Goal: Check status: Check status

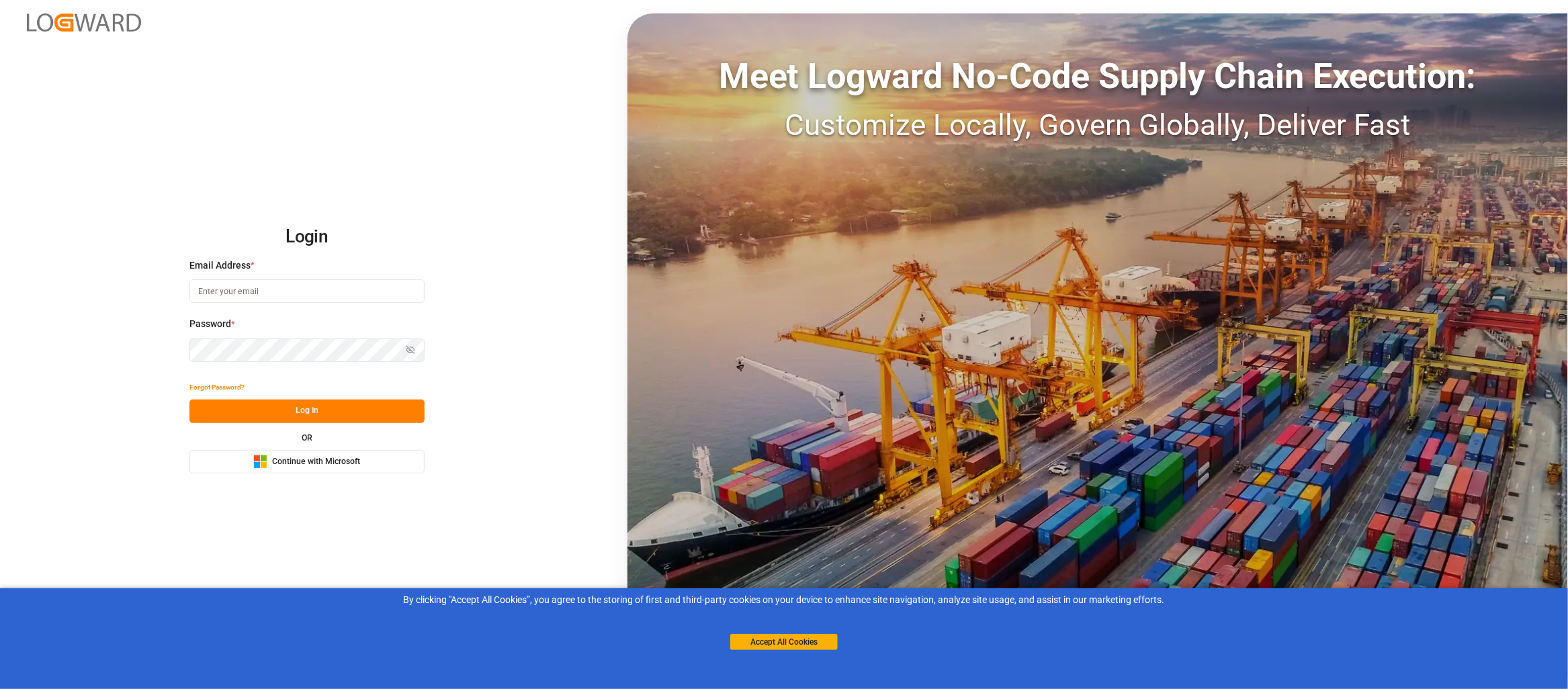
click at [329, 466] on span "Continue with Microsoft" at bounding box center [316, 462] width 88 height 12
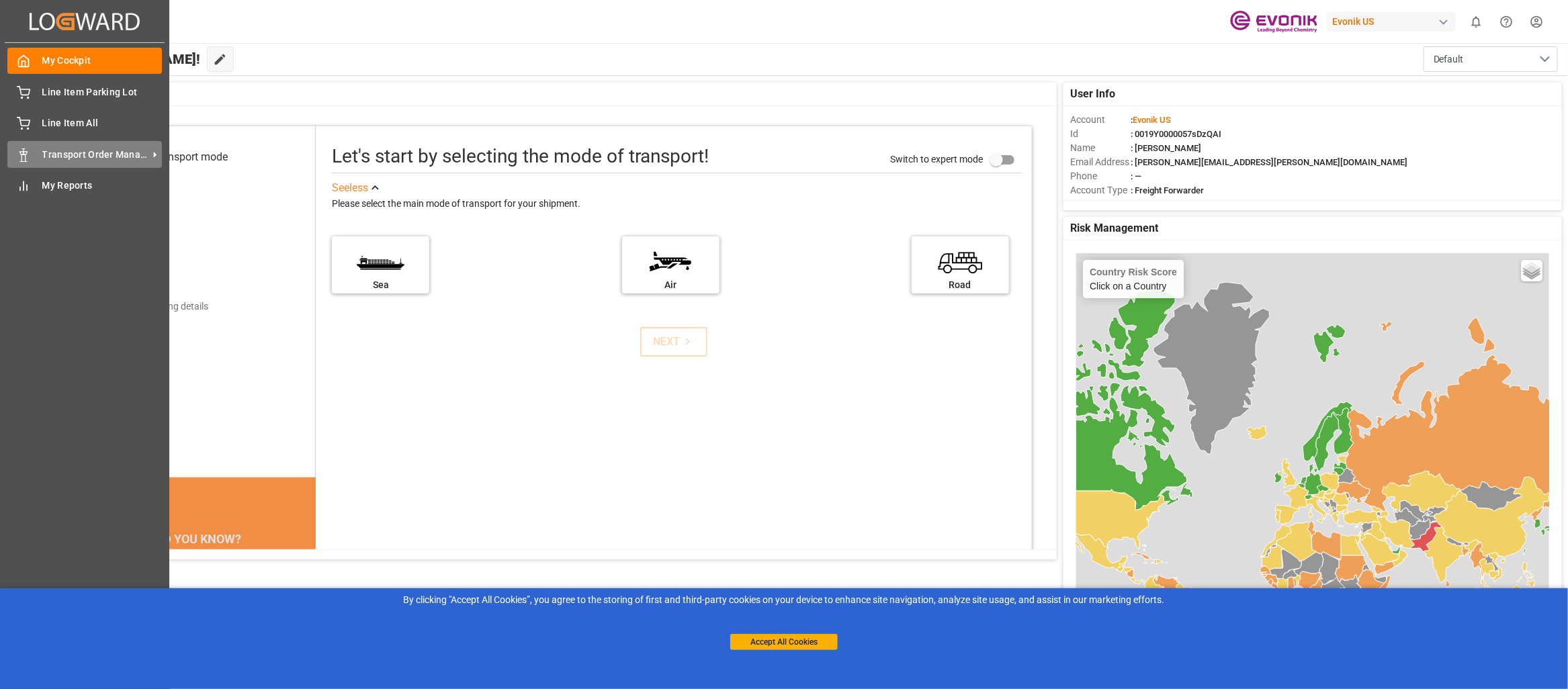
click at [36, 153] on div "Transport Order Management Transport Order Management" at bounding box center [85, 154] width 155 height 26
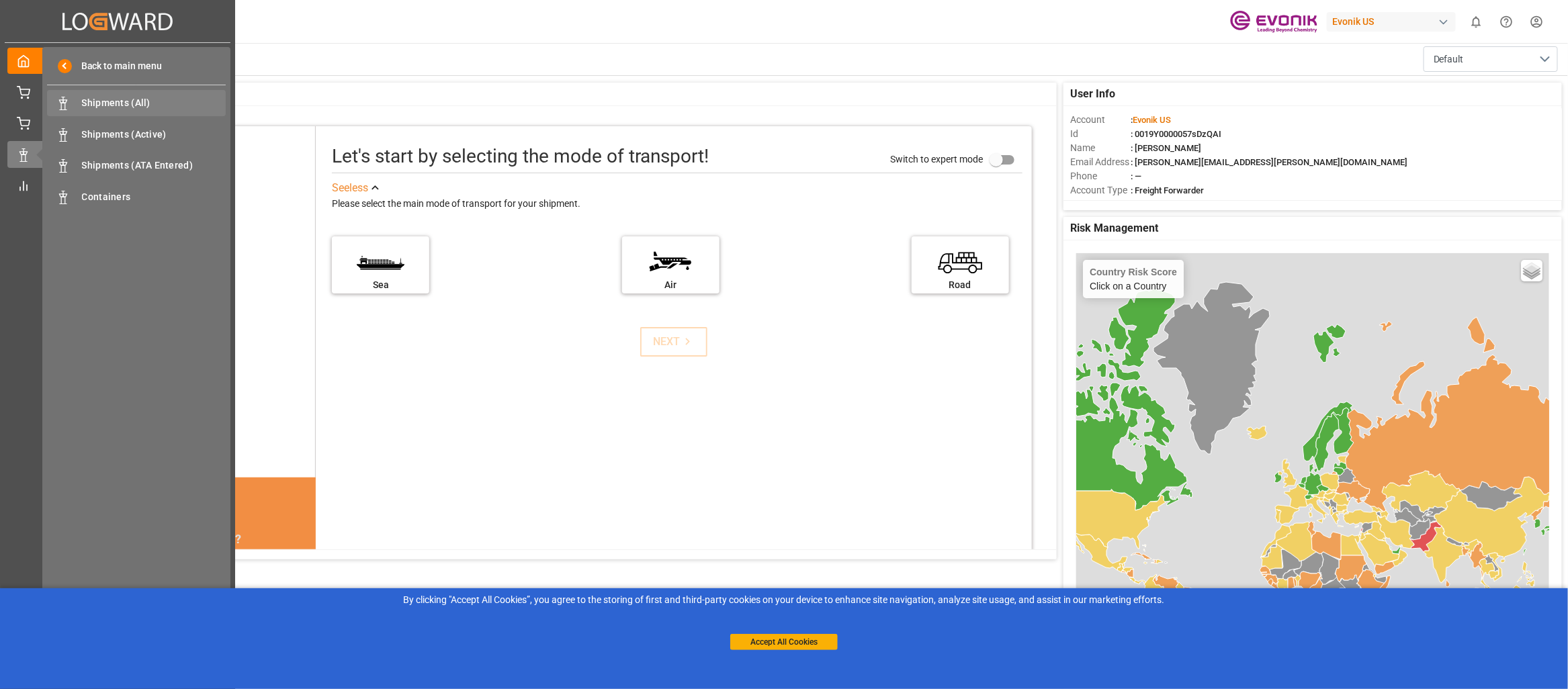
click at [104, 104] on span "Shipments (All)" at bounding box center [154, 103] width 144 height 14
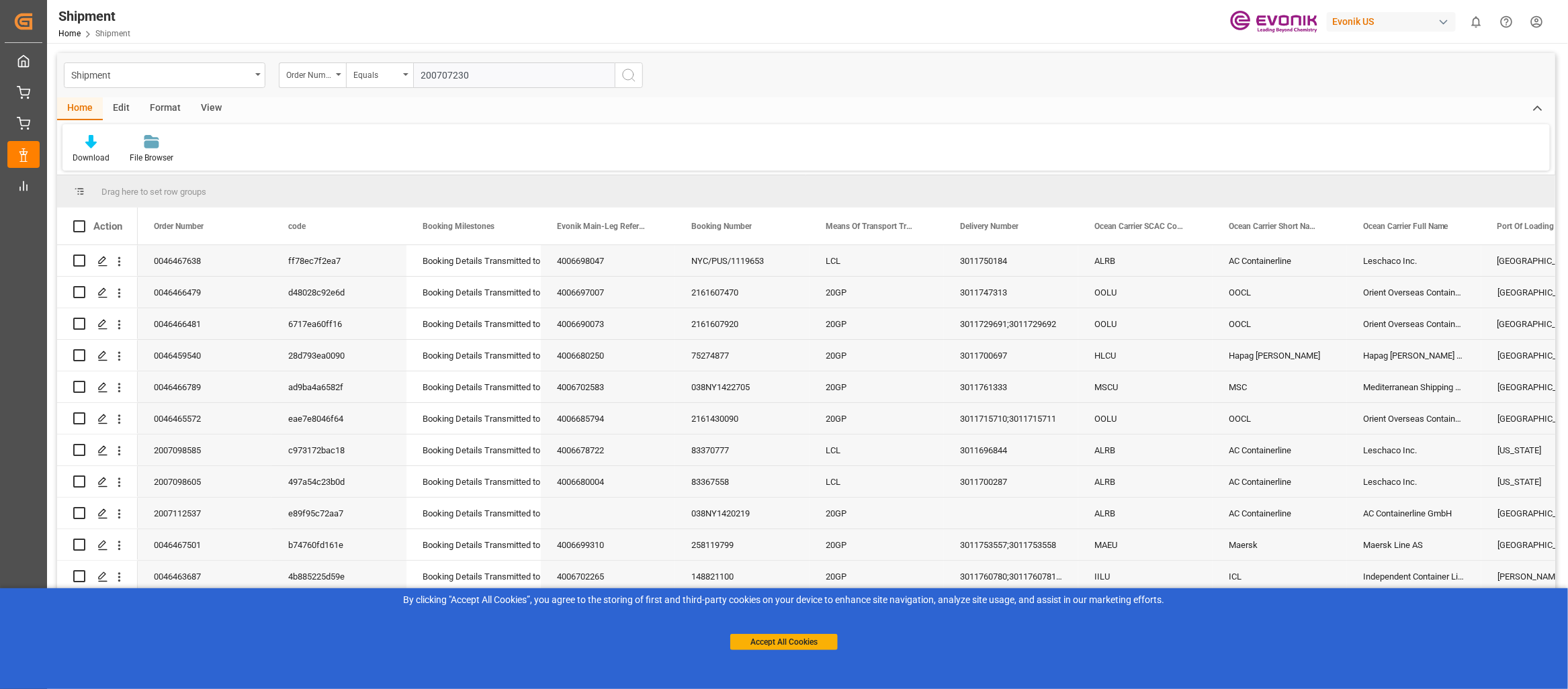
type input "2007072302"
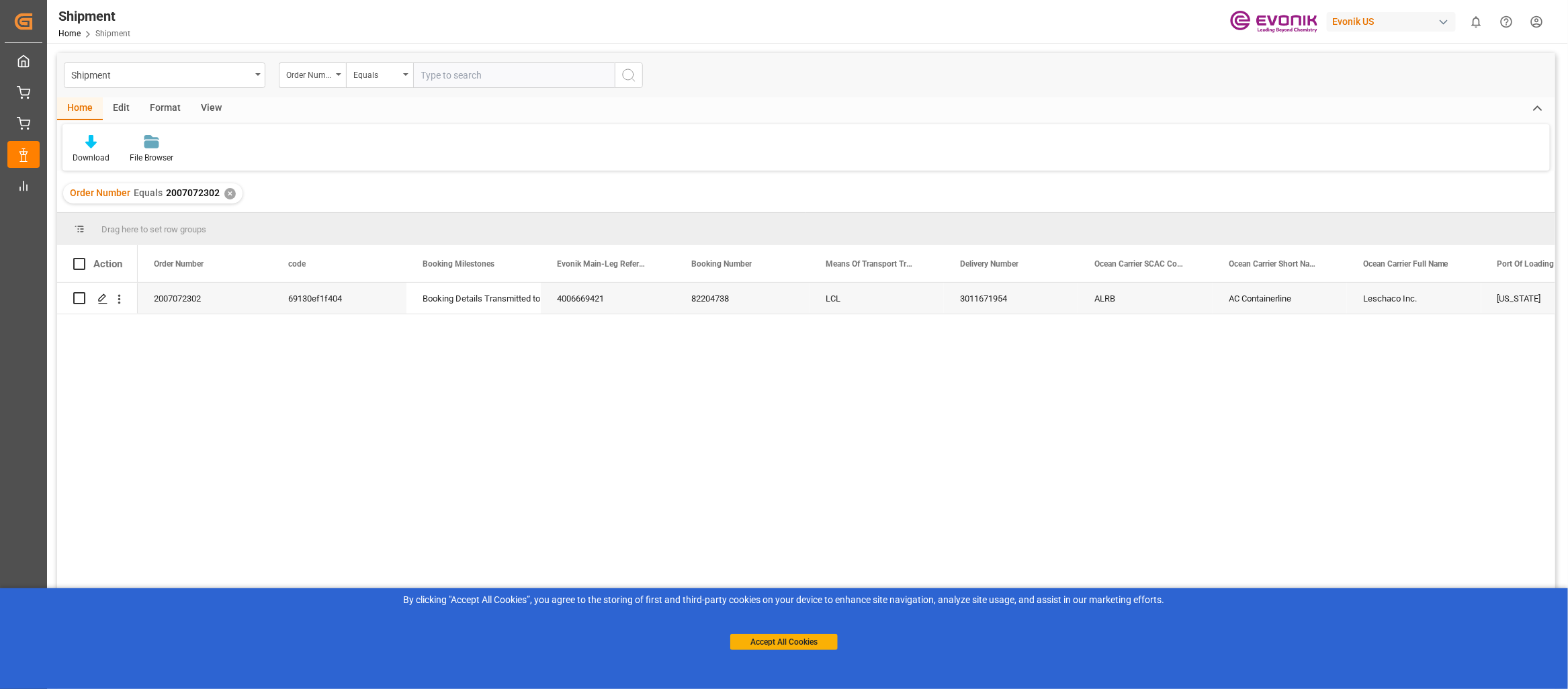
click at [315, 340] on div "2007072302 69130ef1f404 Booking Details Transmitted to SAP 4006669421 82204738 …" at bounding box center [846, 490] width 1417 height 415
click at [78, 299] on input "Press Space to toggle row selection (unchecked)" at bounding box center [80, 298] width 12 height 12
checkbox input "true"
click at [124, 296] on icon "open menu" at bounding box center [119, 299] width 14 height 14
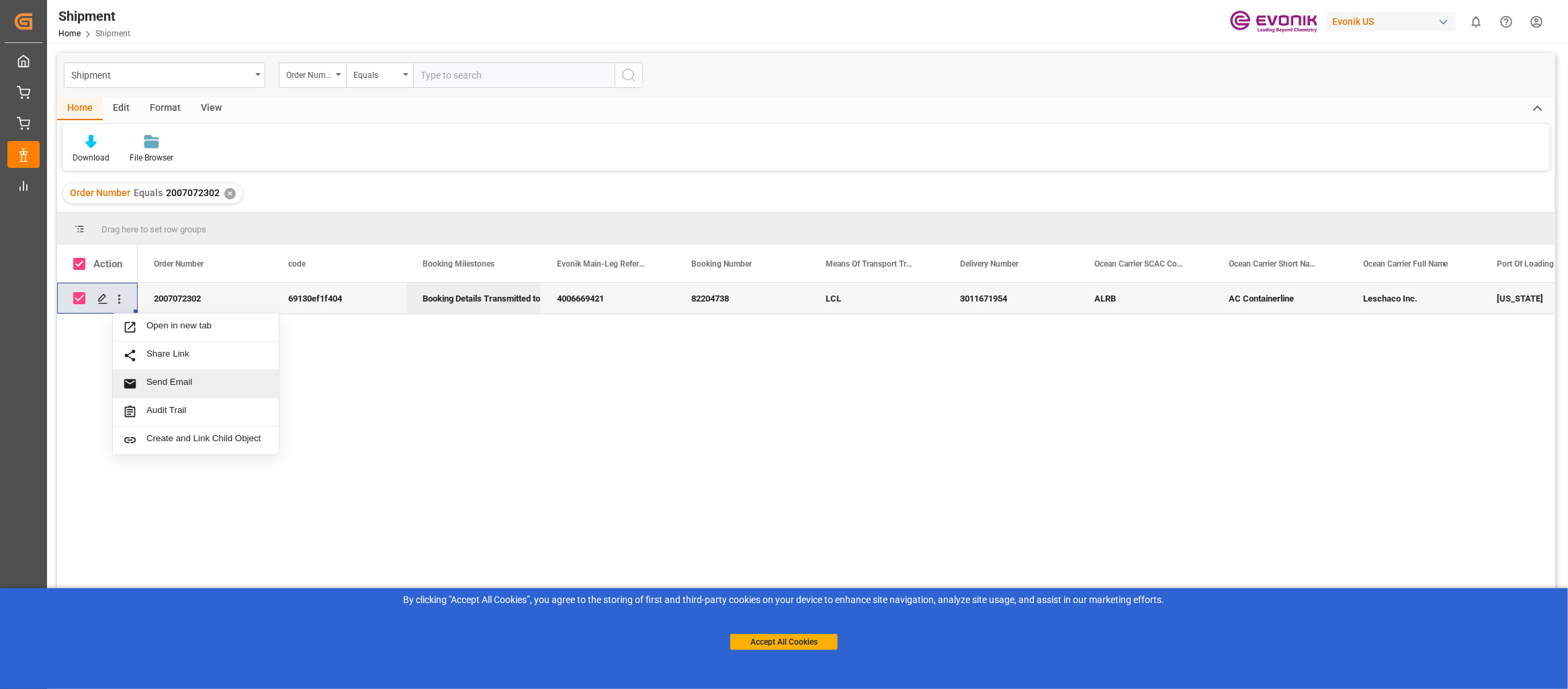
click at [421, 483] on div "2007072302 69130ef1f404 Booking Details Transmitted to SAP 4006669421 82204738 …" at bounding box center [846, 490] width 1417 height 415
click at [197, 107] on div "View" at bounding box center [212, 109] width 41 height 23
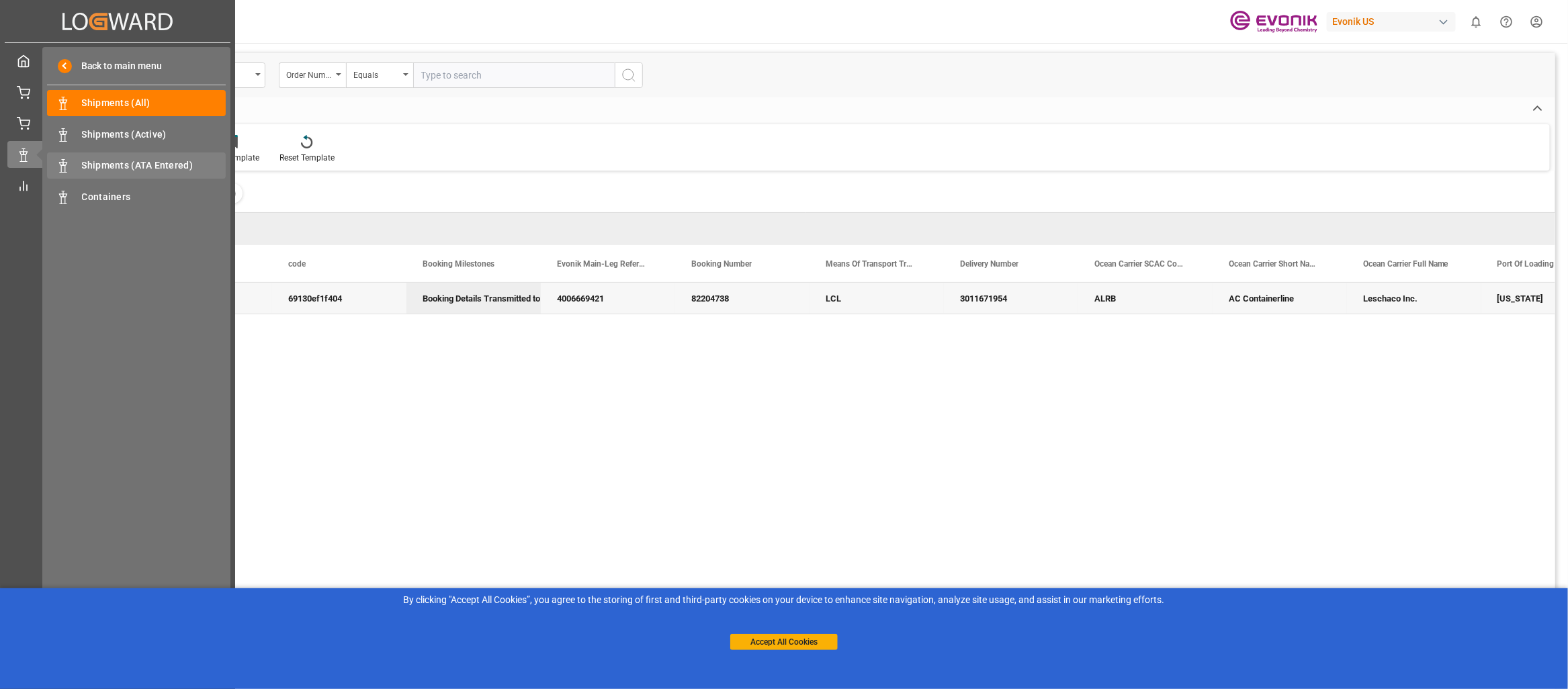
click at [113, 166] on span "Shipments (ATA Entered)" at bounding box center [154, 166] width 144 height 14
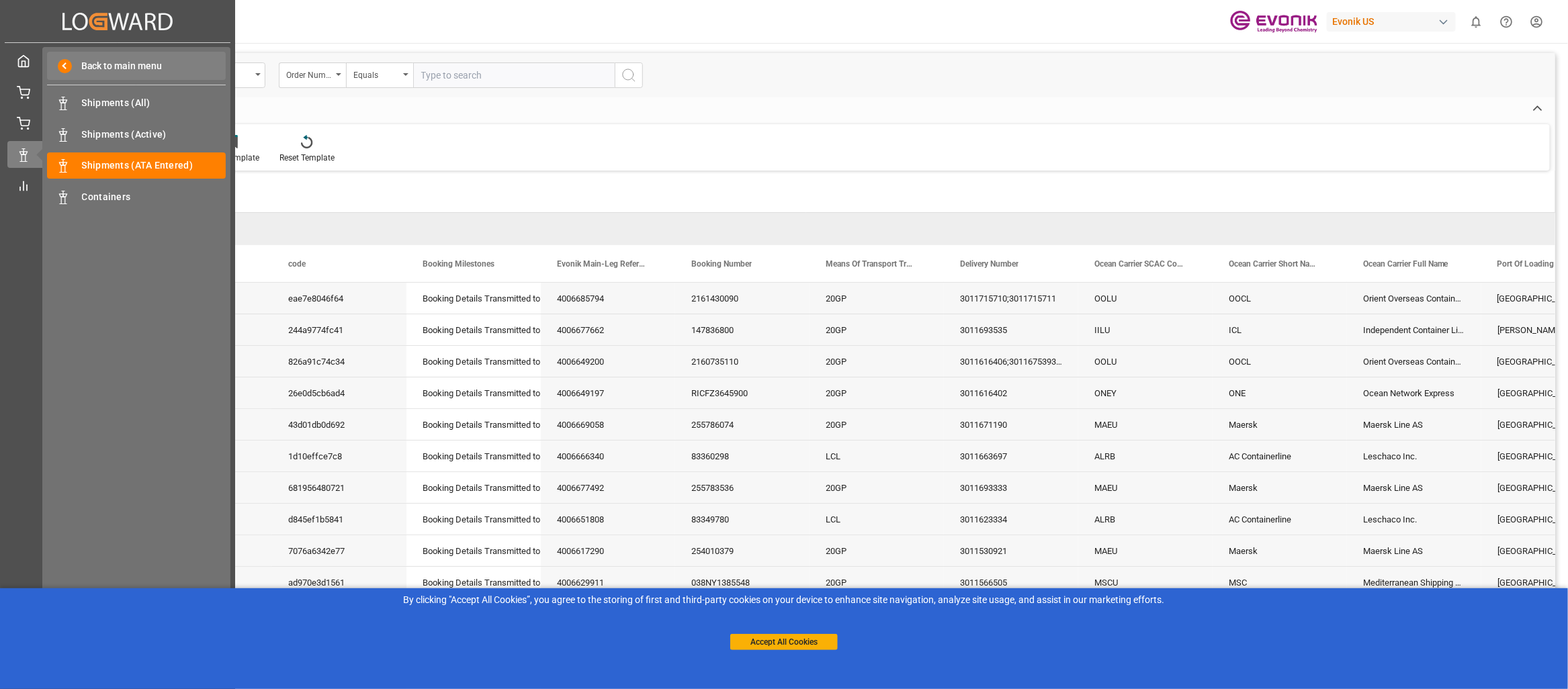
click at [72, 63] on span "Back to main menu" at bounding box center [118, 66] width 91 height 14
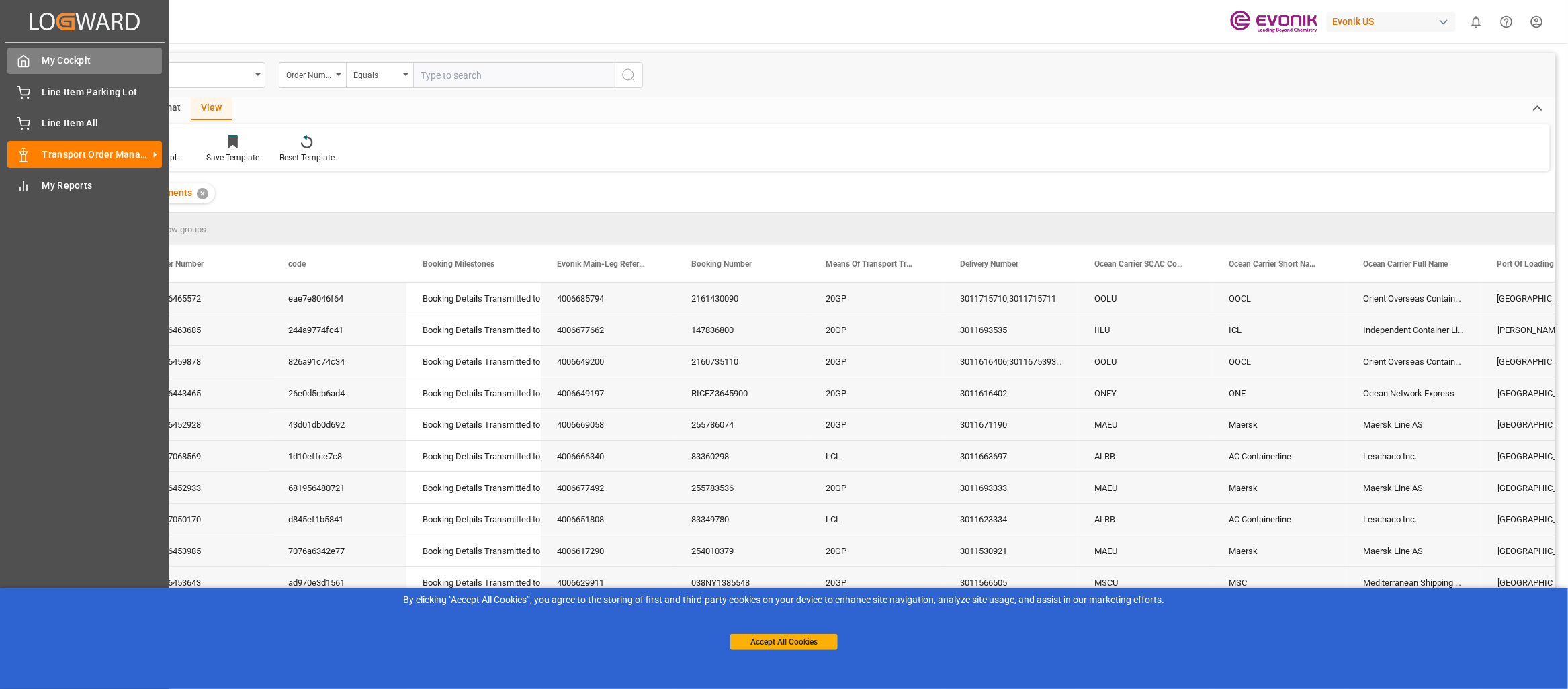
click at [128, 61] on span "My Cockpit" at bounding box center [102, 60] width 120 height 14
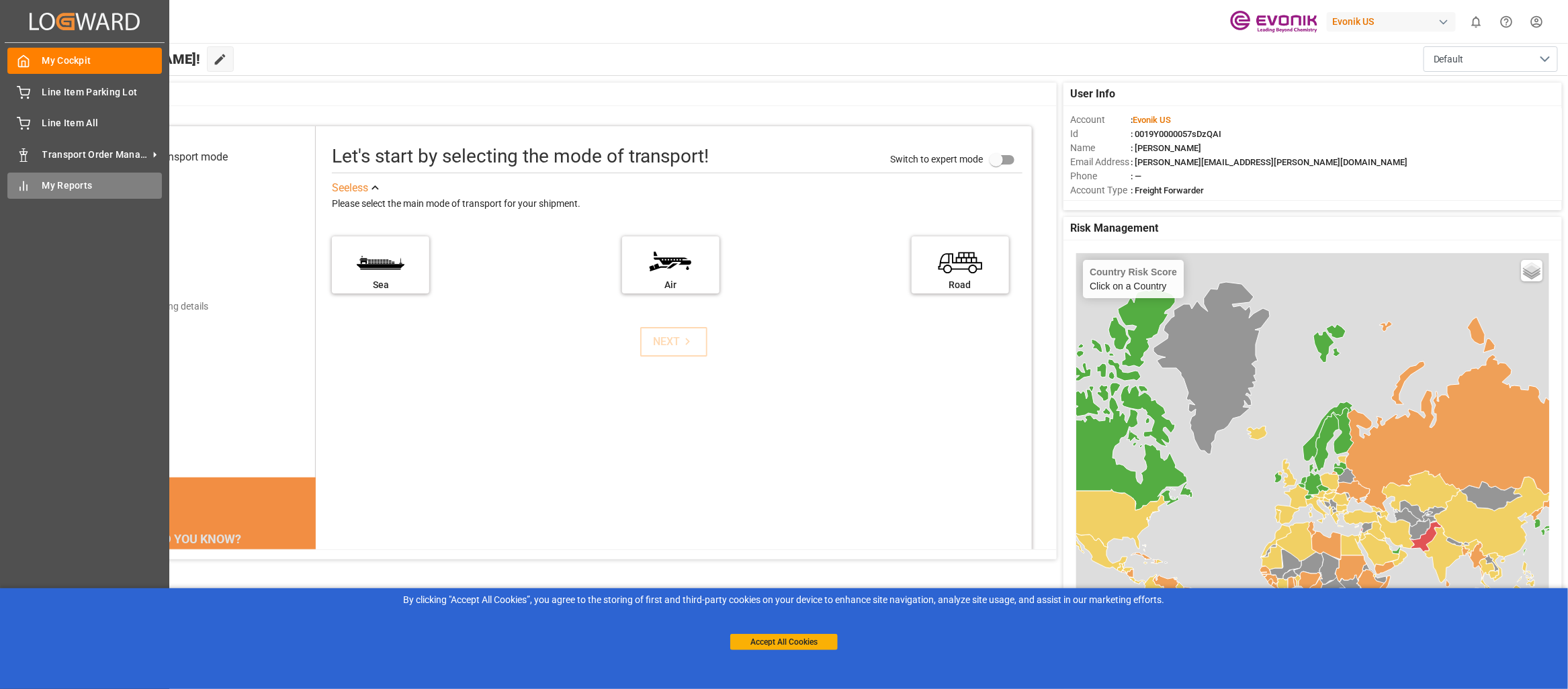
click at [60, 181] on span "My Reports" at bounding box center [102, 185] width 120 height 14
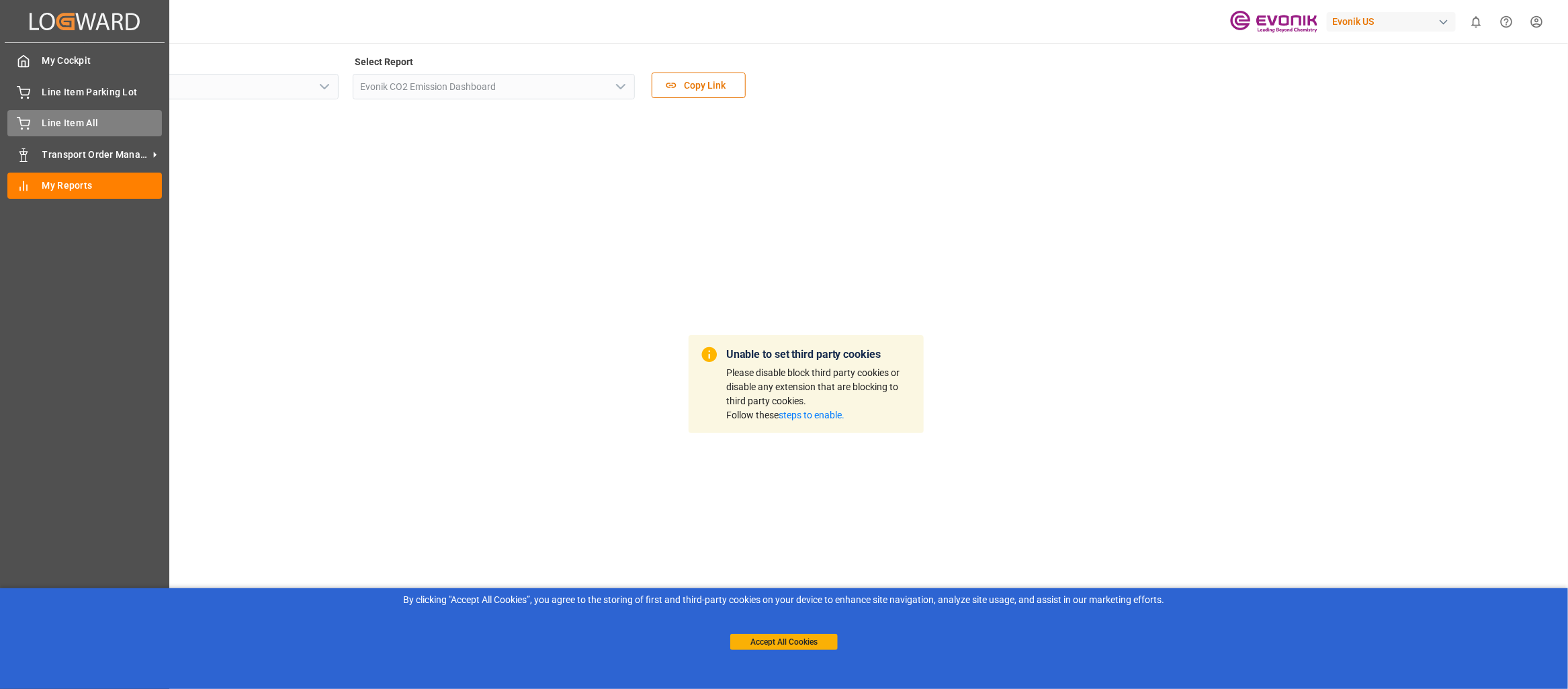
click at [45, 126] on span "Line Item All" at bounding box center [102, 123] width 120 height 14
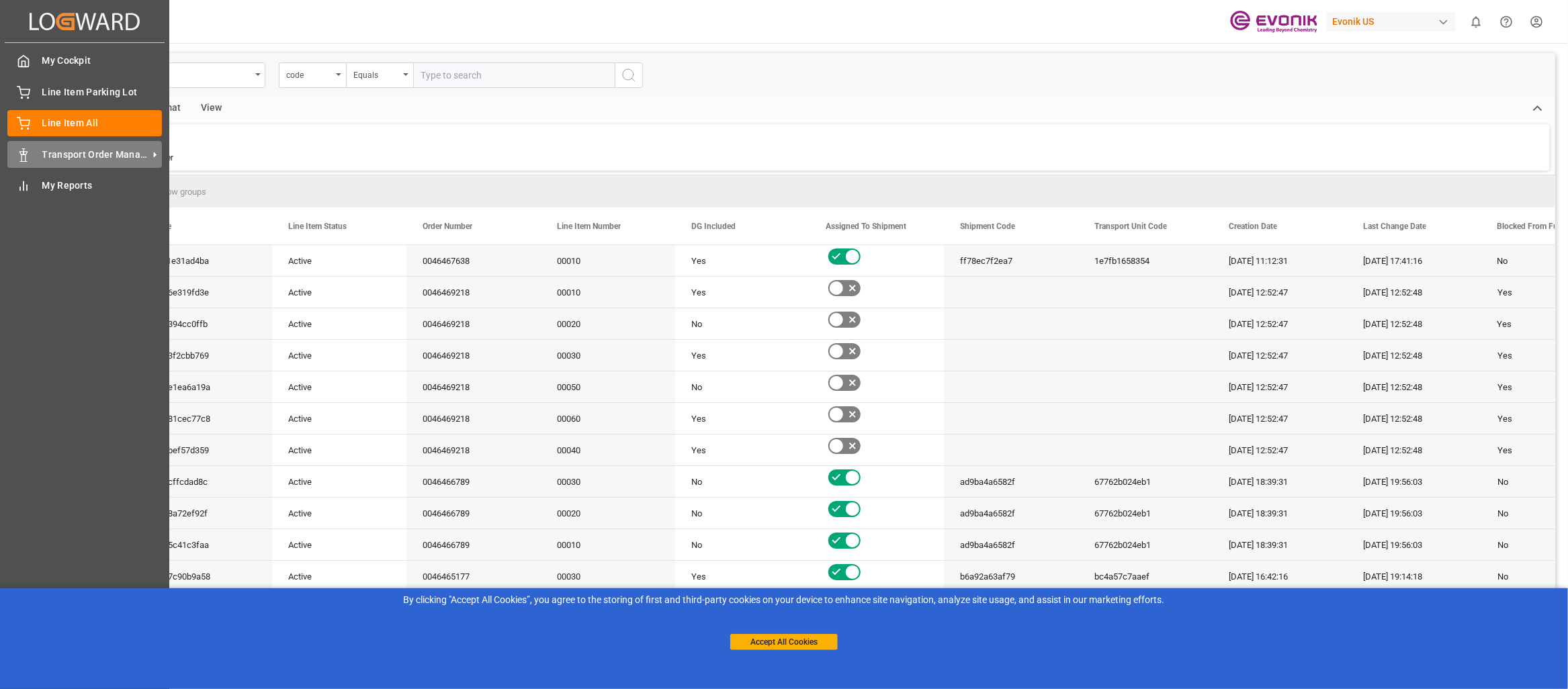
click at [50, 150] on span "Transport Order Management" at bounding box center [96, 155] width 106 height 14
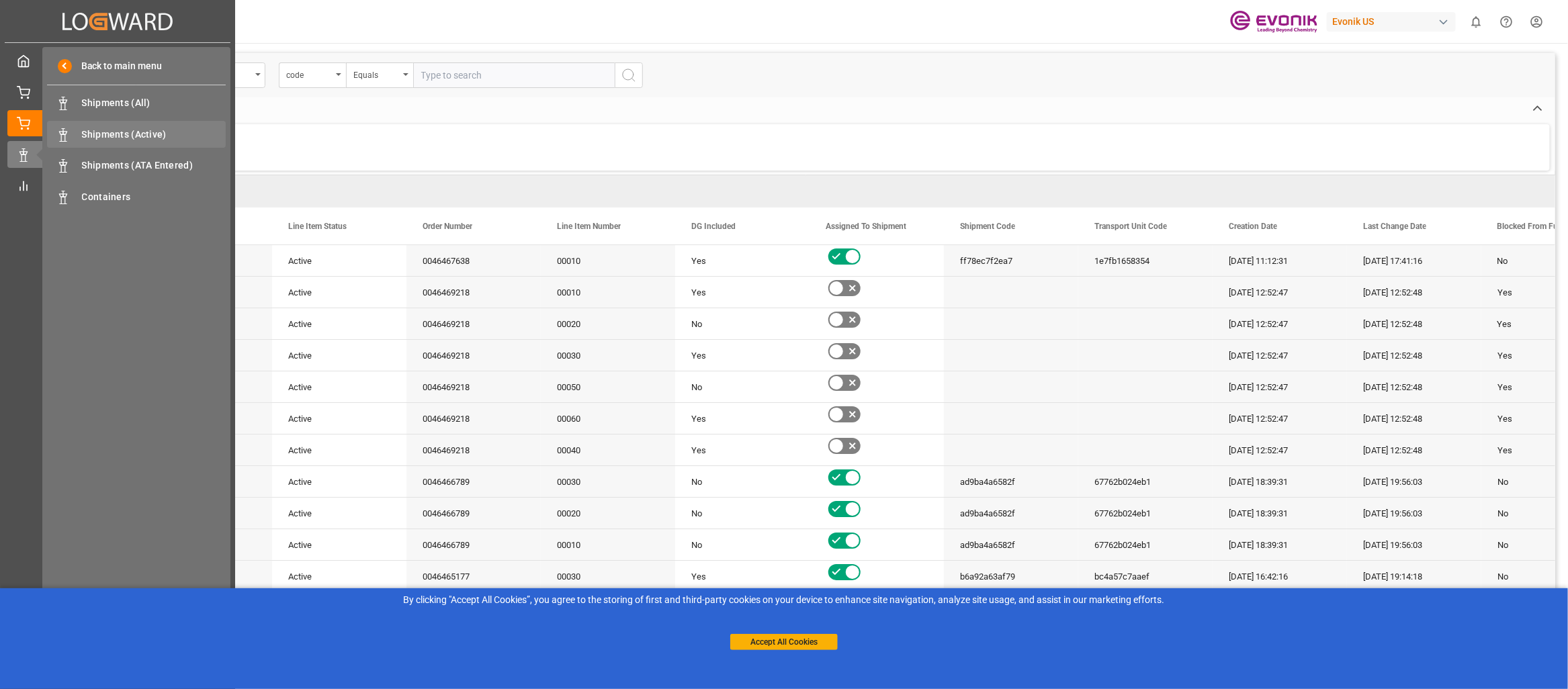
click at [118, 135] on span "Shipments (Active)" at bounding box center [154, 135] width 144 height 14
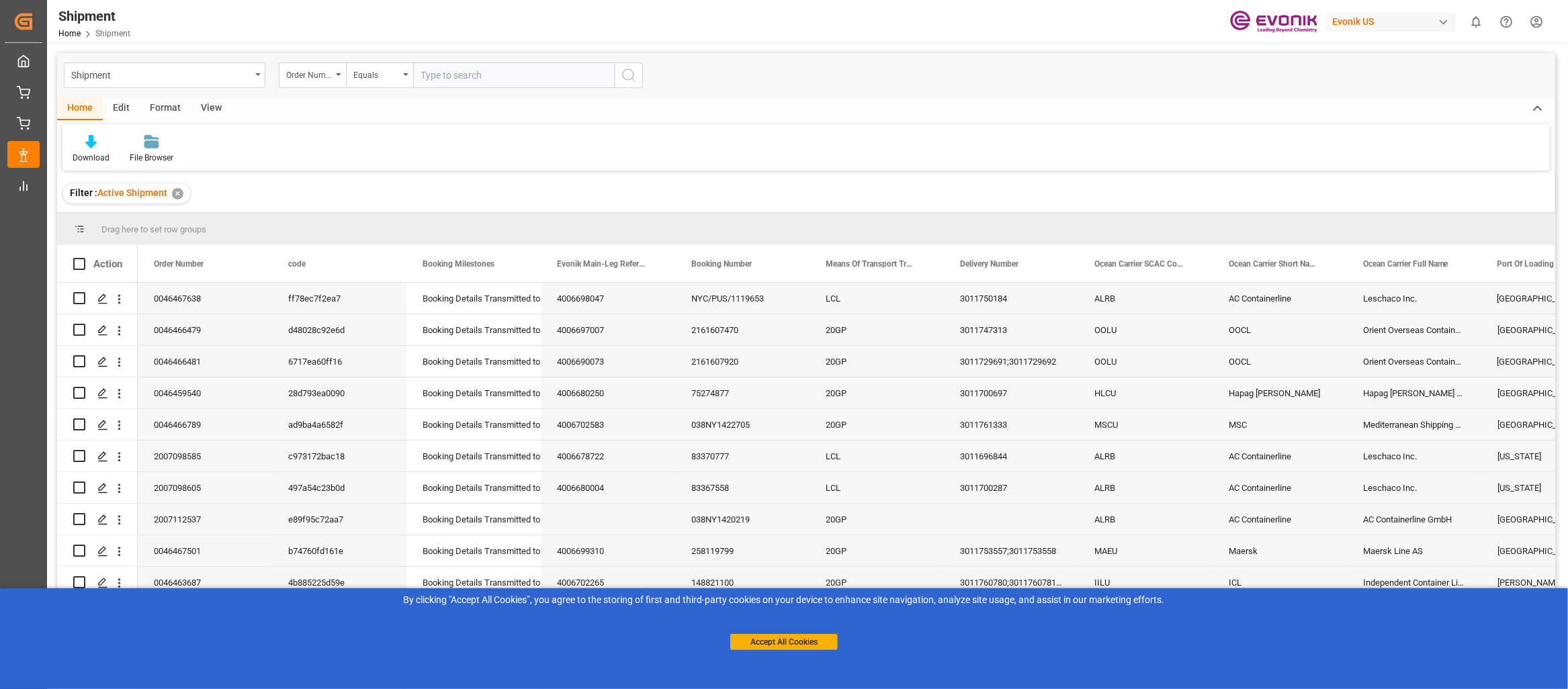
click at [462, 63] on input "text" at bounding box center [514, 75] width 201 height 25
type input "2007072302"
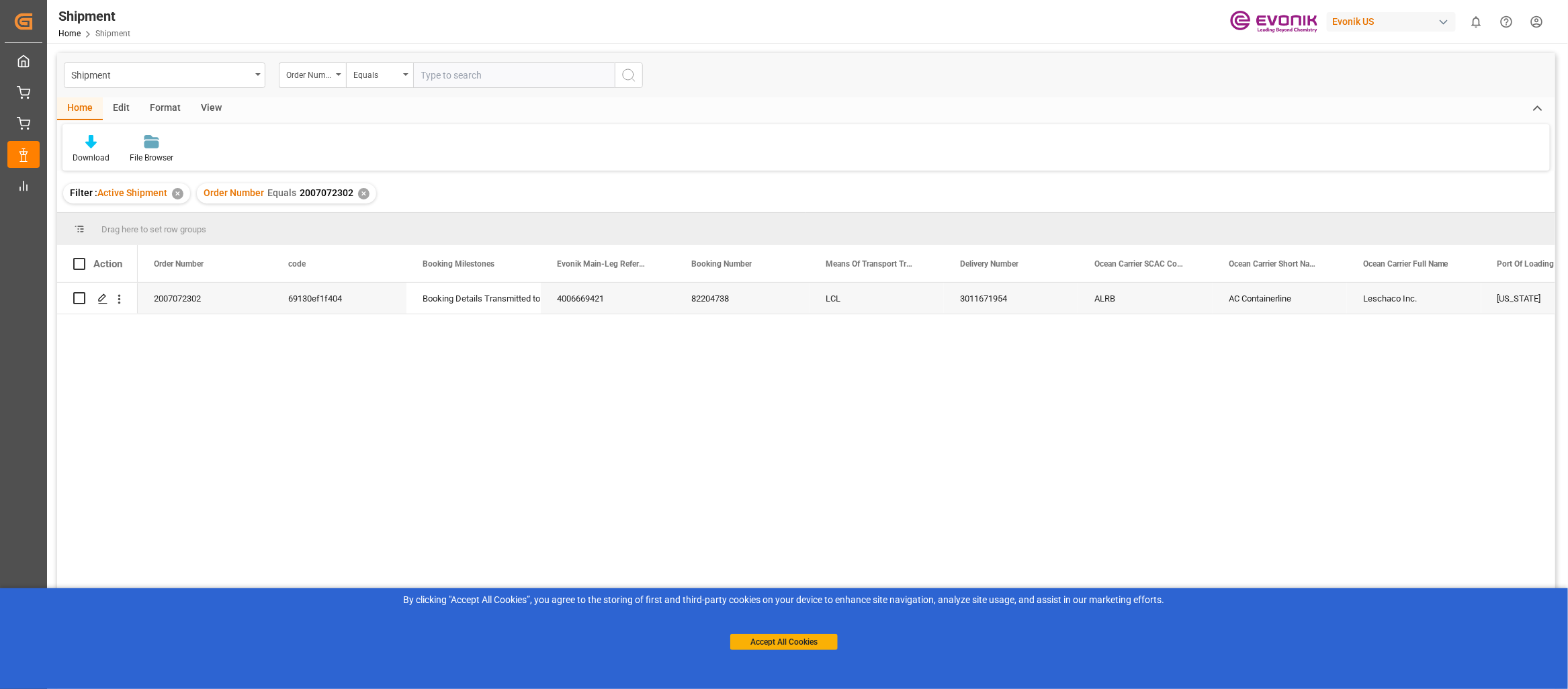
click at [698, 447] on div "2007072302 69130ef1f404 Booking Details Transmitted to SAP 4006669421 82204738 …" at bounding box center [846, 490] width 1417 height 415
click at [186, 357] on div "2007072302 69130ef1f404 Booking Details Transmitted to SAP 4006669421 82204738 …" at bounding box center [846, 490] width 1417 height 415
click at [321, 77] on div "Order Number" at bounding box center [309, 74] width 45 height 15
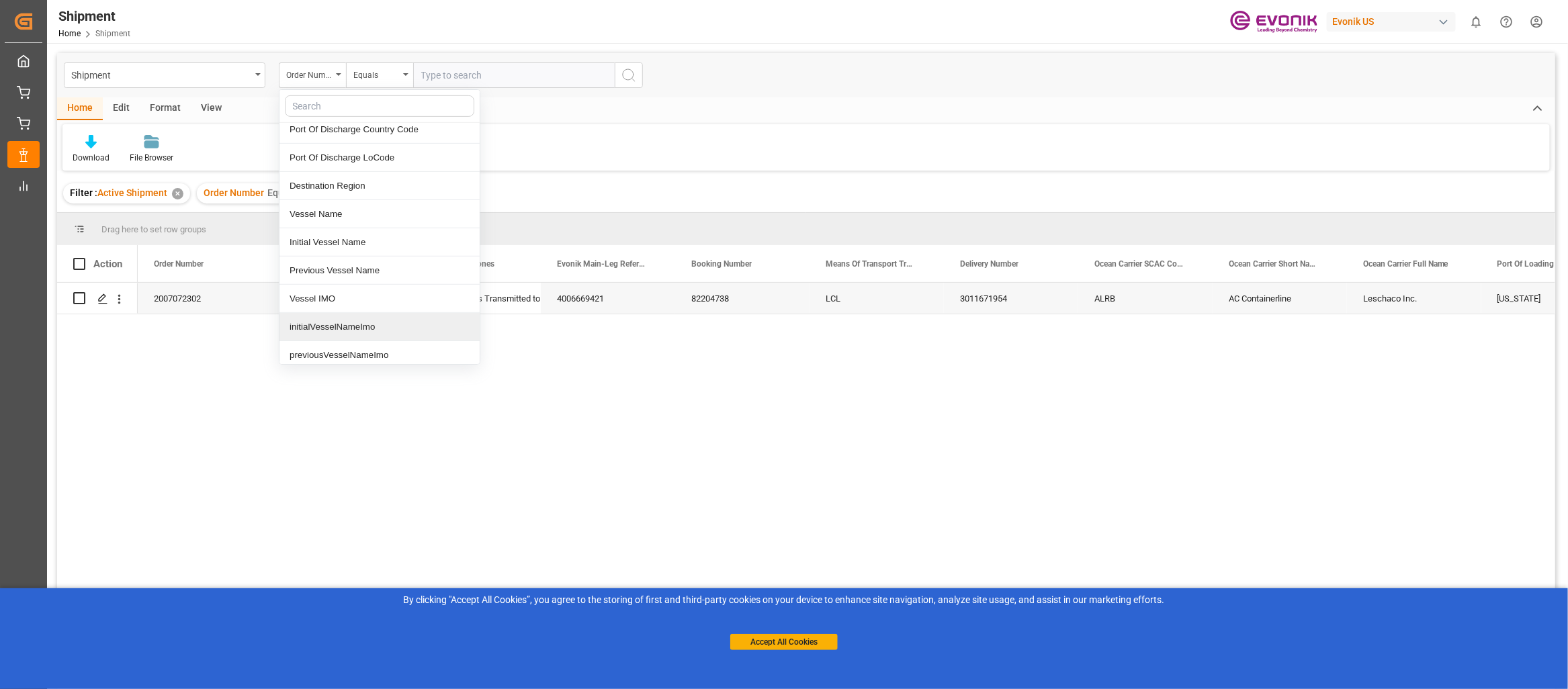
scroll to position [536, 0]
click at [228, 73] on div "Shipment" at bounding box center [161, 74] width 179 height 16
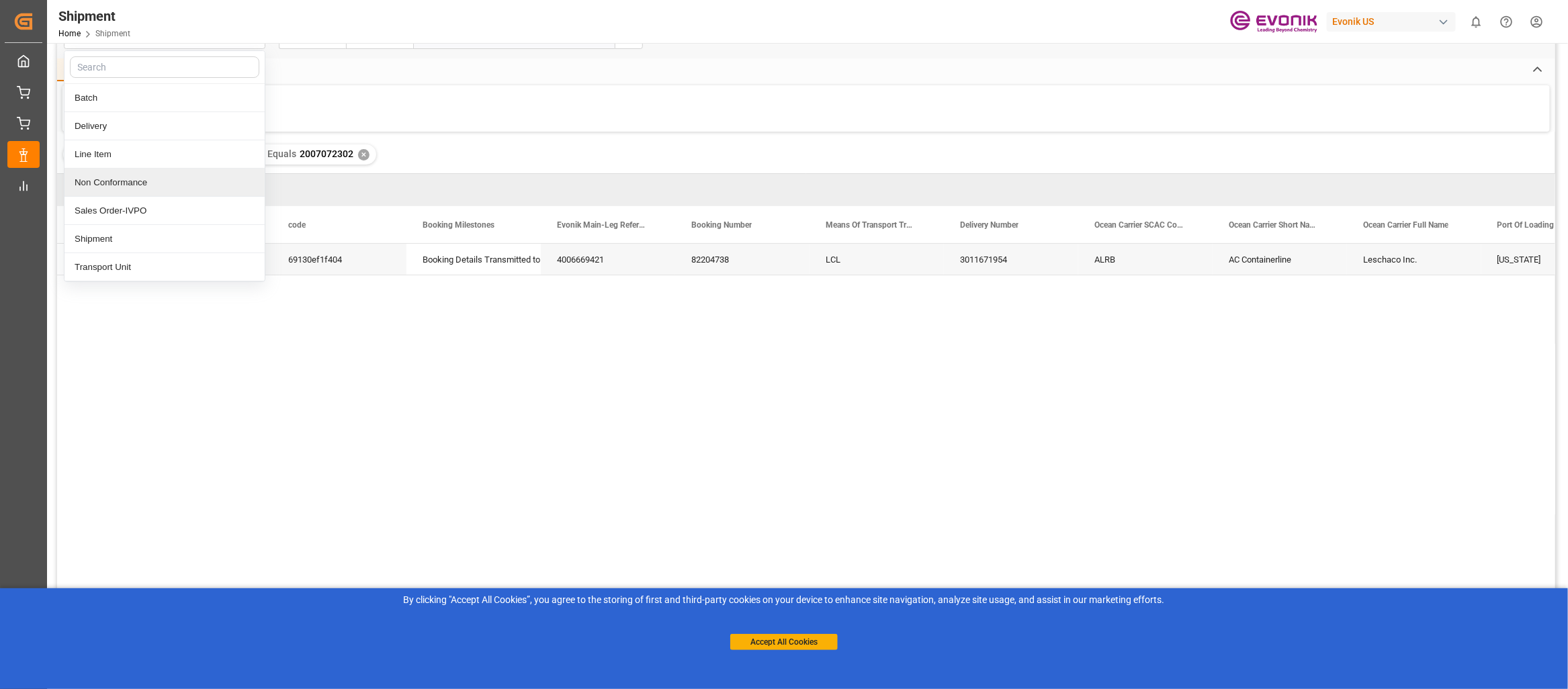
scroll to position [0, 0]
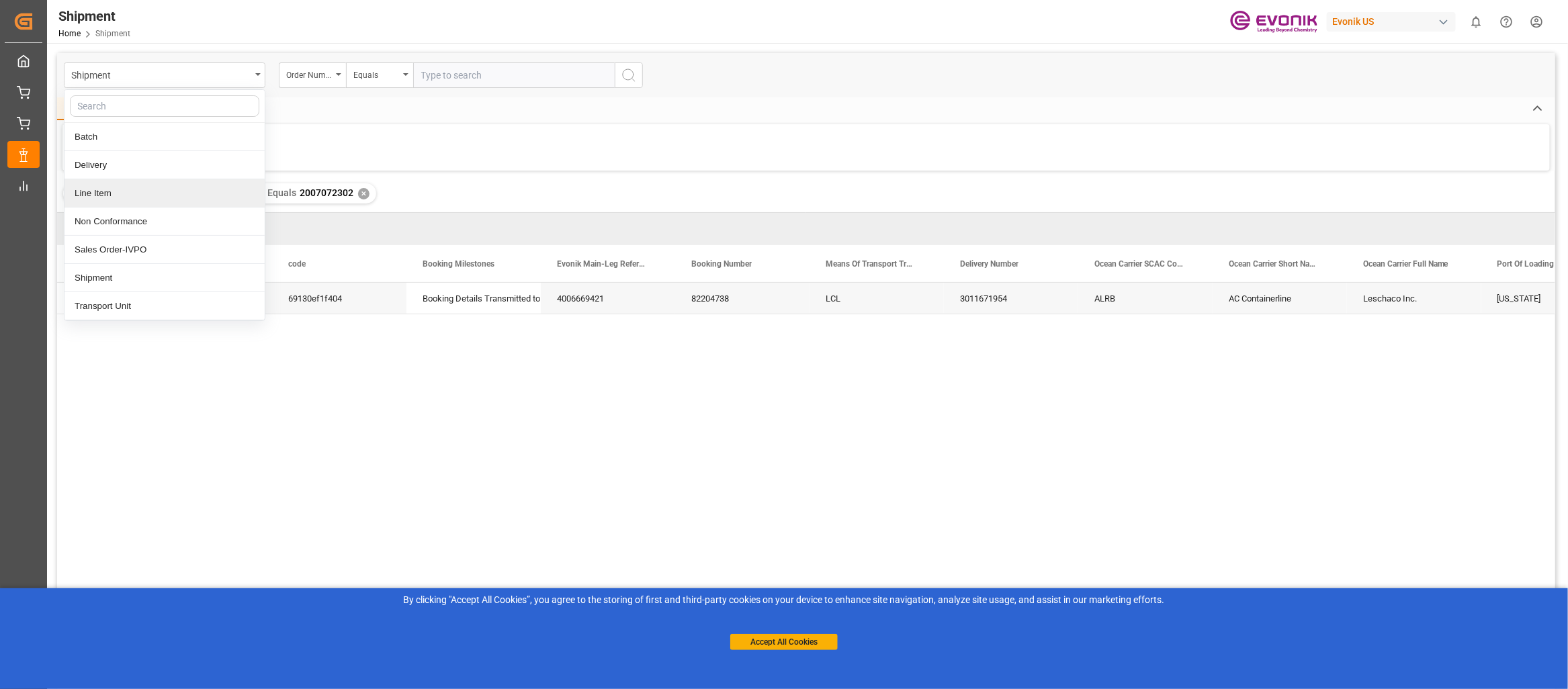
click at [927, 84] on div "Shipment Batch Delivery Line Item Non Conformance Sales Order-IVPO Shipment Tra…" at bounding box center [806, 75] width 1498 height 45
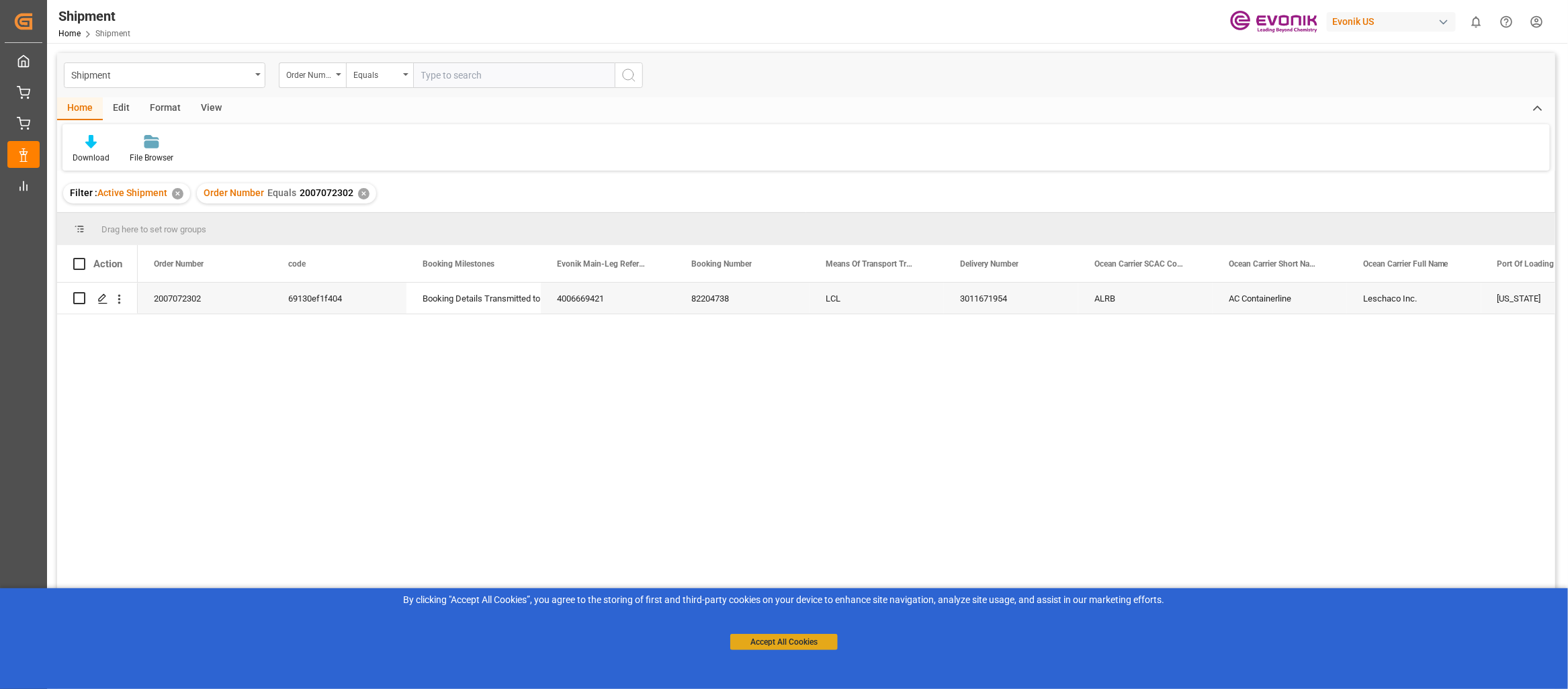
click at [779, 633] on div "Accept All Cookies" at bounding box center [784, 628] width 107 height 43
click at [771, 642] on button "Accept All Cookies" at bounding box center [784, 642] width 107 height 16
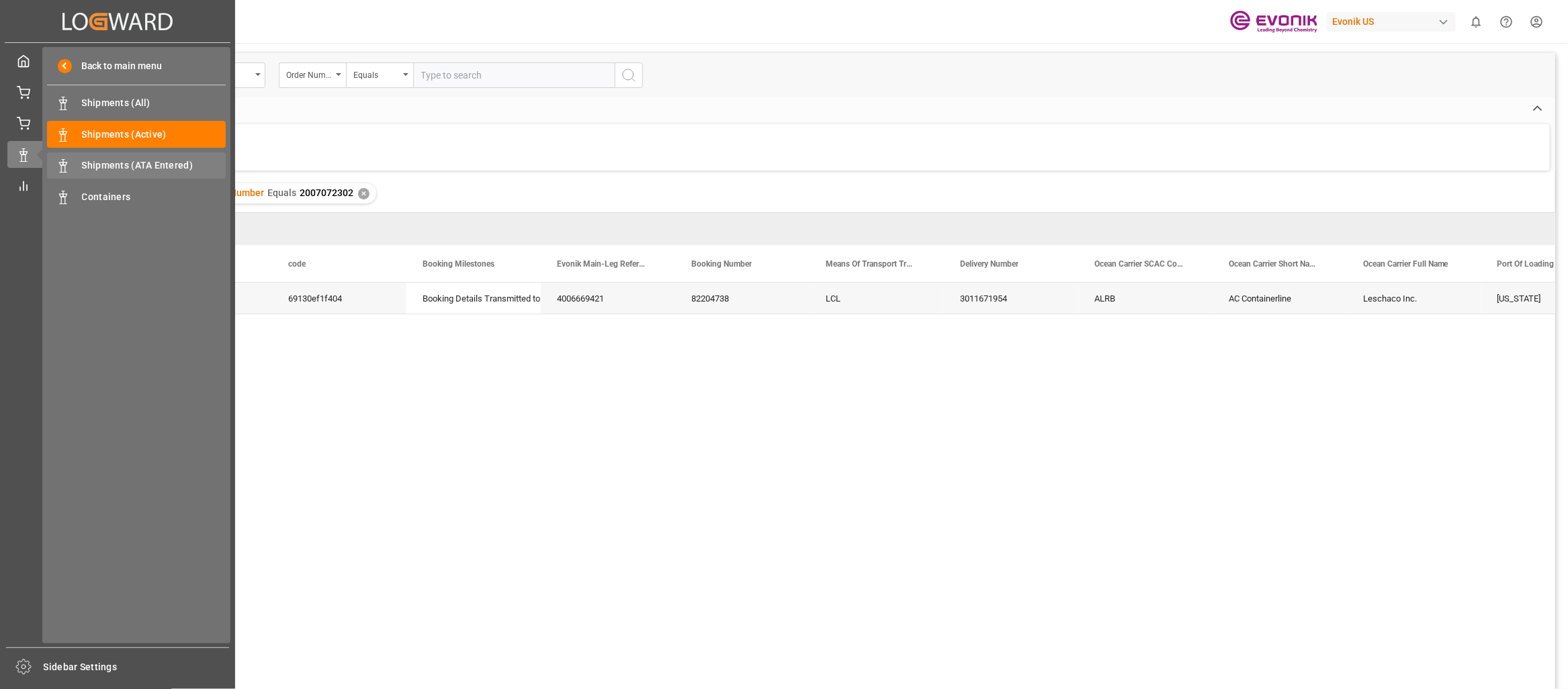
click at [122, 166] on span "Shipments (ATA Entered)" at bounding box center [154, 166] width 144 height 14
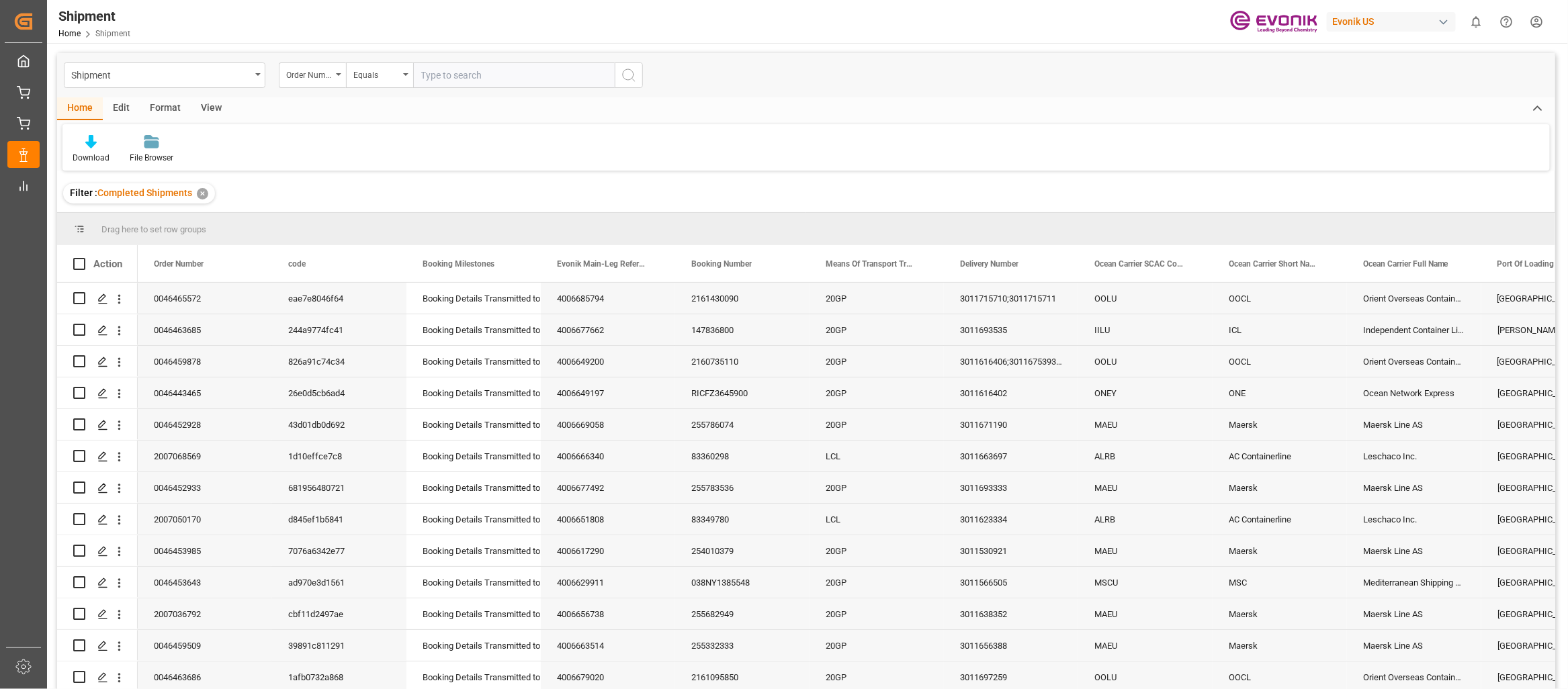
click at [454, 74] on input "text" at bounding box center [514, 75] width 201 height 25
type input "2007072302"
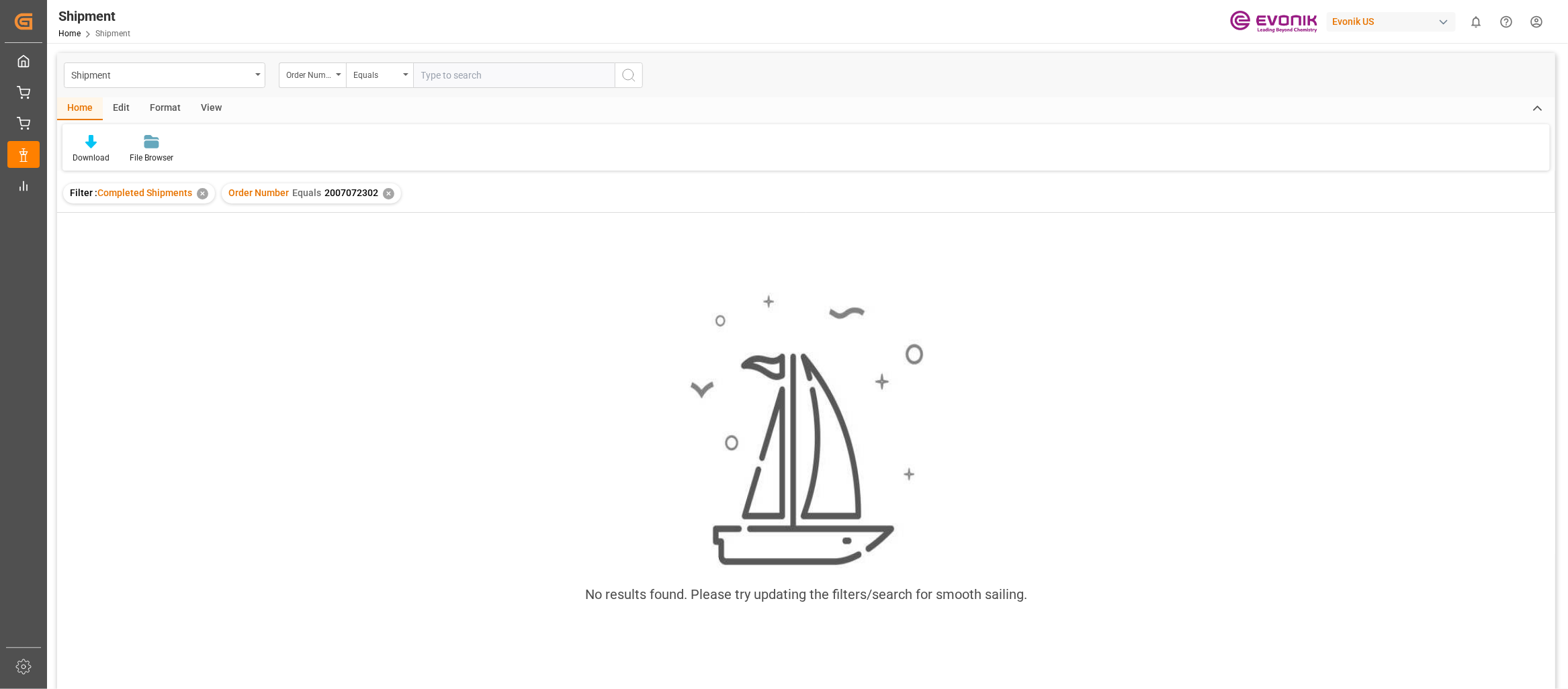
click at [212, 98] on div "View" at bounding box center [212, 109] width 41 height 23
click at [166, 104] on div "Format" at bounding box center [165, 109] width 51 height 23
click at [121, 108] on div "Edit" at bounding box center [122, 109] width 37 height 23
click at [74, 108] on div "Home" at bounding box center [80, 109] width 45 height 23
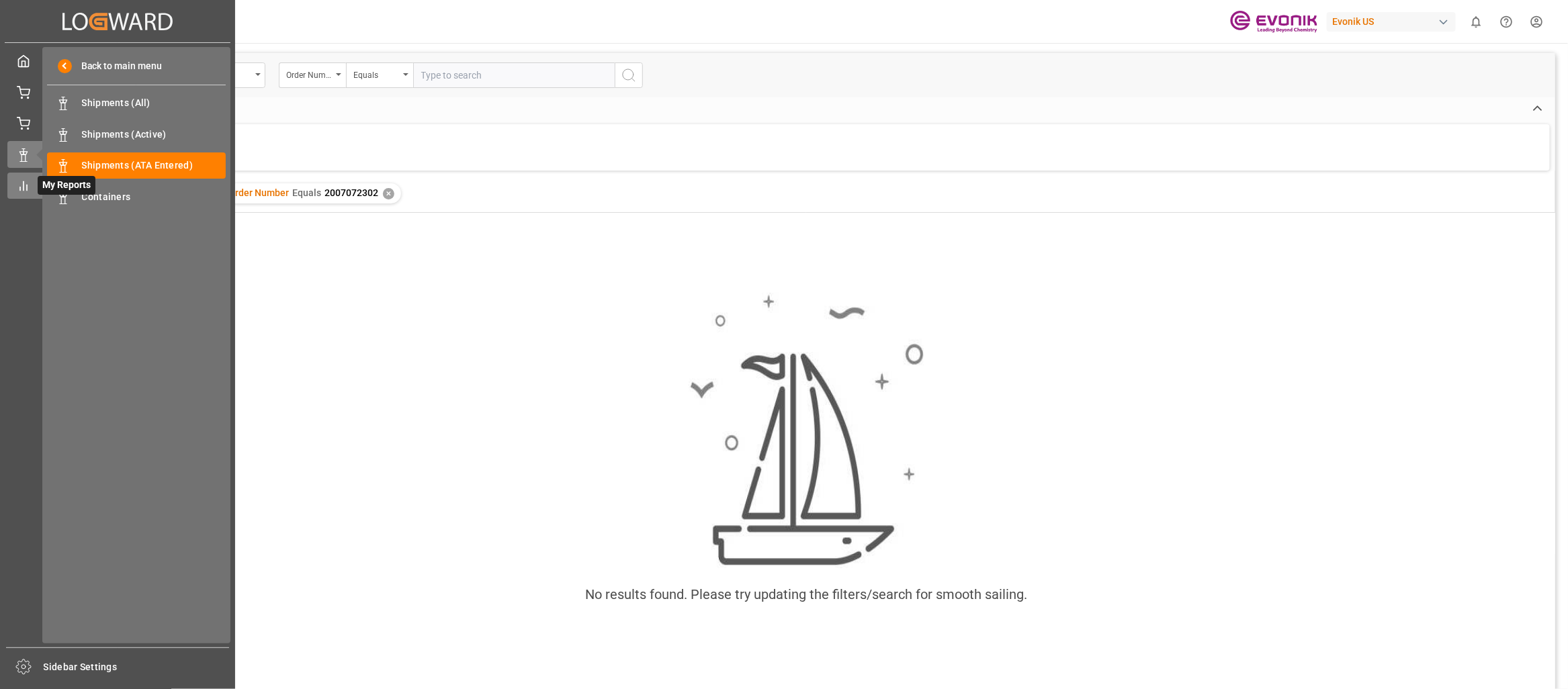
click at [22, 188] on icon at bounding box center [23, 186] width 14 height 14
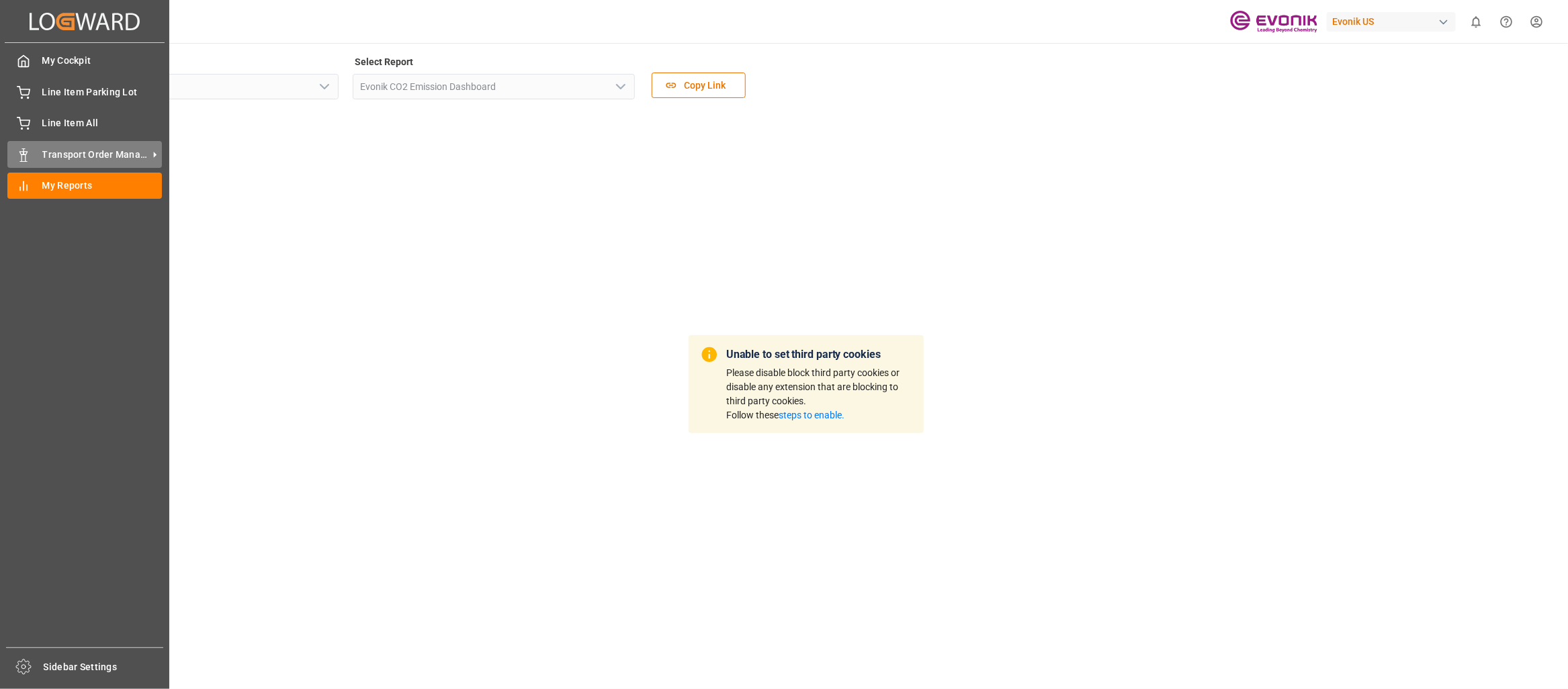
click at [52, 150] on span "Transport Order Management" at bounding box center [96, 155] width 106 height 14
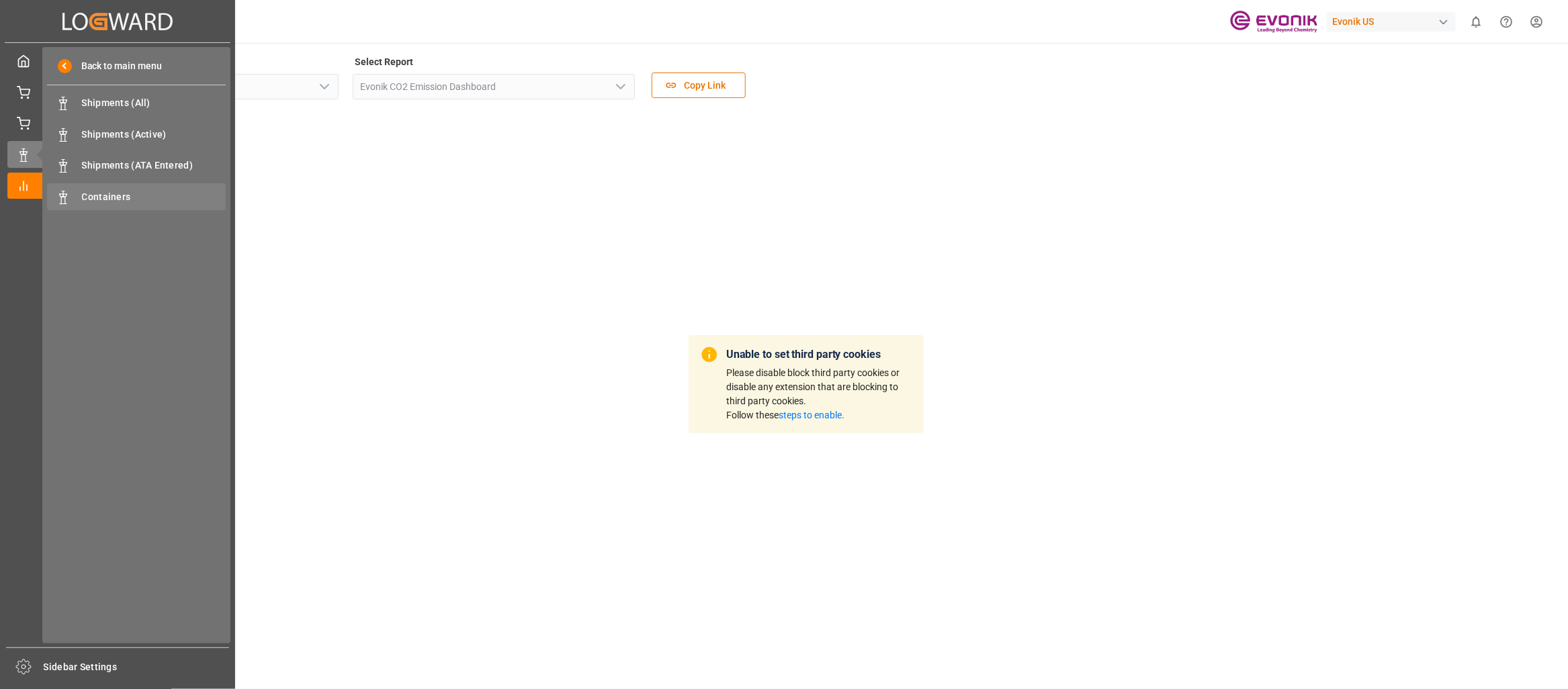
click at [89, 186] on div "Containers Containers" at bounding box center [136, 196] width 179 height 26
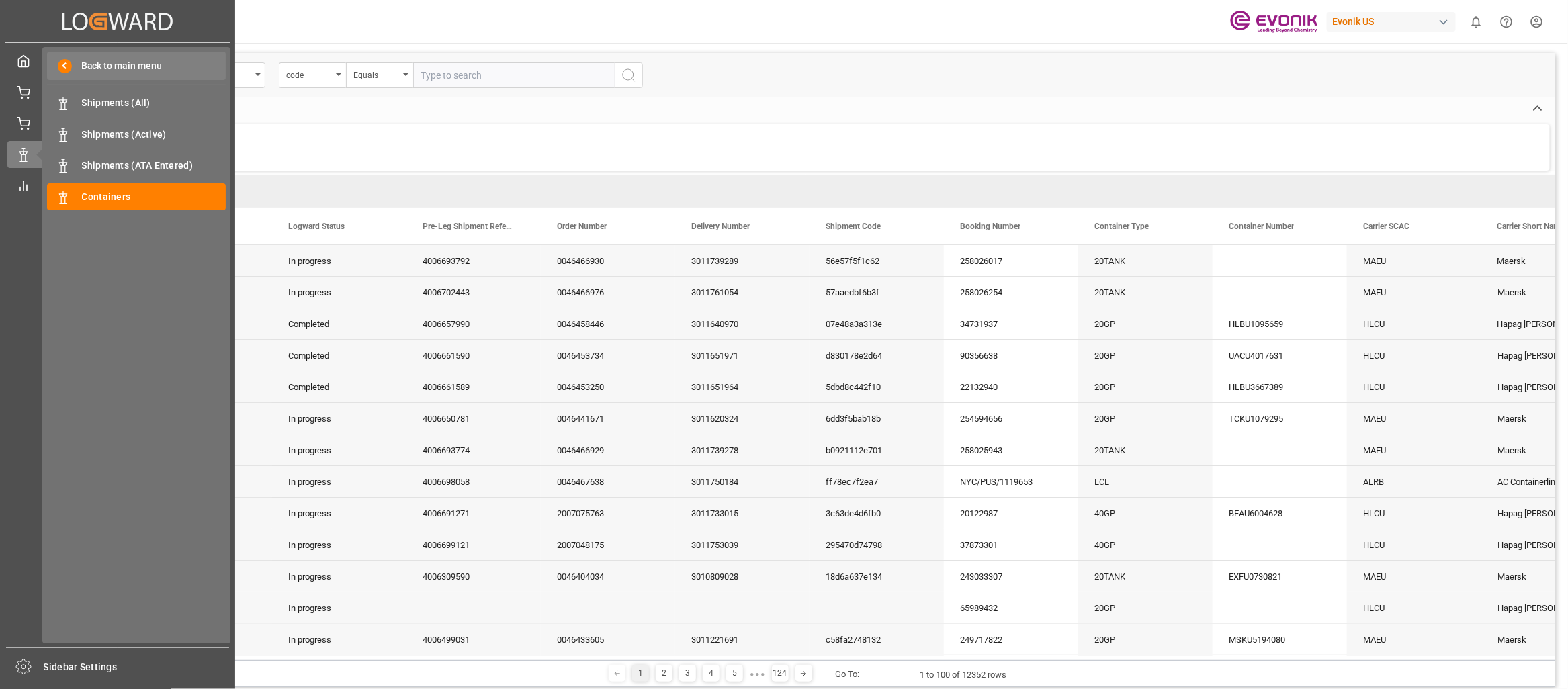
click at [120, 66] on span "Back to main menu" at bounding box center [118, 66] width 91 height 14
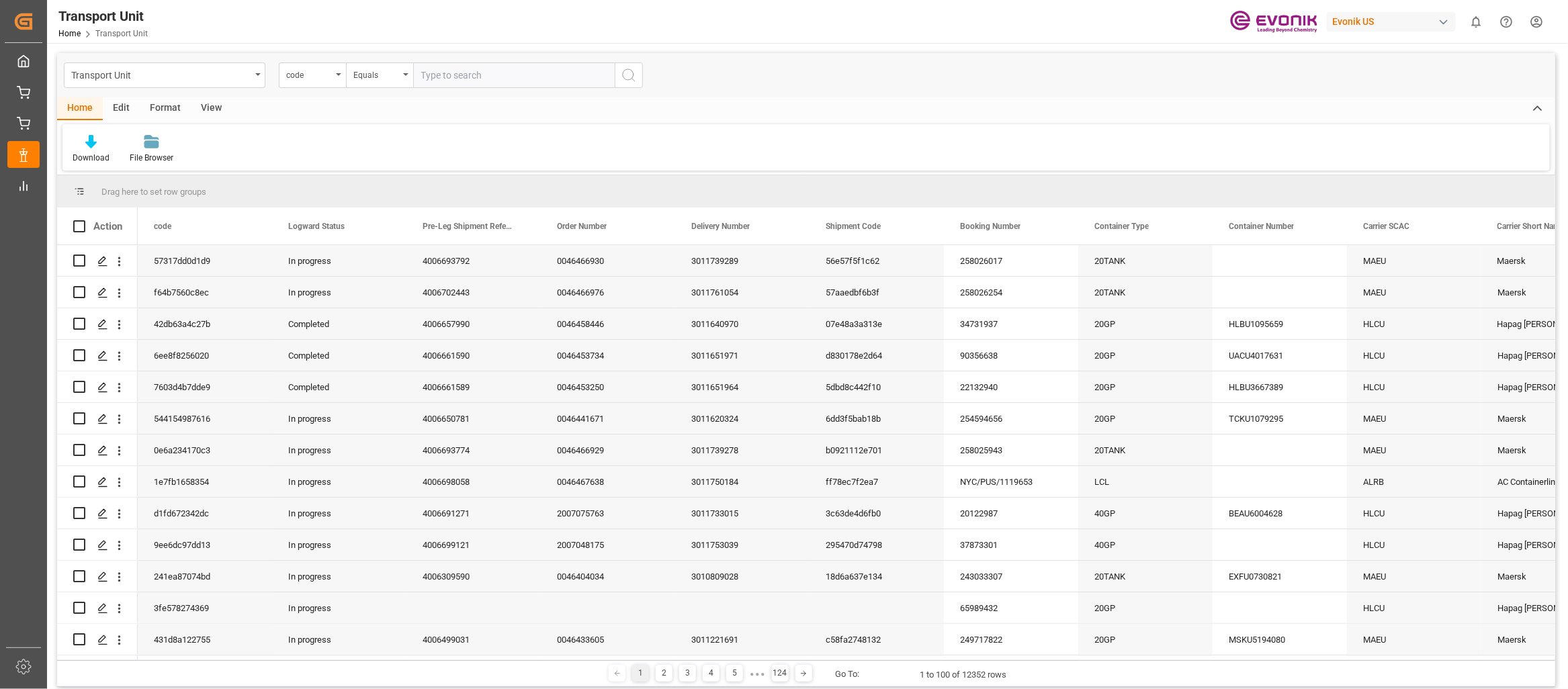
click at [1431, 25] on div "Evonik US" at bounding box center [1391, 22] width 129 height 19
click at [1542, 22] on html "Created by potrace 1.15, written by Peter Selinger 2001-2017 Created by potrace…" at bounding box center [784, 344] width 1568 height 689
click at [467, 76] on input "text" at bounding box center [514, 75] width 201 height 25
type input "2007072302"
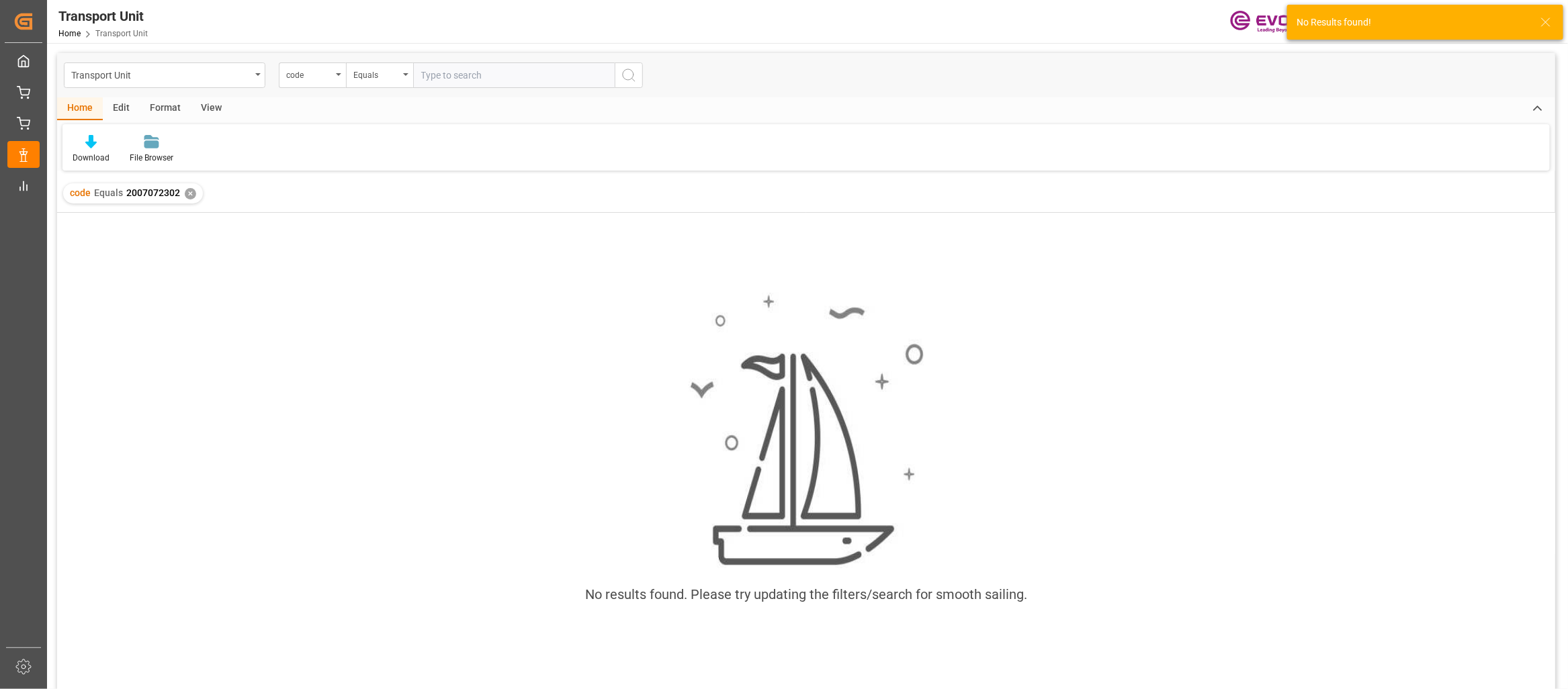
click at [496, 76] on input "text" at bounding box center [514, 75] width 201 height 25
click at [161, 104] on div "Format" at bounding box center [165, 109] width 51 height 23
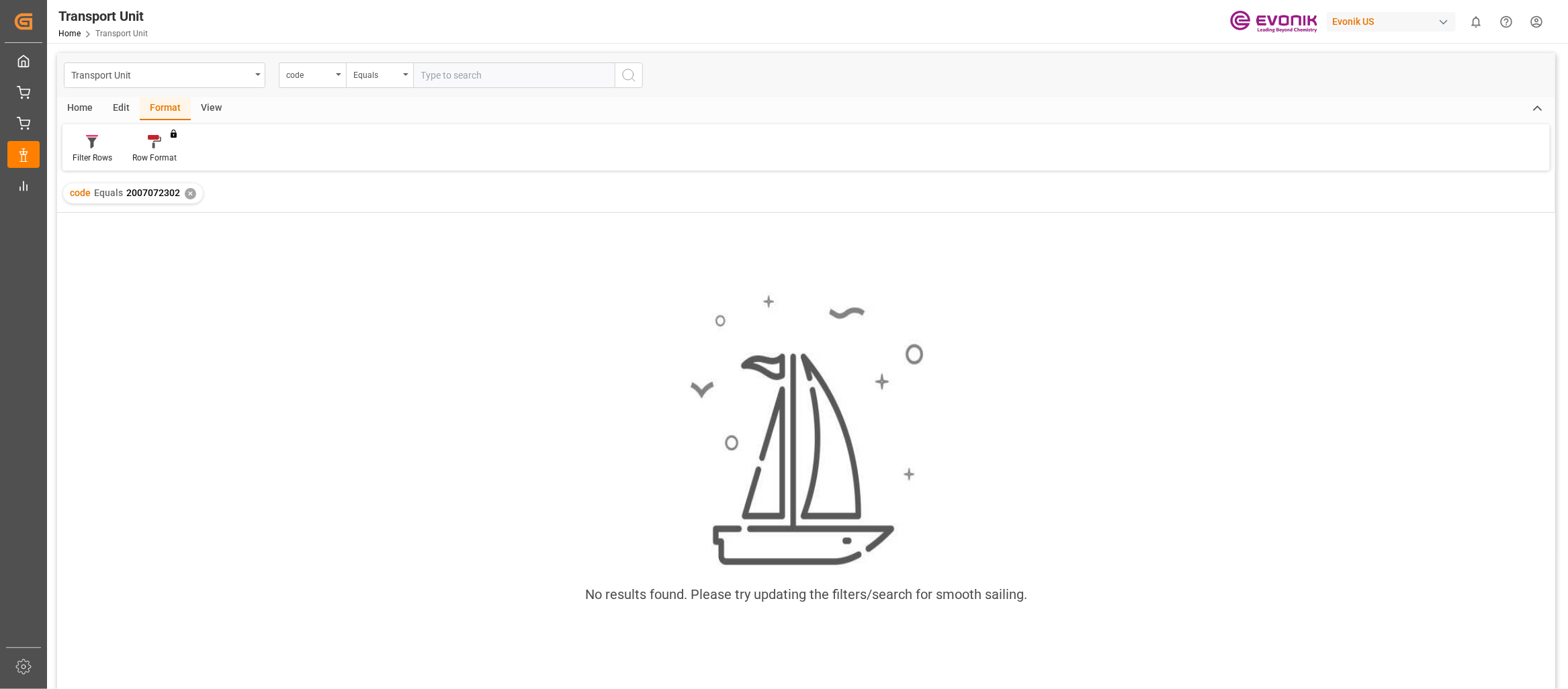
click at [114, 100] on div "Edit" at bounding box center [122, 109] width 37 height 23
click at [74, 109] on div "Home" at bounding box center [80, 109] width 45 height 23
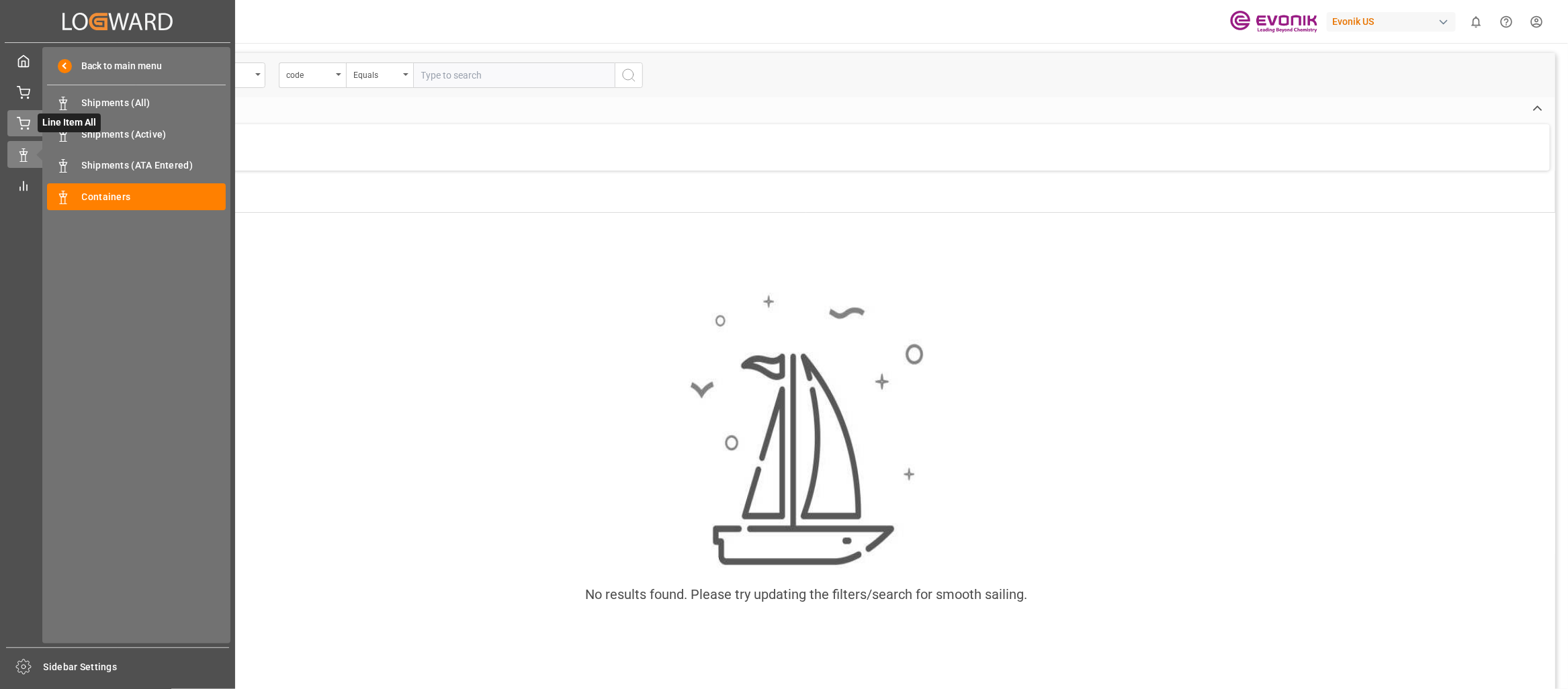
click at [32, 133] on div "Line Item All Line Item All" at bounding box center [118, 123] width 221 height 26
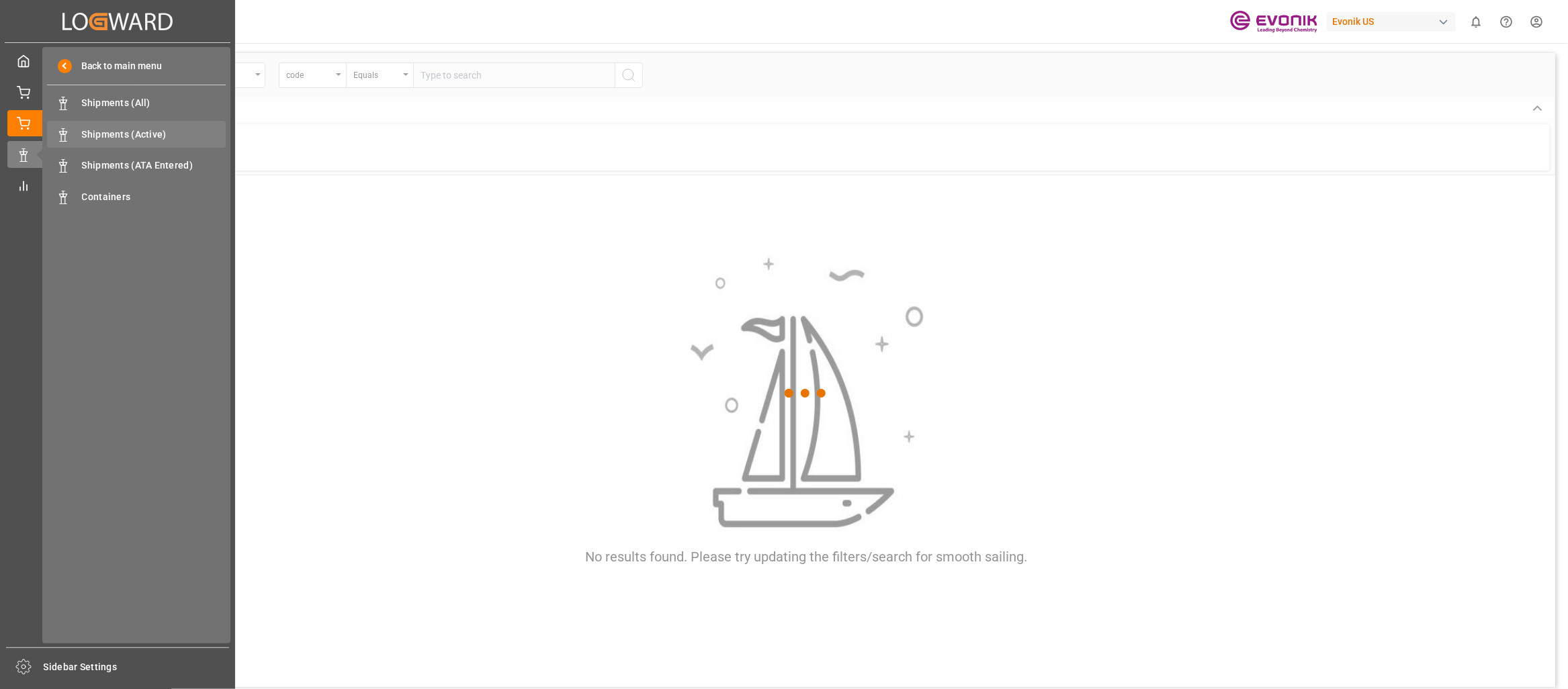
click at [135, 138] on span "Shipments (Active)" at bounding box center [154, 135] width 144 height 14
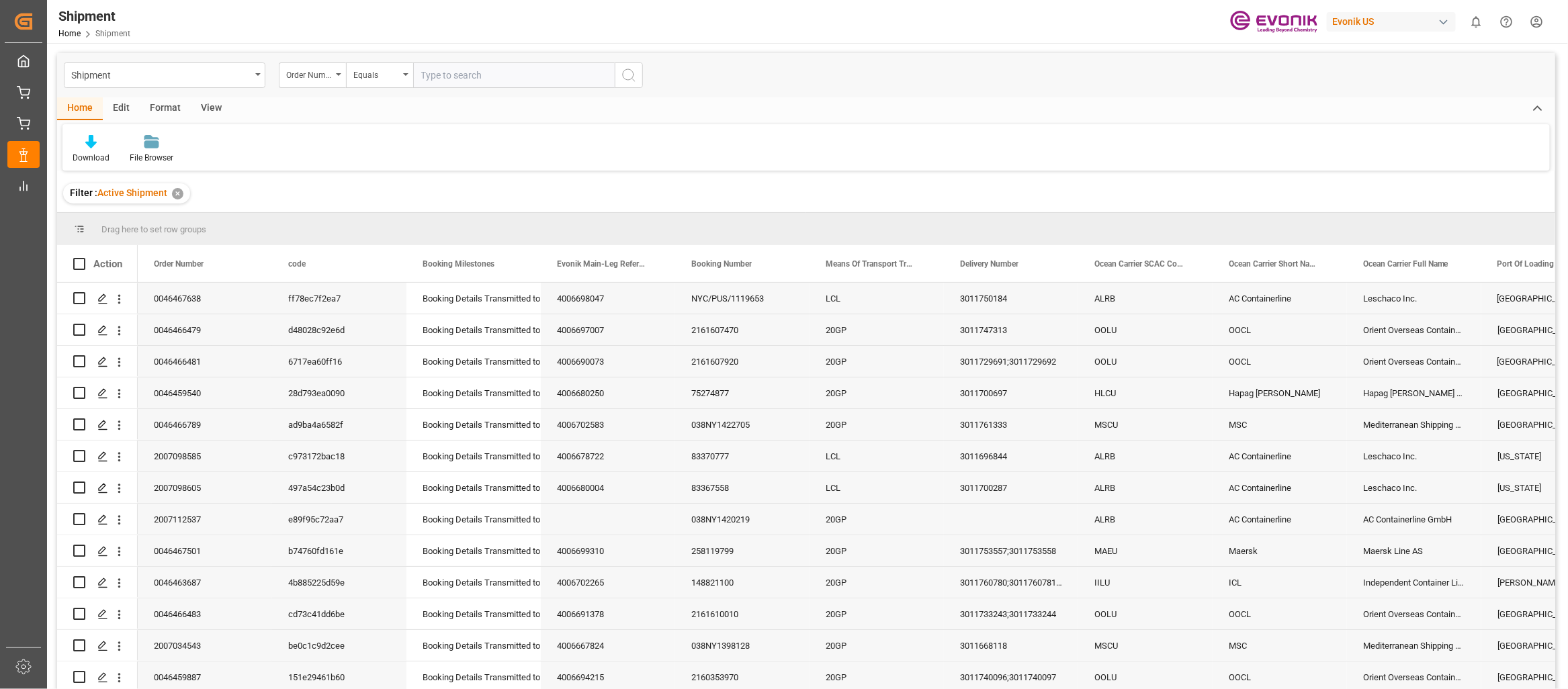
click at [503, 73] on input "text" at bounding box center [514, 75] width 201 height 25
click at [472, 71] on input "2007072" at bounding box center [514, 75] width 201 height 25
type input "2007072302"
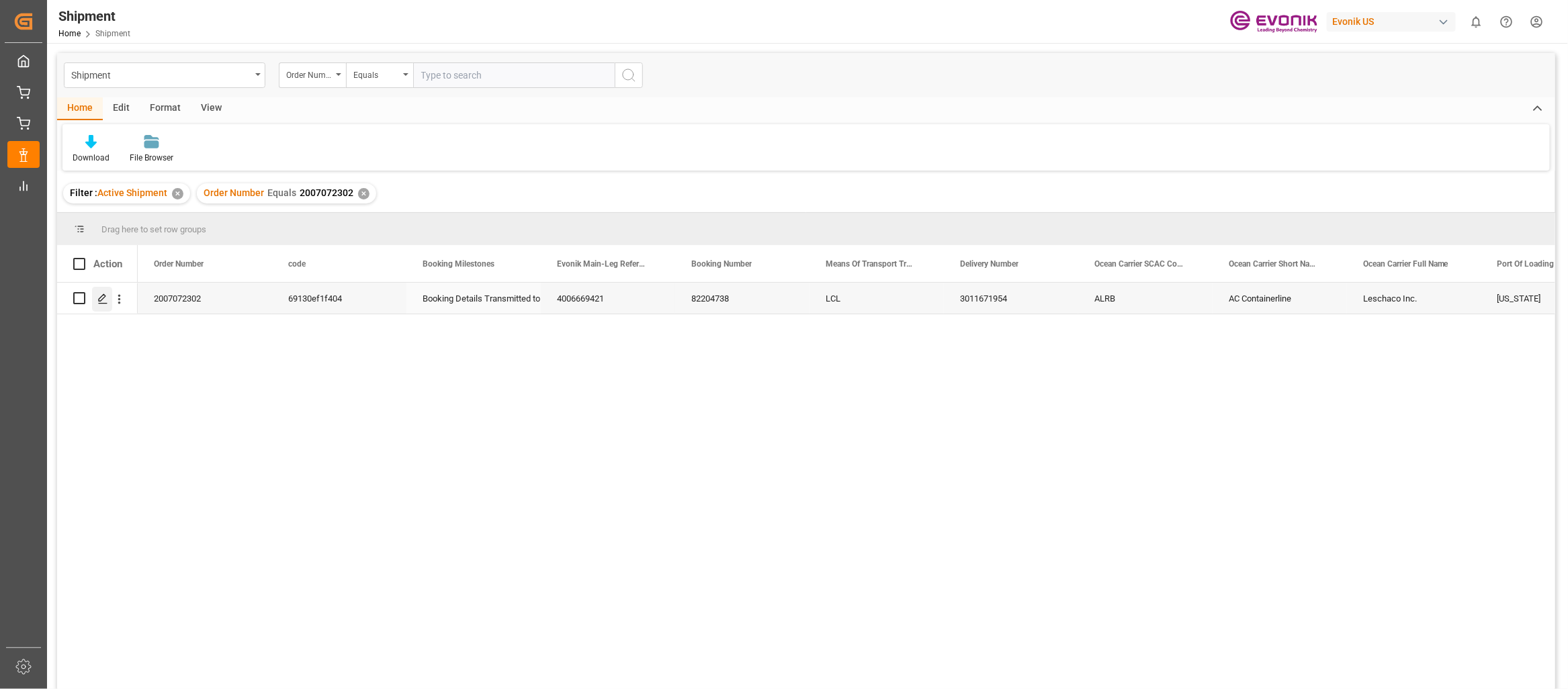
click at [104, 295] on polygon "Press SPACE to select this row." at bounding box center [102, 297] width 7 height 7
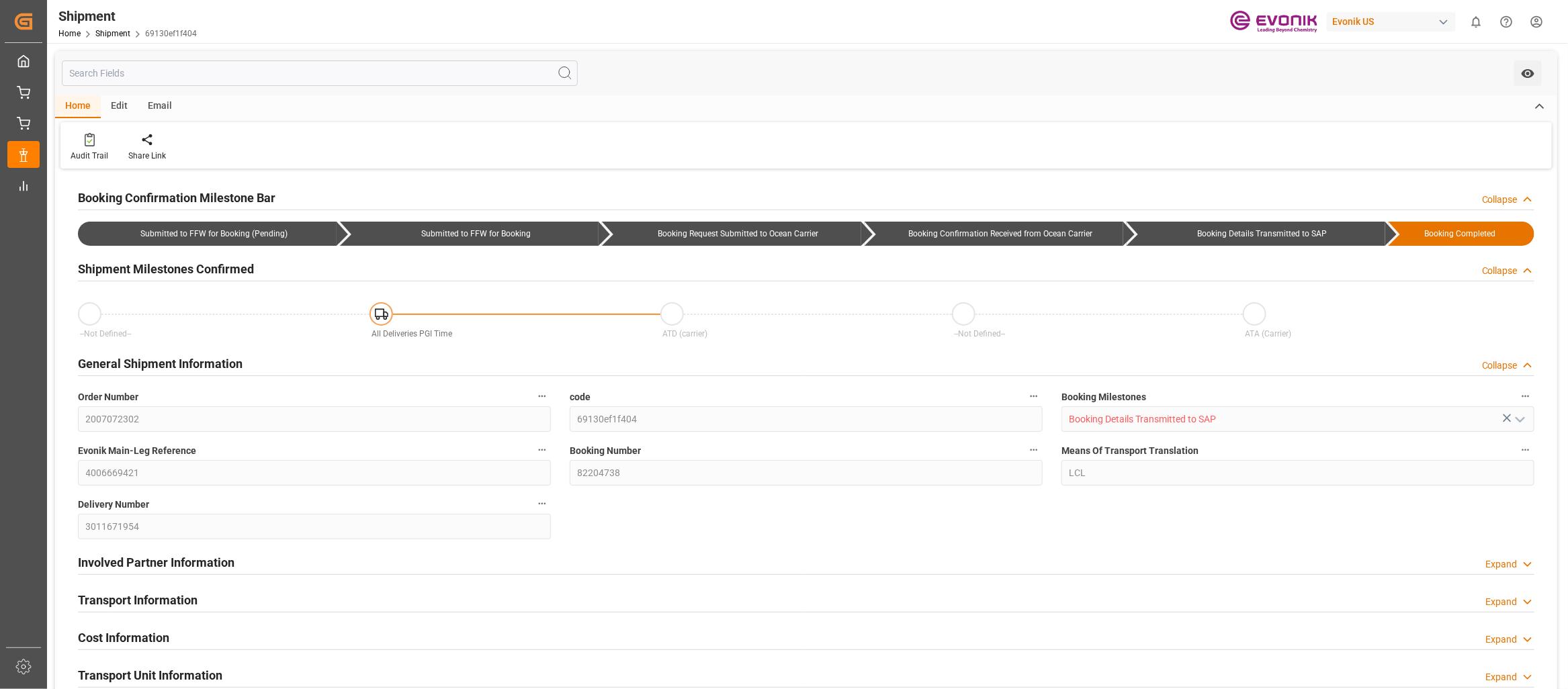
type input "AC Containerline"
type input "Leschaco Inc."
type input "99.88"
type input "2"
type input "07-16-2025 17:15"
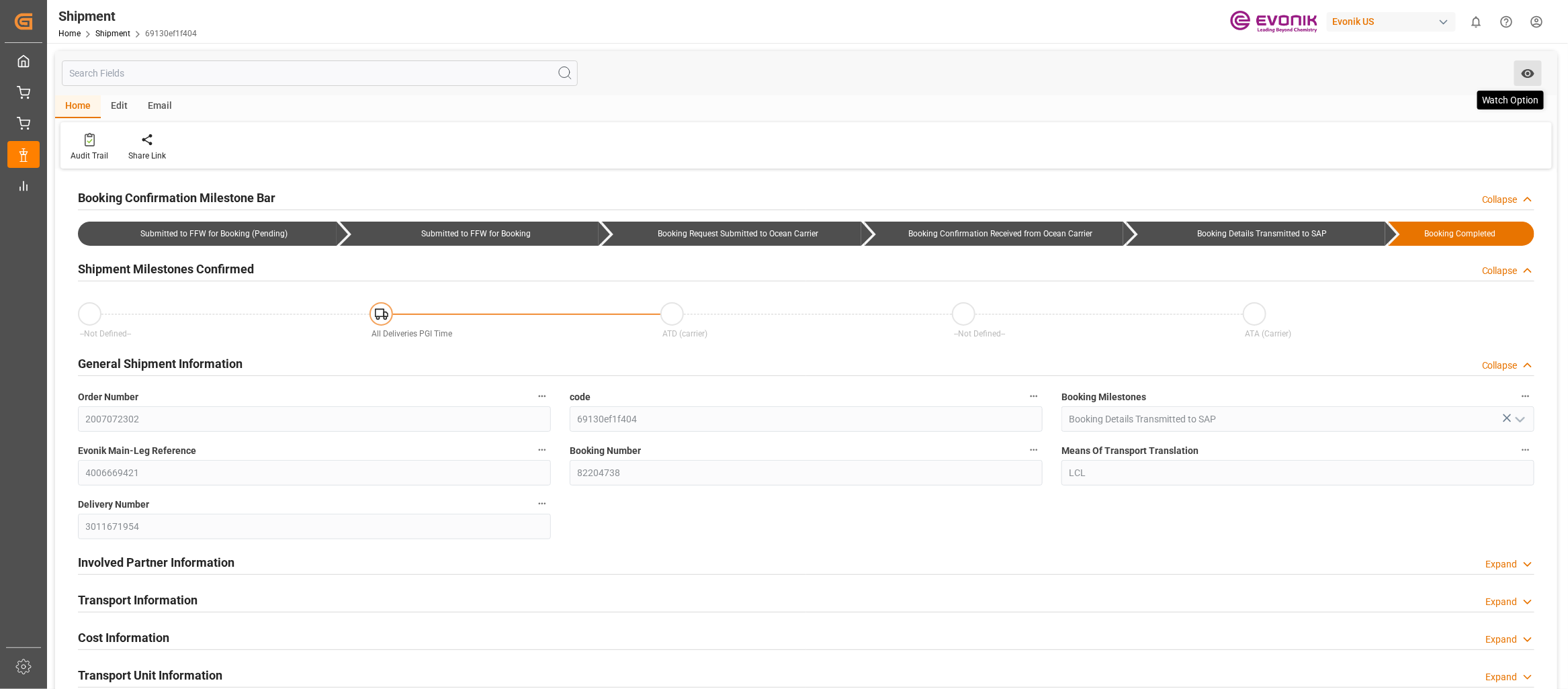
click at [1527, 70] on icon "open menu" at bounding box center [1527, 74] width 13 height 9
click at [1440, 102] on span "Start Watching" at bounding box center [1472, 103] width 122 height 14
click at [1442, 162] on span "Isabel Ober" at bounding box center [1463, 163] width 72 height 11
click at [1393, 163] on span "IO" at bounding box center [1400, 163] width 27 height 27
click at [1421, 103] on span "Stop Watching" at bounding box center [1469, 103] width 128 height 14
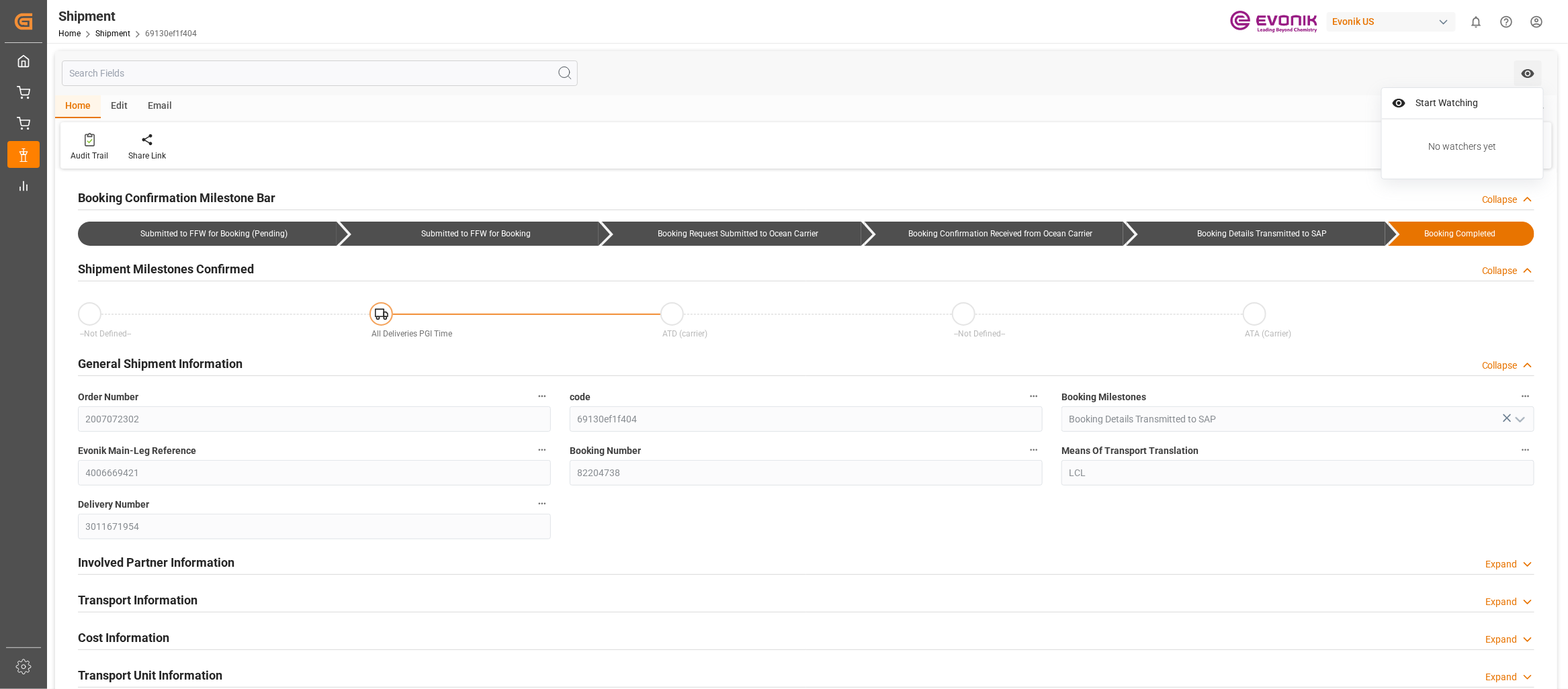
scroll to position [133, 0]
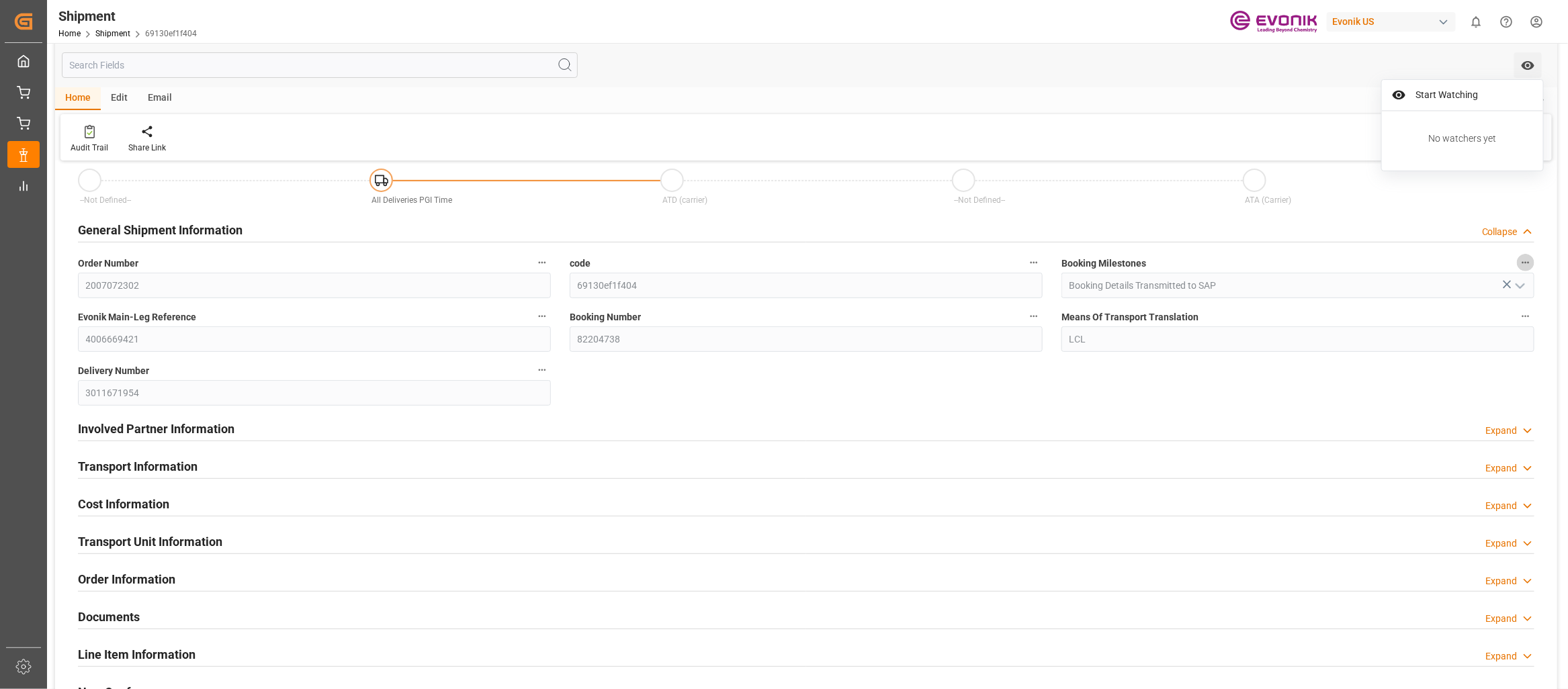
click at [1525, 262] on icon "button" at bounding box center [1526, 262] width 8 height 2
click at [1419, 237] on div at bounding box center [784, 344] width 1568 height 689
click at [1521, 269] on button "Booking Milestones" at bounding box center [1525, 262] width 17 height 17
click at [1523, 312] on div at bounding box center [784, 344] width 1568 height 689
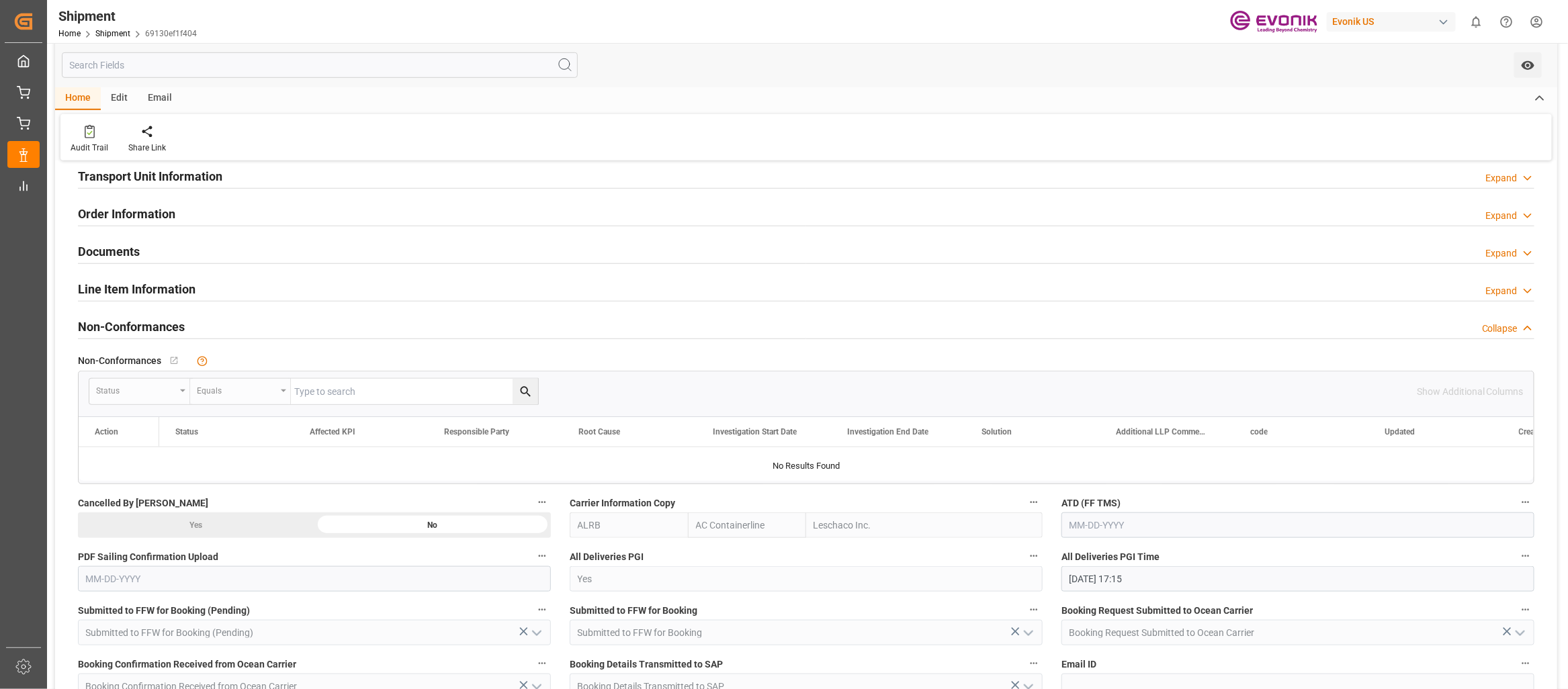
scroll to position [461, 0]
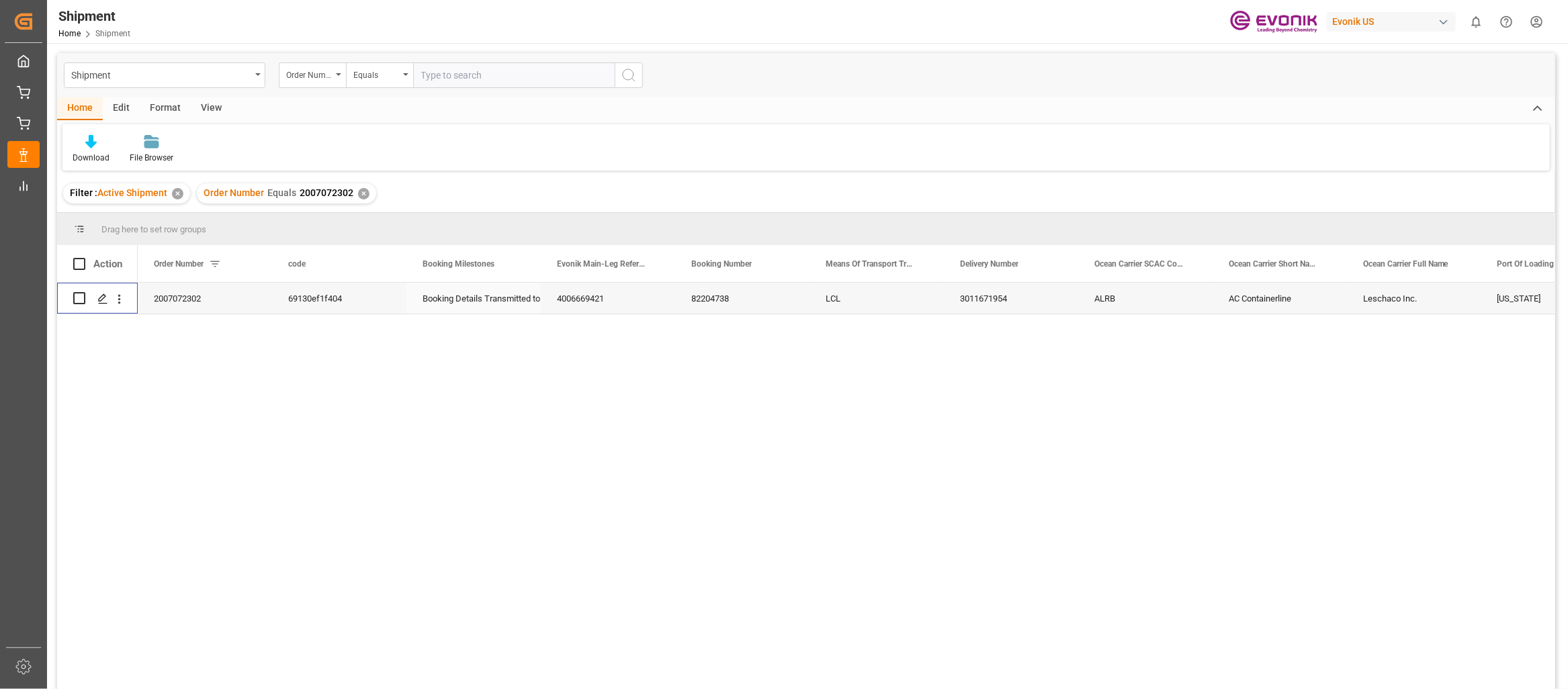
click at [127, 303] on div "Press SPACE to select this row." at bounding box center [120, 298] width 34 height 25
click at [114, 299] on icon "open menu" at bounding box center [119, 299] width 14 height 14
click at [63, 372] on div "Open in new tab Share Link Send Email Audit Trail Create and Link Child Object …" at bounding box center [806, 488] width 1498 height 411
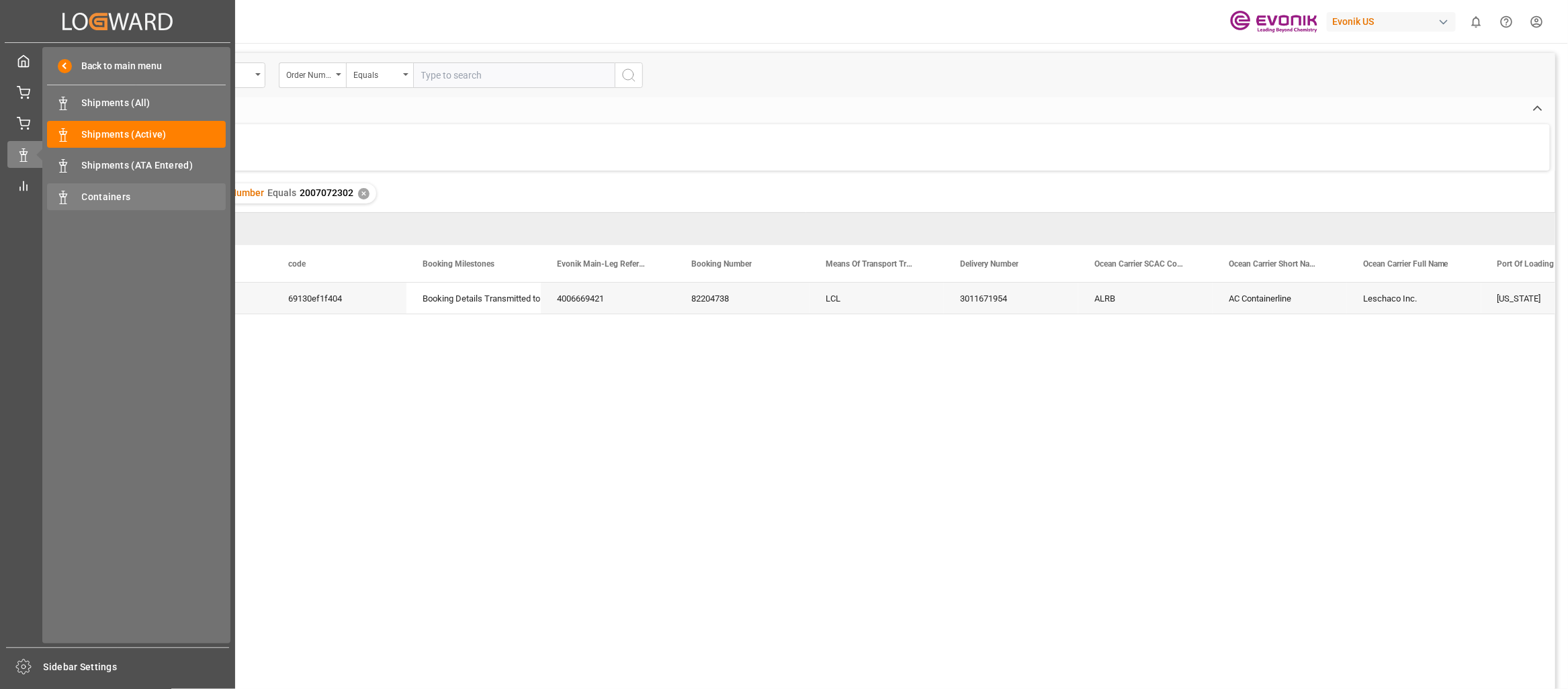
click at [121, 197] on span "Containers" at bounding box center [154, 197] width 144 height 14
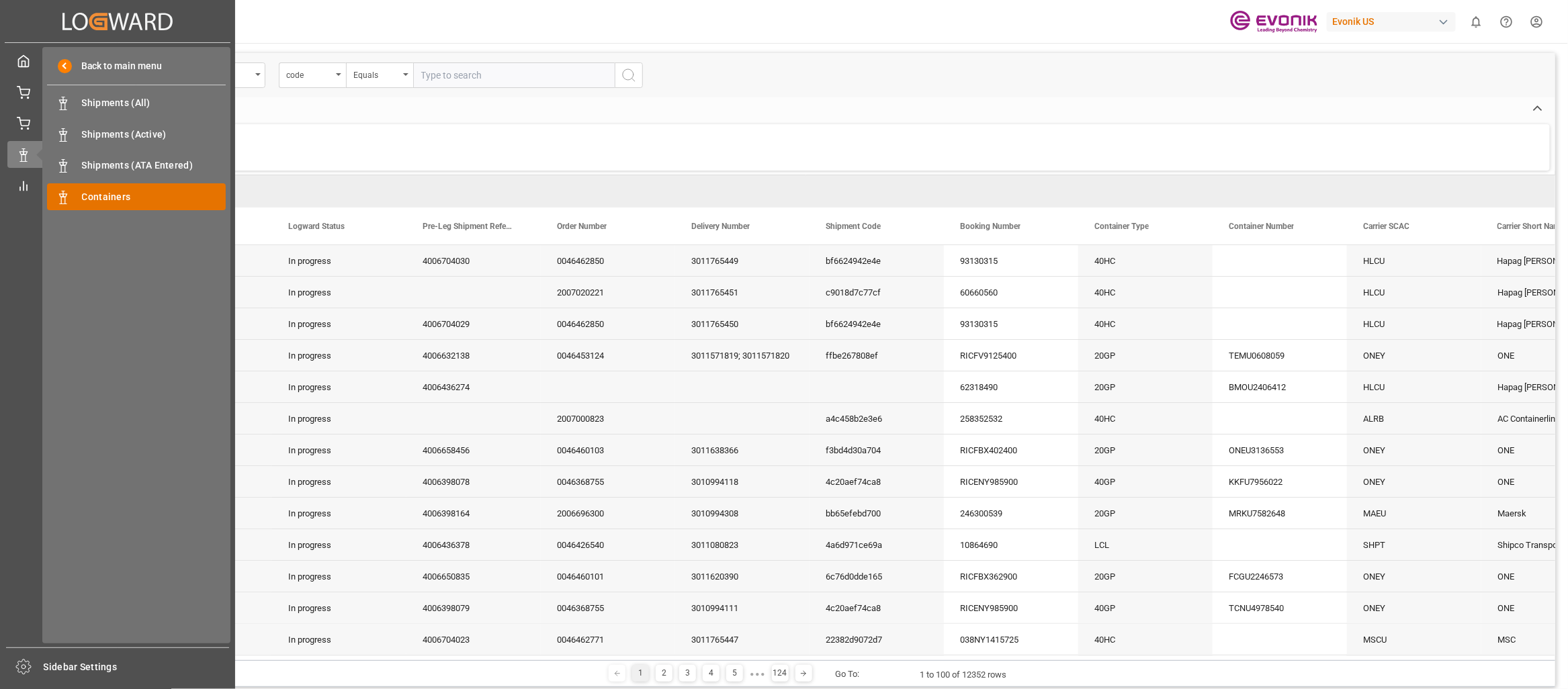
click at [97, 191] on span "Containers" at bounding box center [154, 197] width 144 height 14
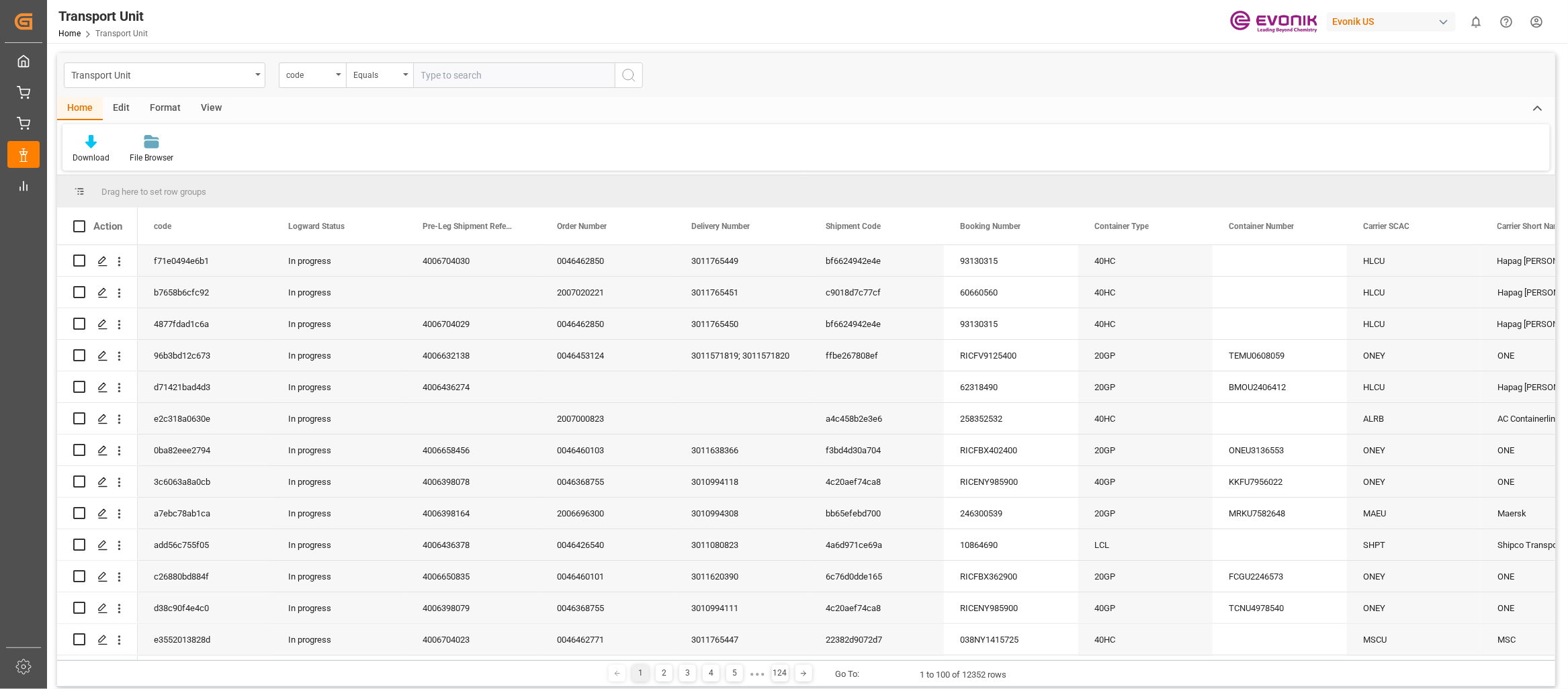
click at [523, 78] on input "text" at bounding box center [514, 75] width 201 height 25
type input "2007072302"
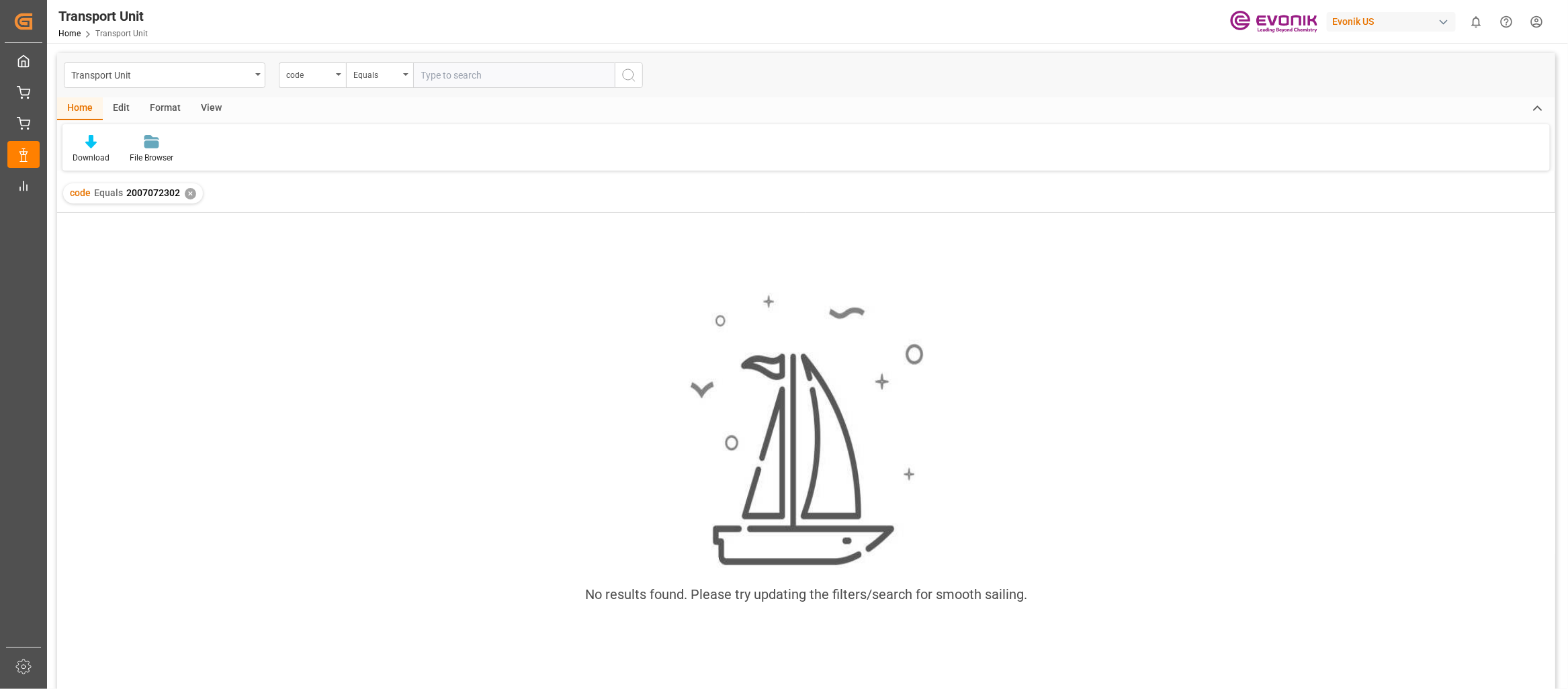
click at [137, 192] on span "2007072302" at bounding box center [153, 193] width 54 height 11
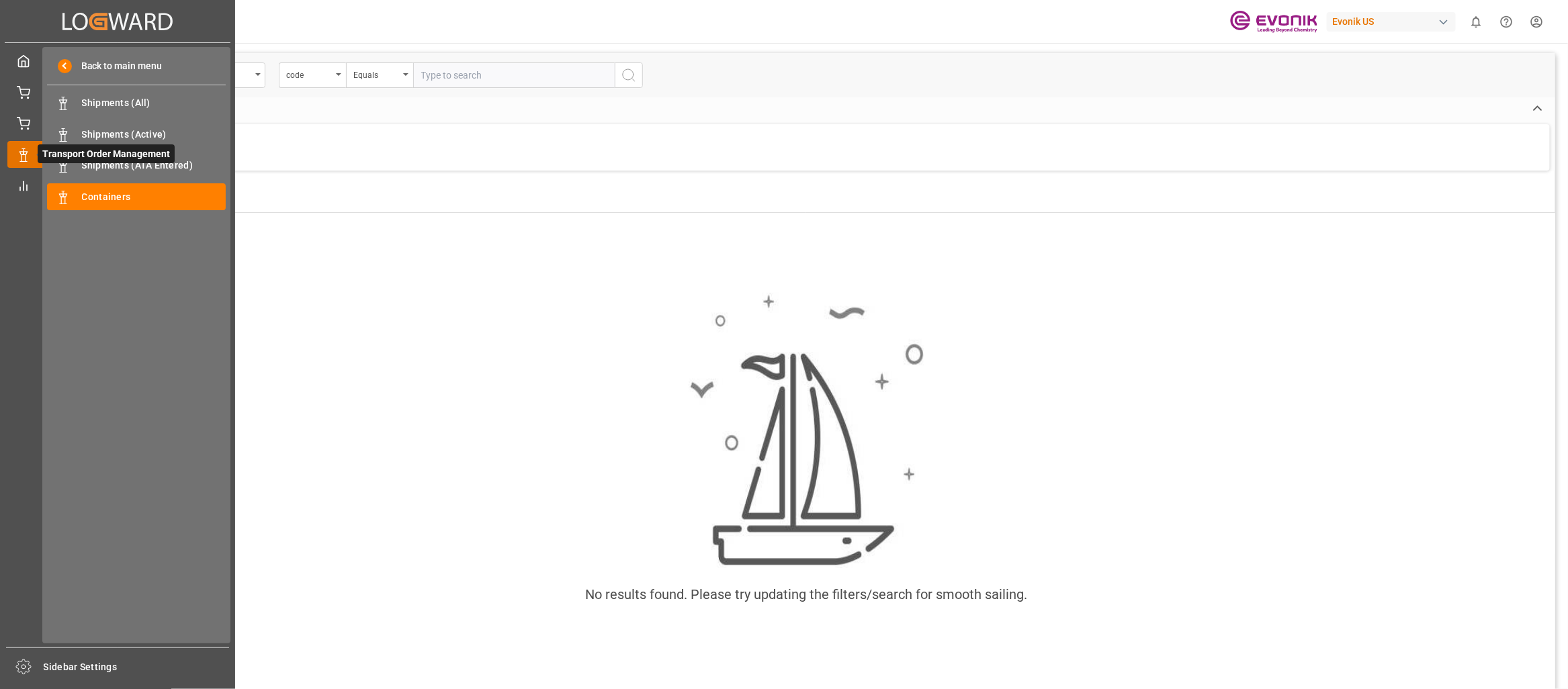
click at [30, 161] on icon at bounding box center [39, 154] width 28 height 28
click at [143, 193] on span "Containers" at bounding box center [154, 197] width 144 height 14
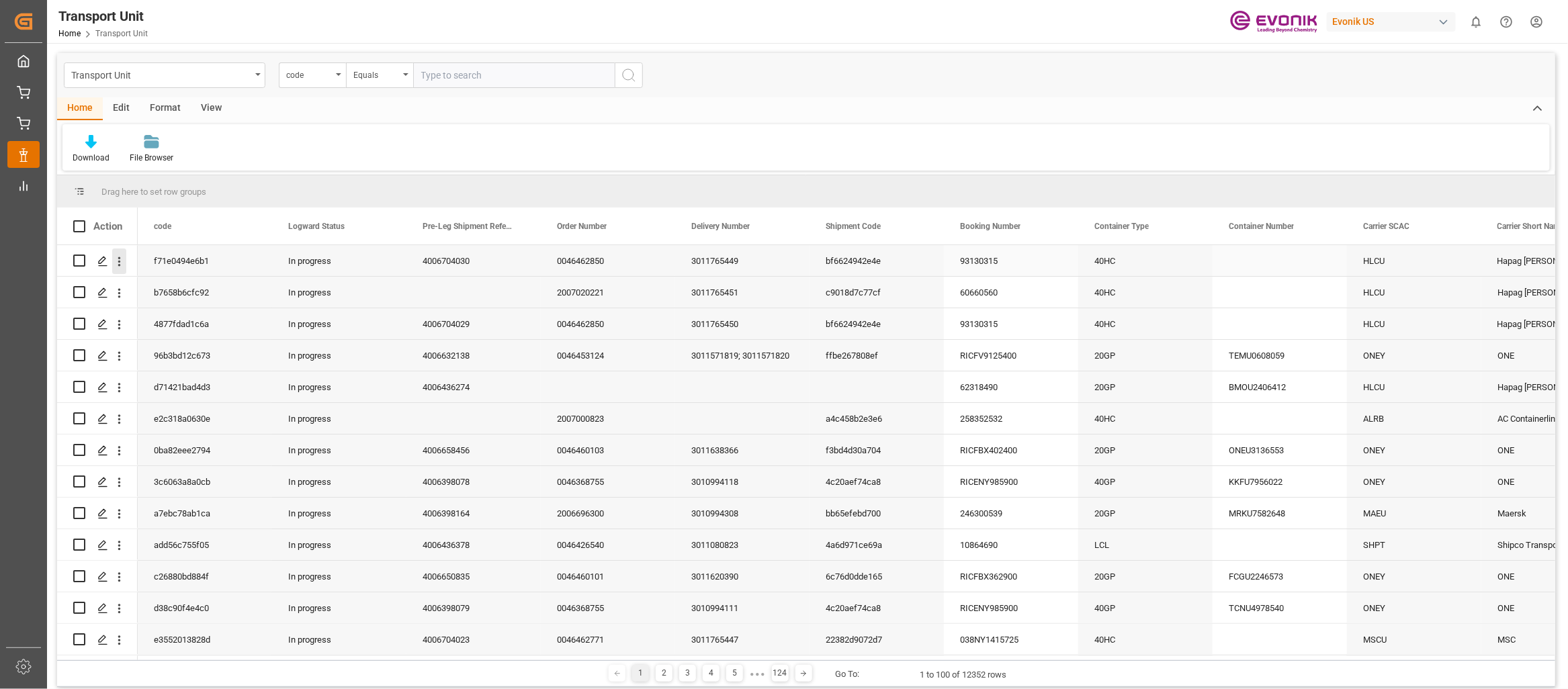
click at [121, 268] on icon "open menu" at bounding box center [119, 261] width 14 height 14
click at [192, 341] on span "Track Shipment" at bounding box center [206, 346] width 124 height 12
click at [608, 419] on div "2007000823" at bounding box center [608, 418] width 134 height 31
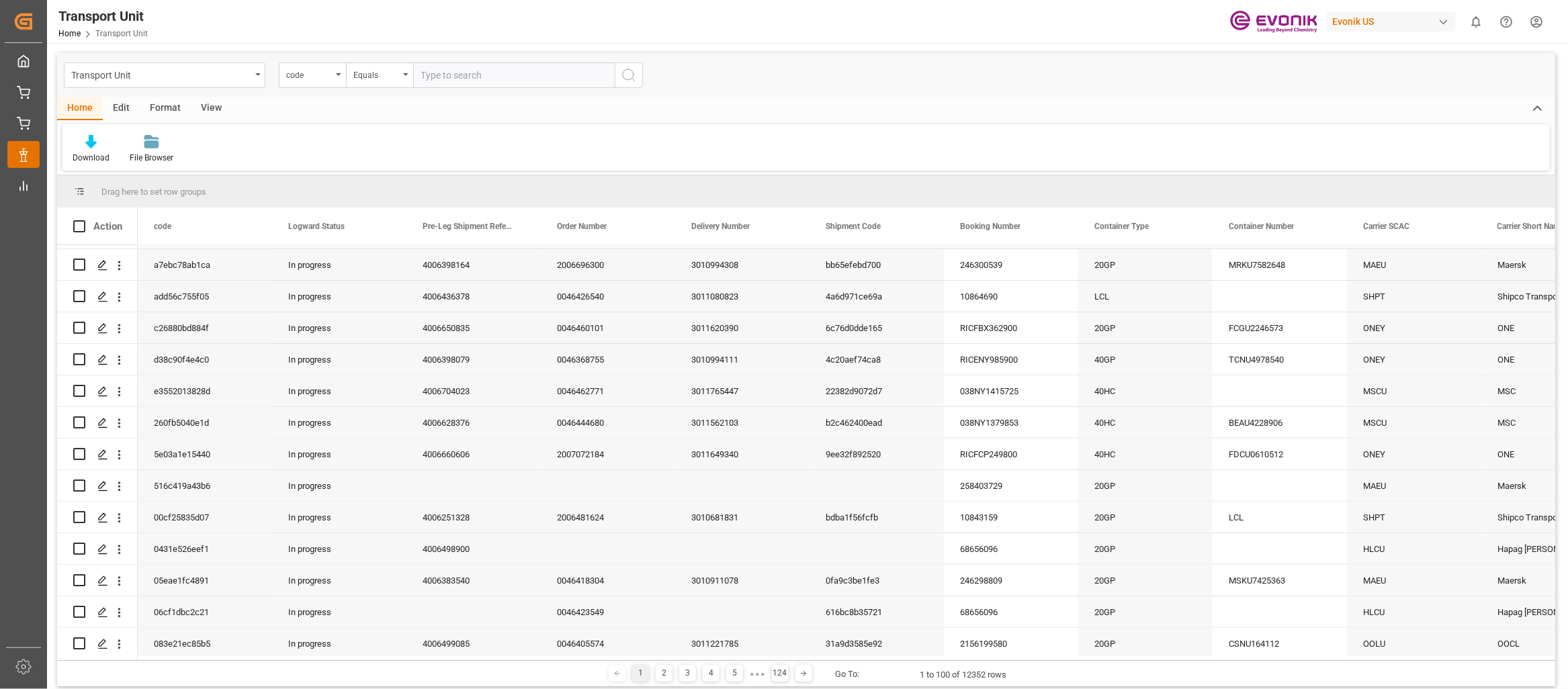
scroll to position [268, 0]
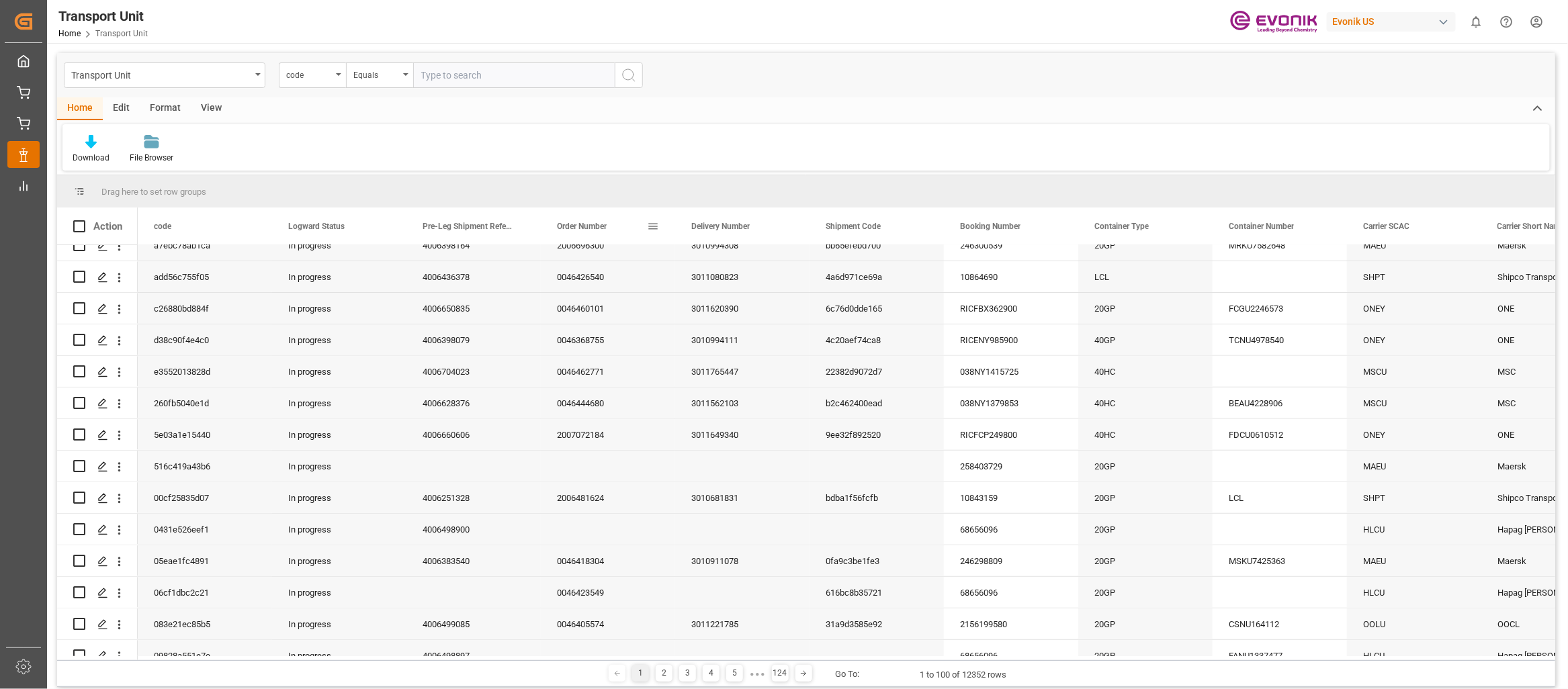
click at [592, 222] on span "Order Number" at bounding box center [582, 227] width 49 height 10
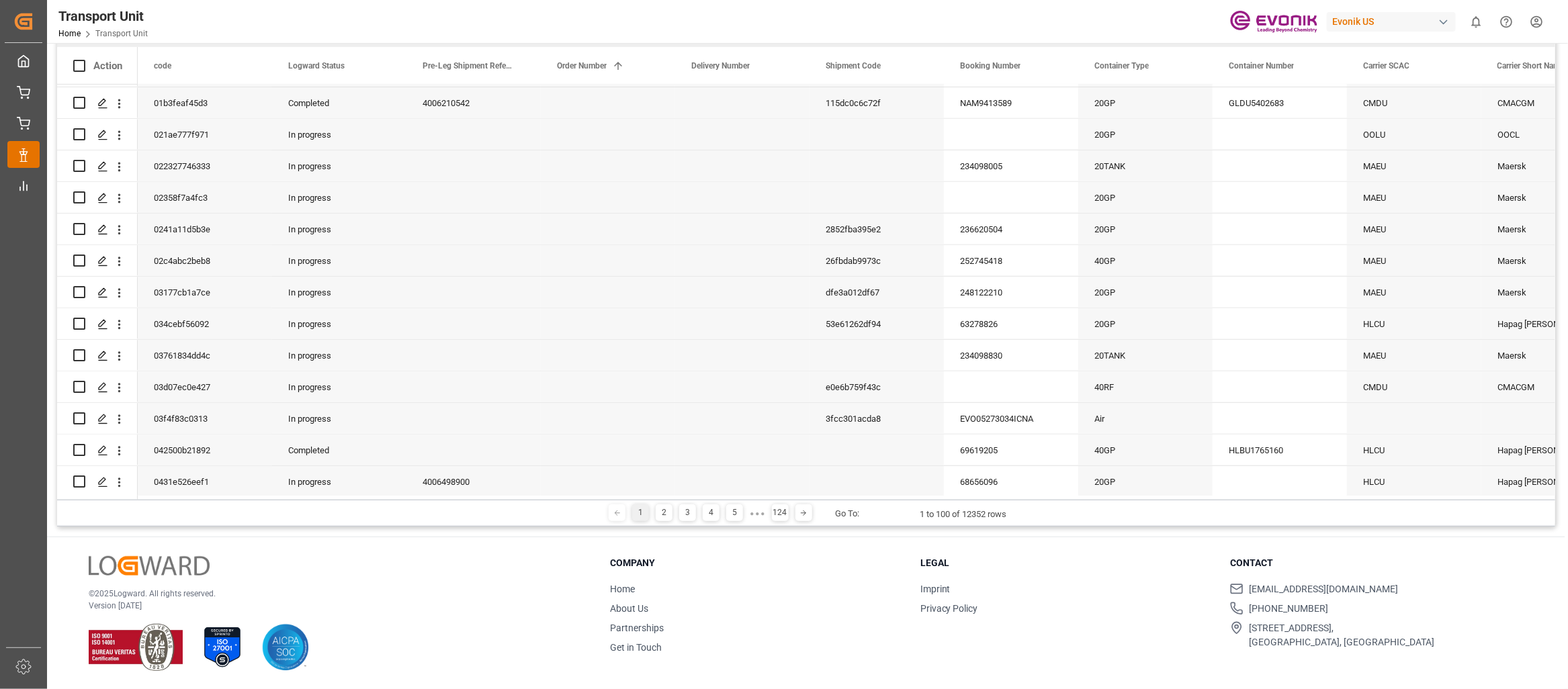
scroll to position [536, 0]
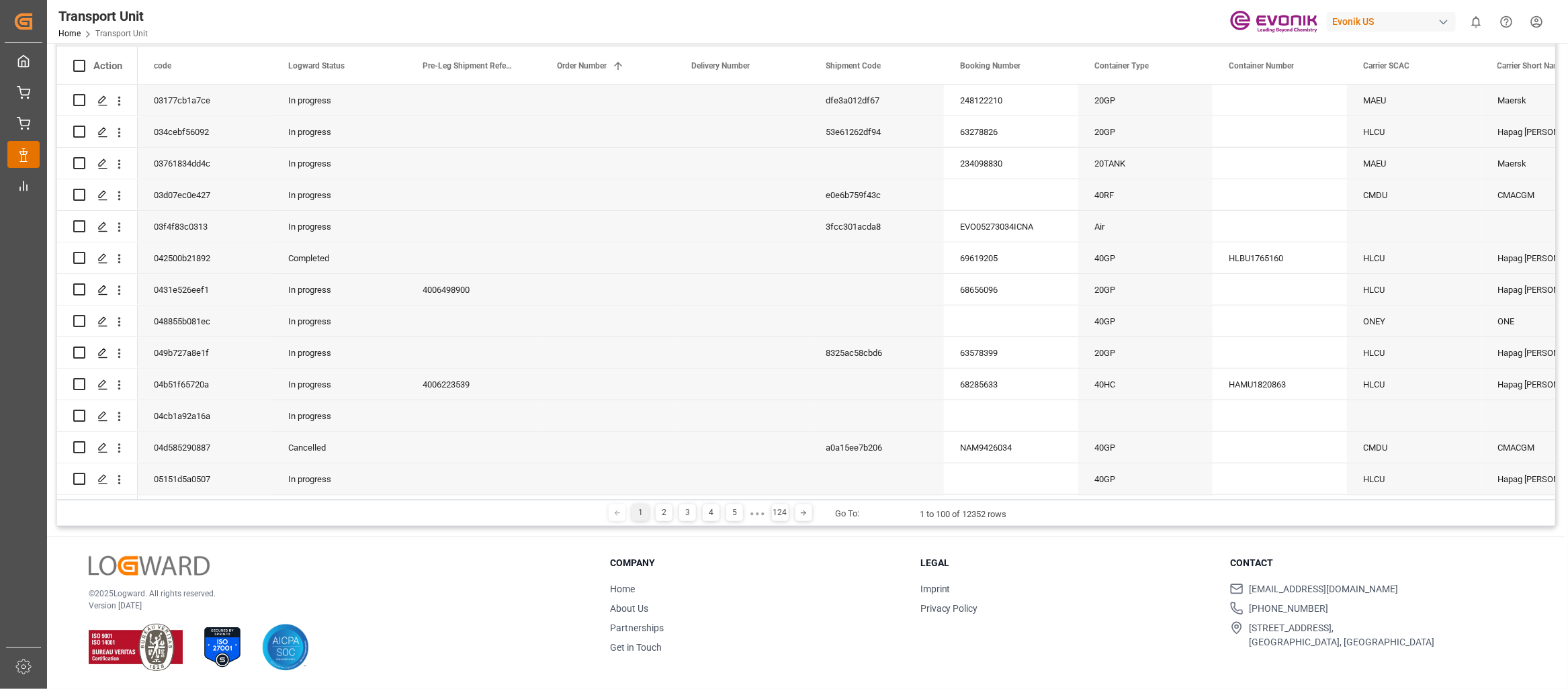
click at [663, 521] on div "1 2 3 4 5 ● ● ● 124 Go To: 1 to 100 of 12352 rows" at bounding box center [806, 512] width 1498 height 27
click at [663, 515] on div "2" at bounding box center [664, 512] width 16 height 16
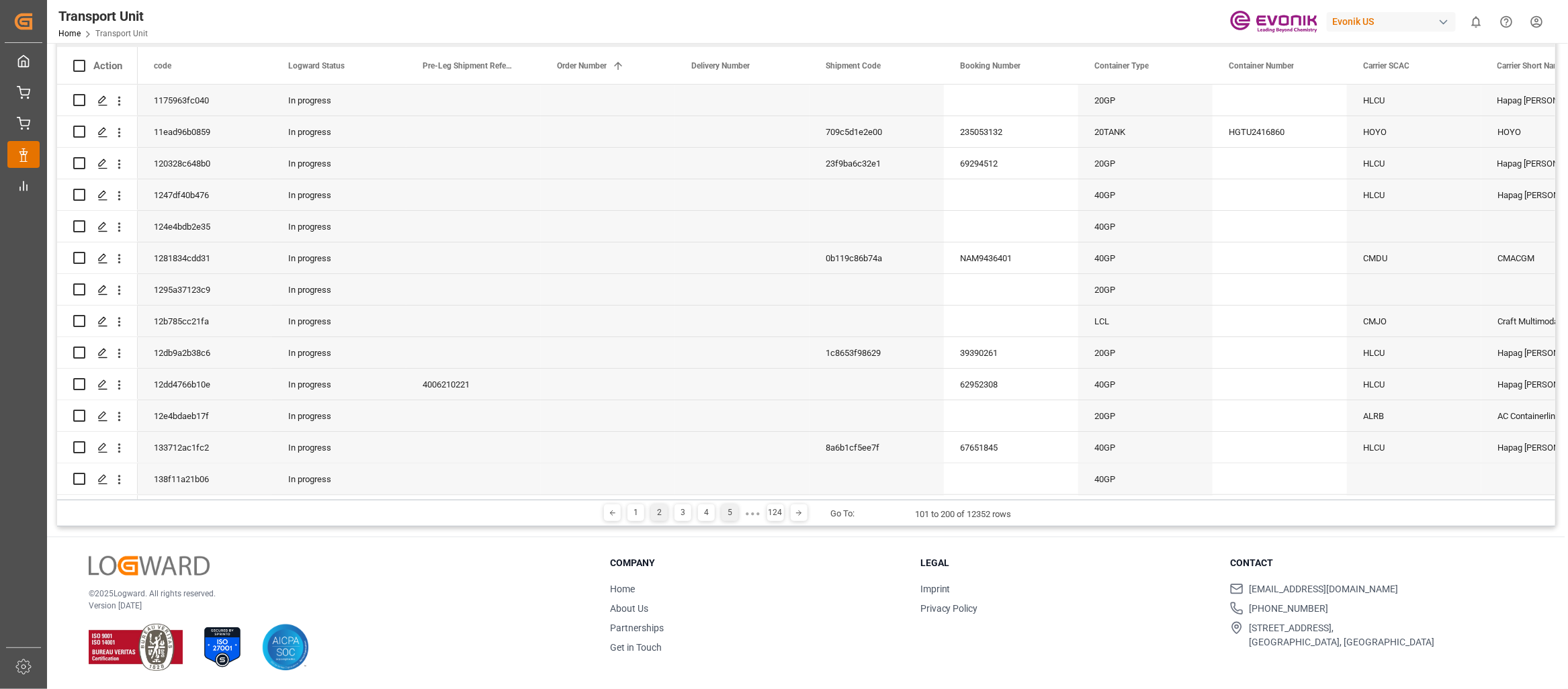
click at [727, 514] on div "5" at bounding box center [730, 512] width 16 height 16
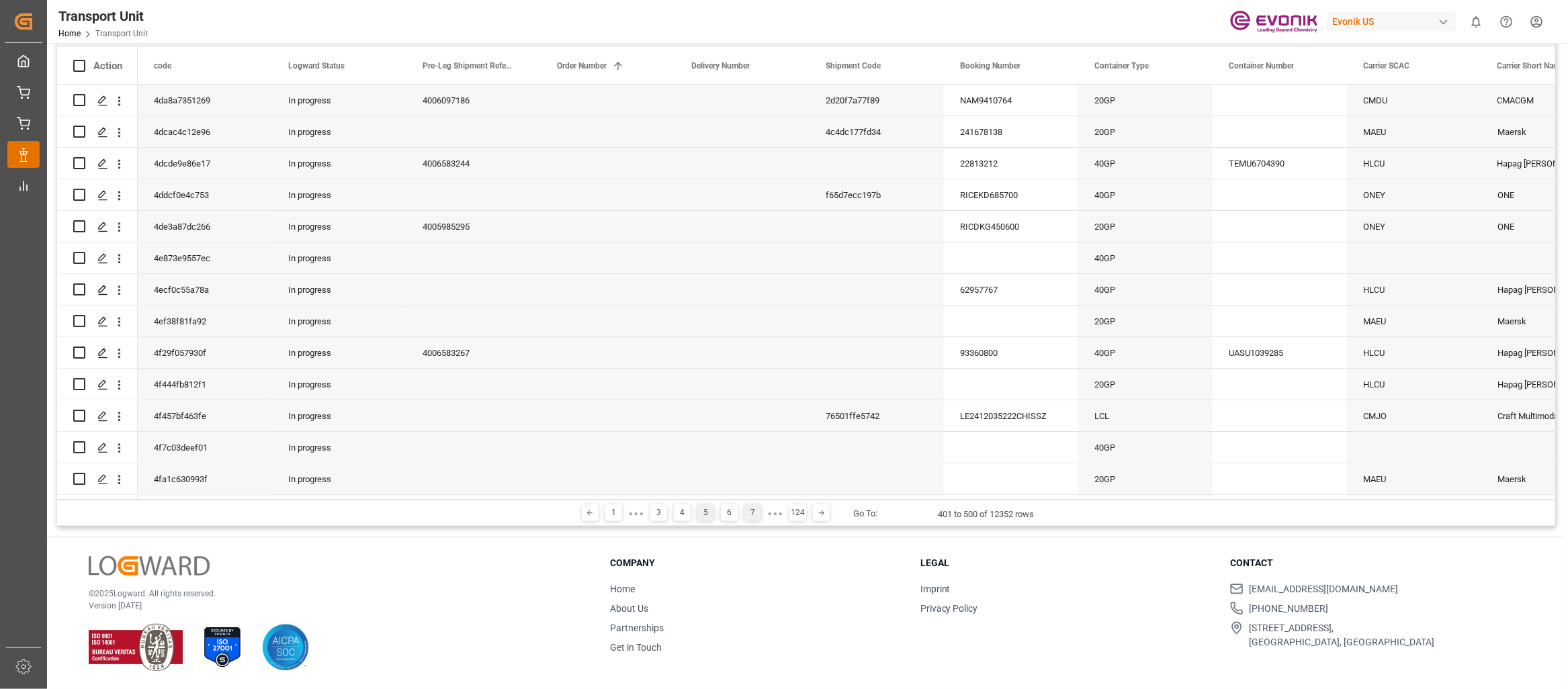
click at [747, 508] on div "7" at bounding box center [753, 512] width 16 height 16
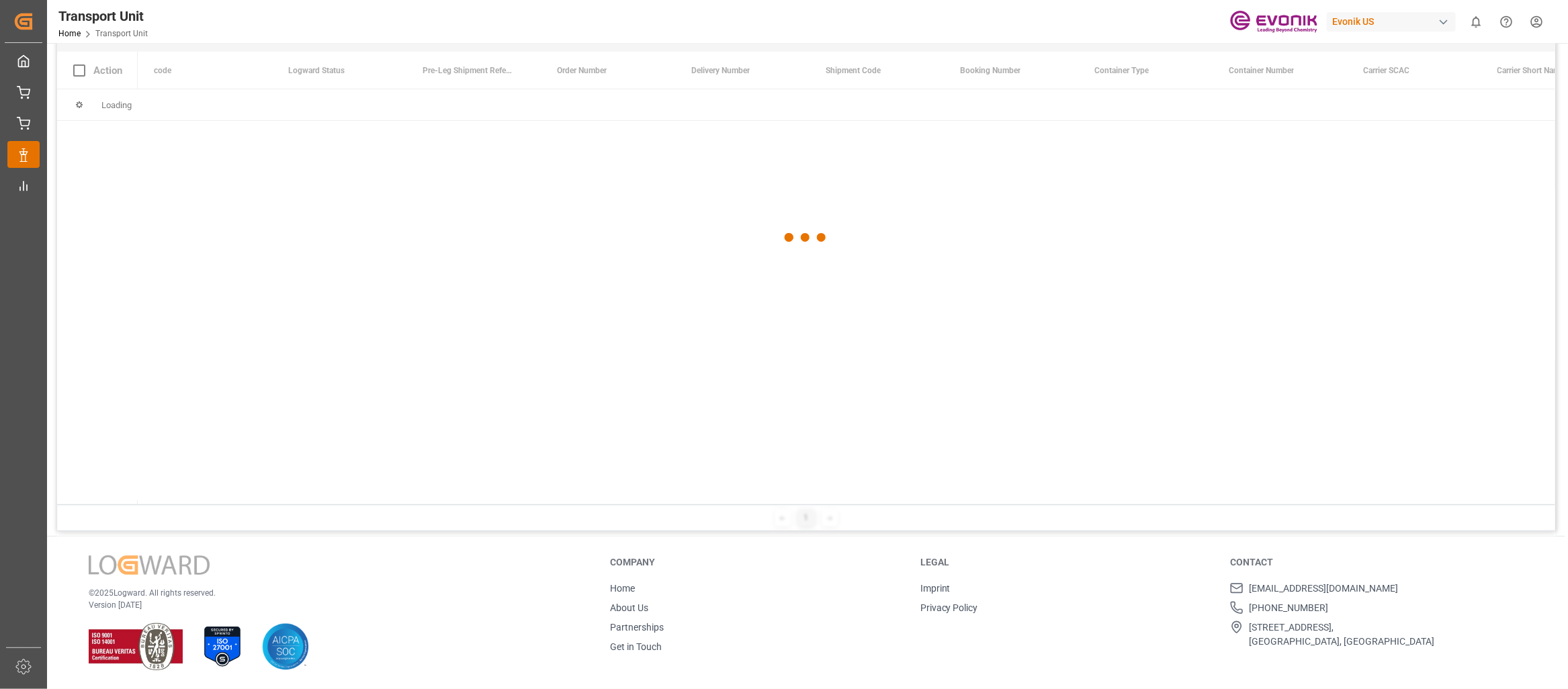
scroll to position [155, 0]
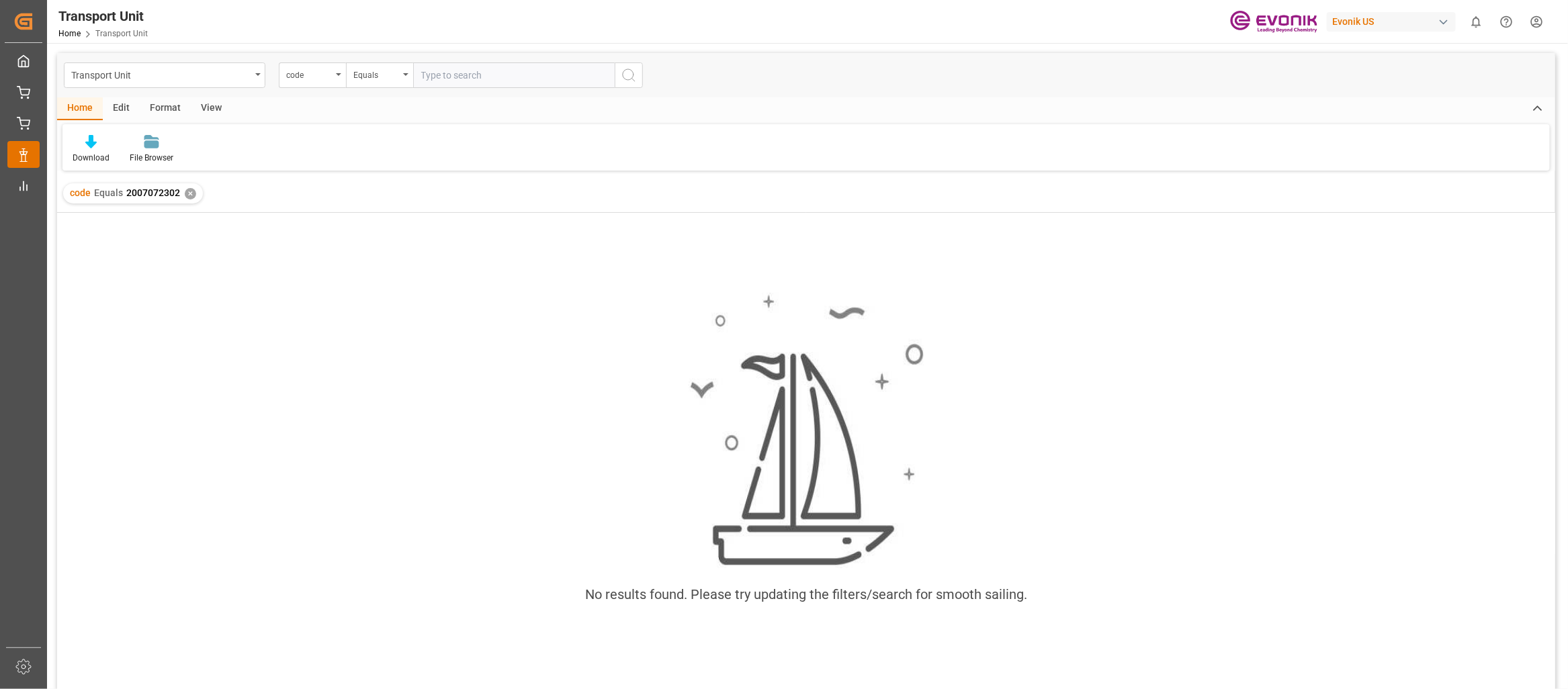
click at [114, 196] on span "Equals" at bounding box center [109, 193] width 29 height 11
click at [146, 188] on span "2007072302" at bounding box center [153, 193] width 54 height 11
click at [191, 191] on div "✕" at bounding box center [190, 194] width 12 height 12
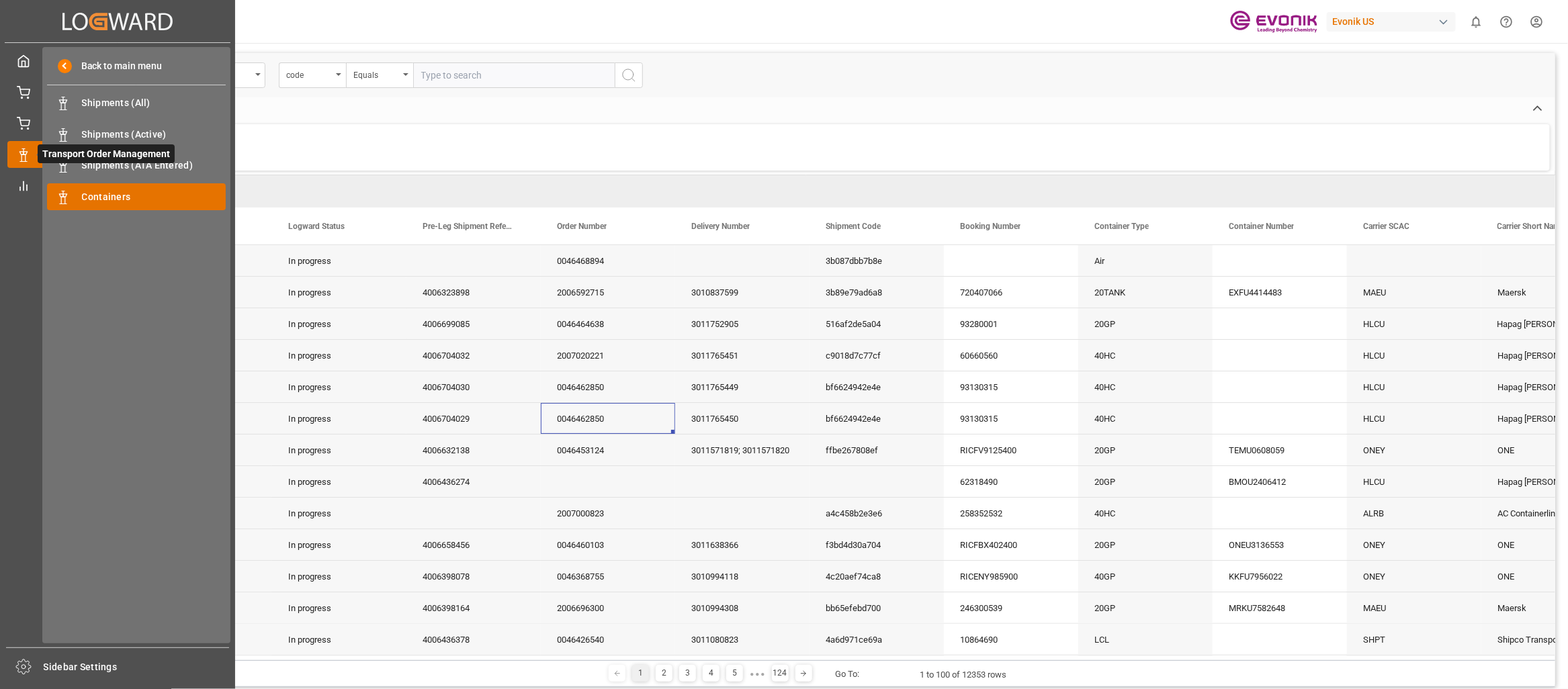
click at [87, 186] on div "Containers Containers" at bounding box center [136, 196] width 179 height 26
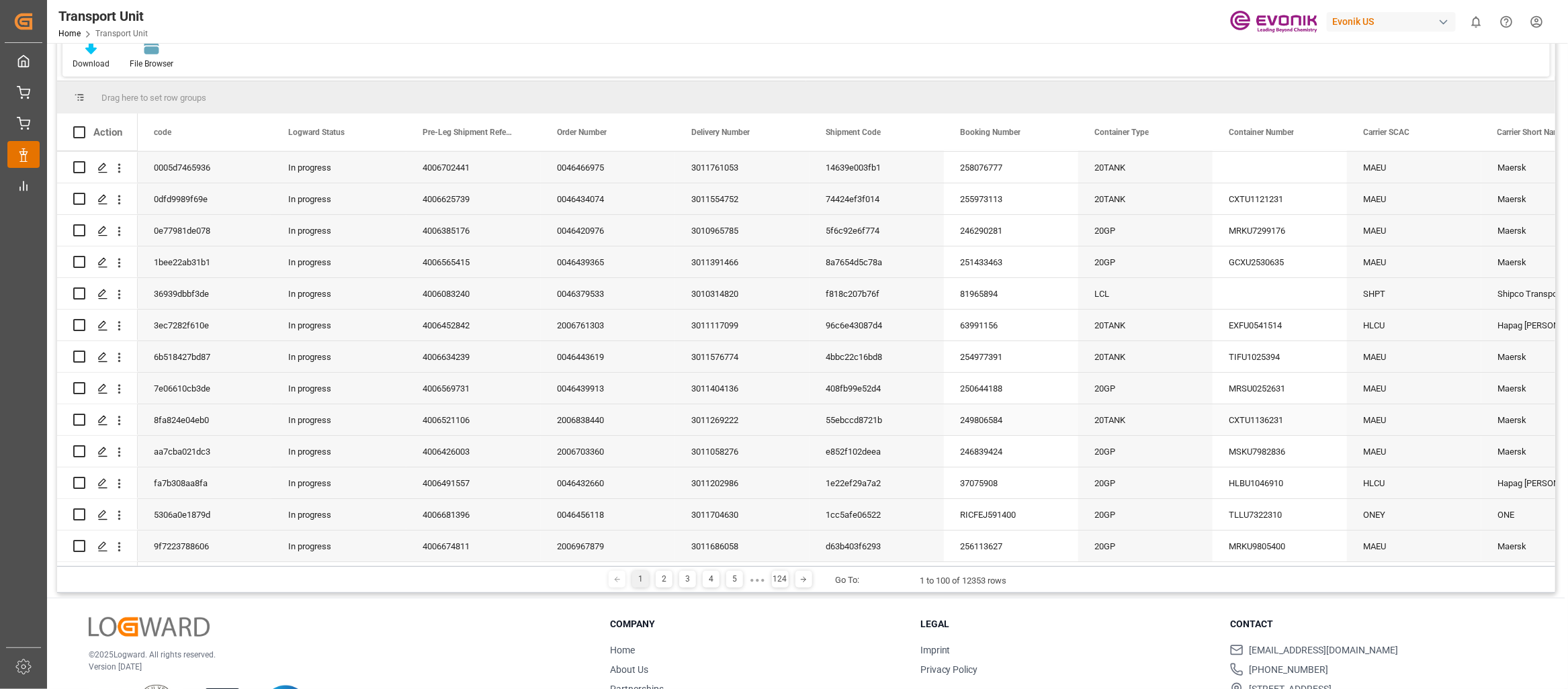
scroll to position [133, 0]
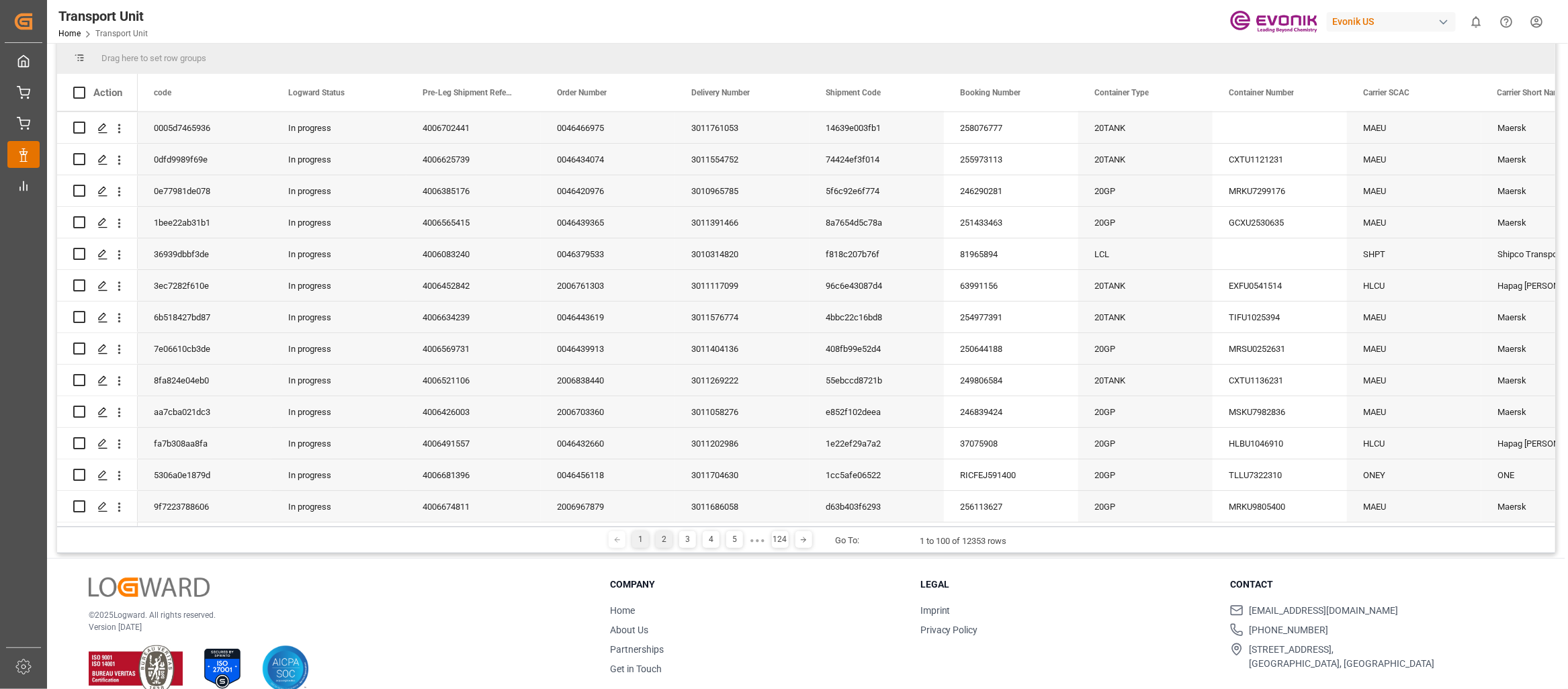
click at [663, 537] on div "2" at bounding box center [664, 539] width 16 height 16
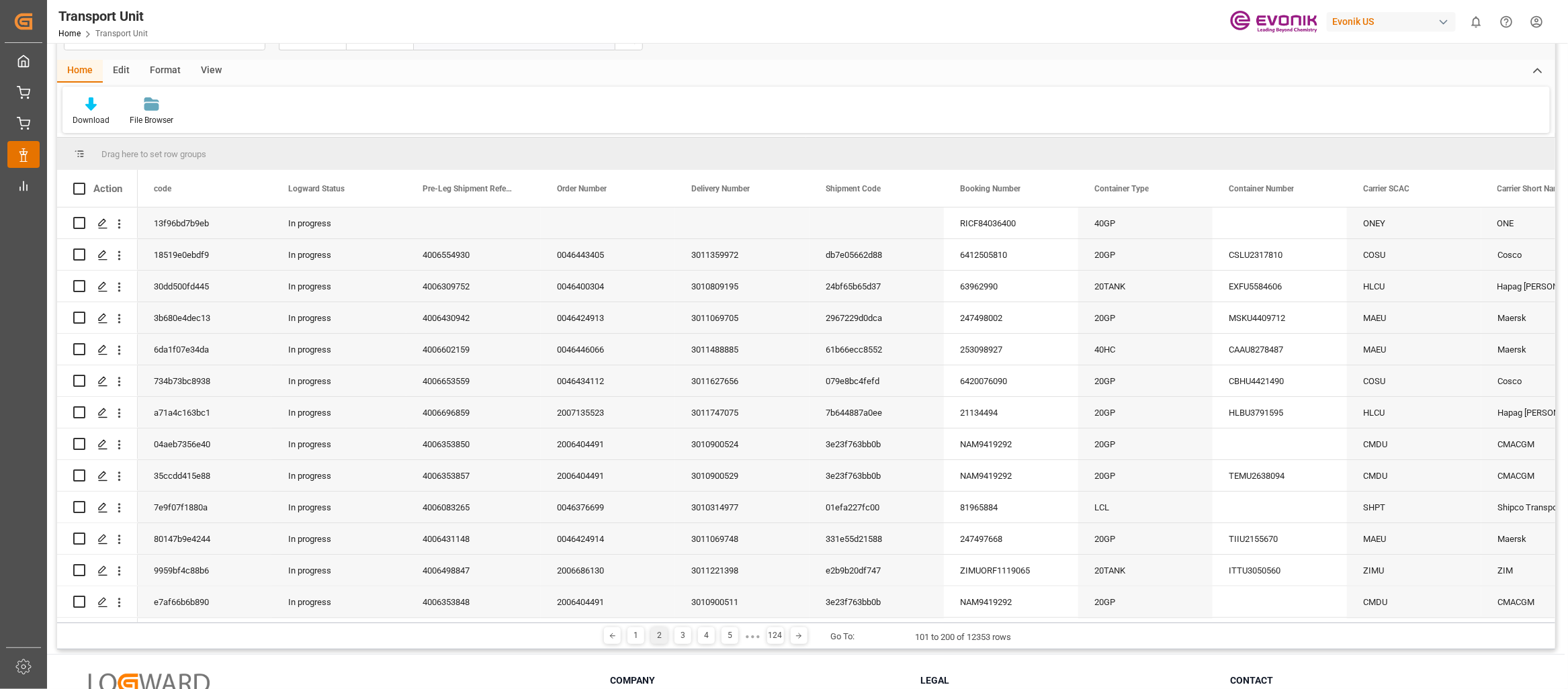
scroll to position [0, 0]
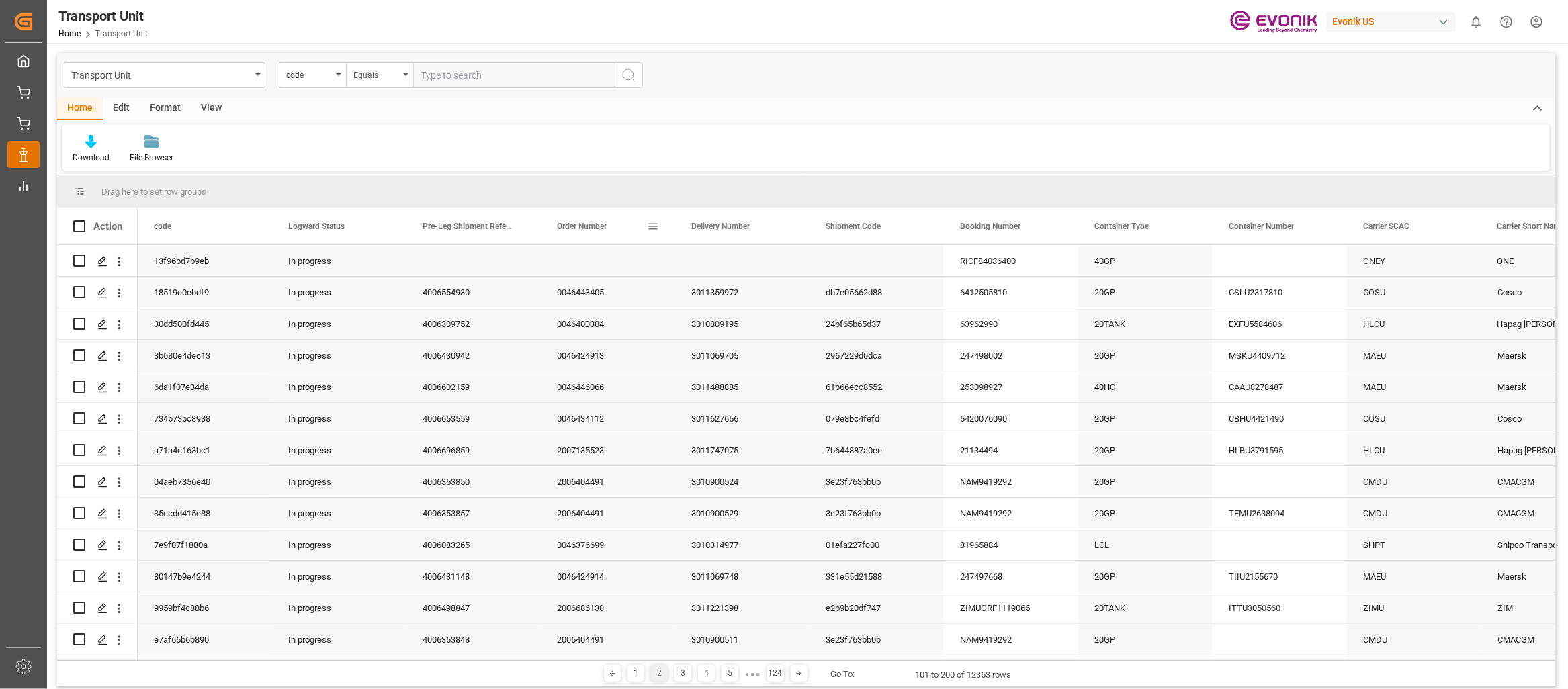
click at [582, 222] on span "Order Number" at bounding box center [582, 227] width 49 height 10
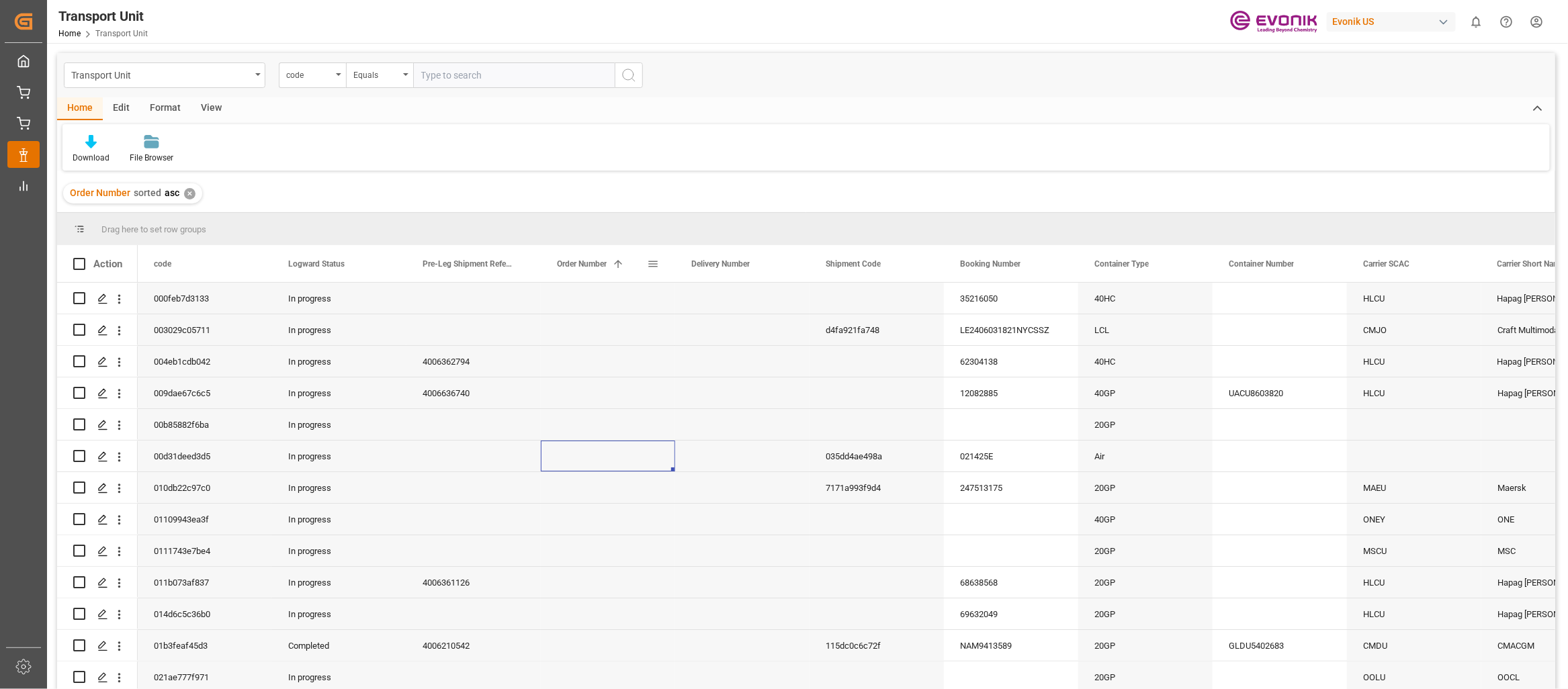
click at [659, 265] on div "Order Number 1" at bounding box center [608, 264] width 134 height 37
click at [652, 265] on span at bounding box center [653, 264] width 12 height 12
click at [779, 264] on span "columns" at bounding box center [771, 266] width 52 height 24
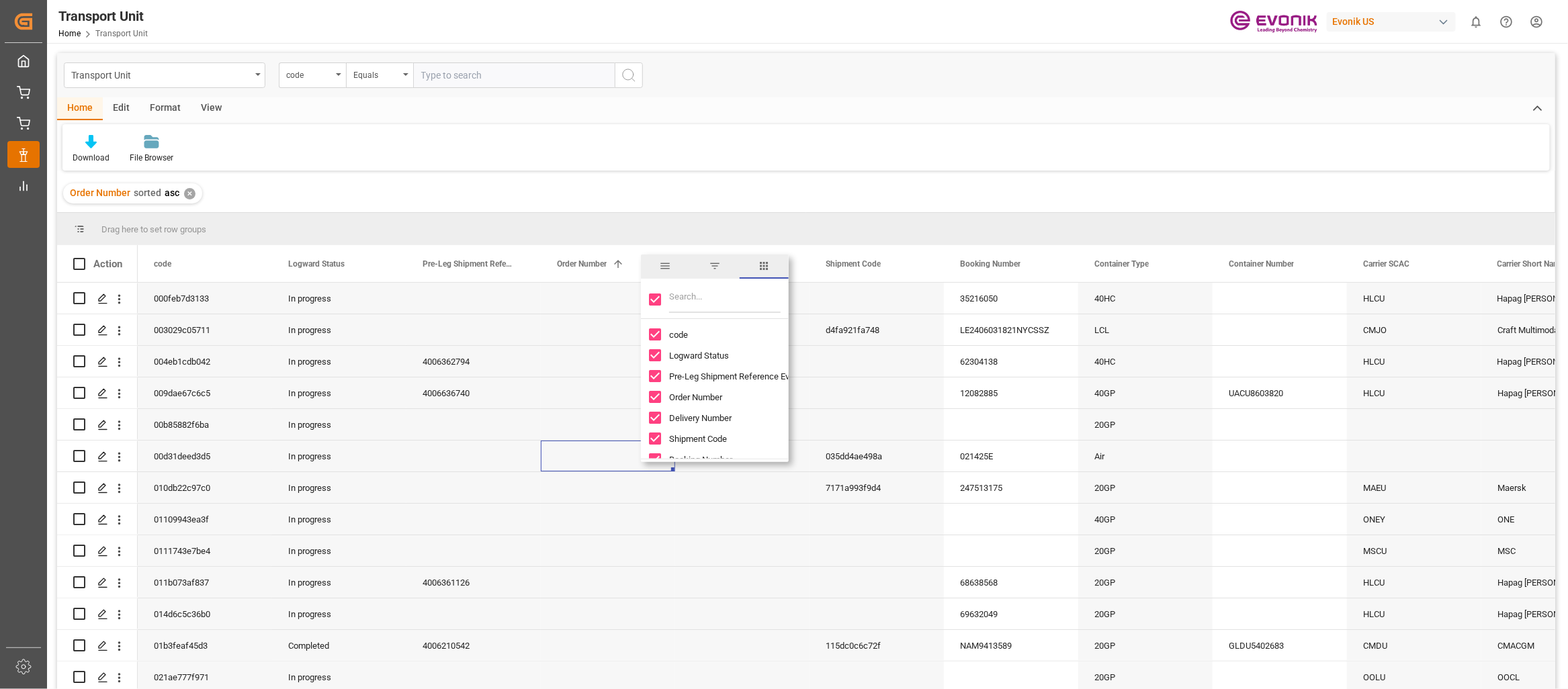
click at [704, 291] on input "Filter Columns Input" at bounding box center [725, 299] width 111 height 27
type input "200707"
checkbox input "false"
type input "2007072302"
click at [755, 354] on div at bounding box center [714, 388] width 148 height 139
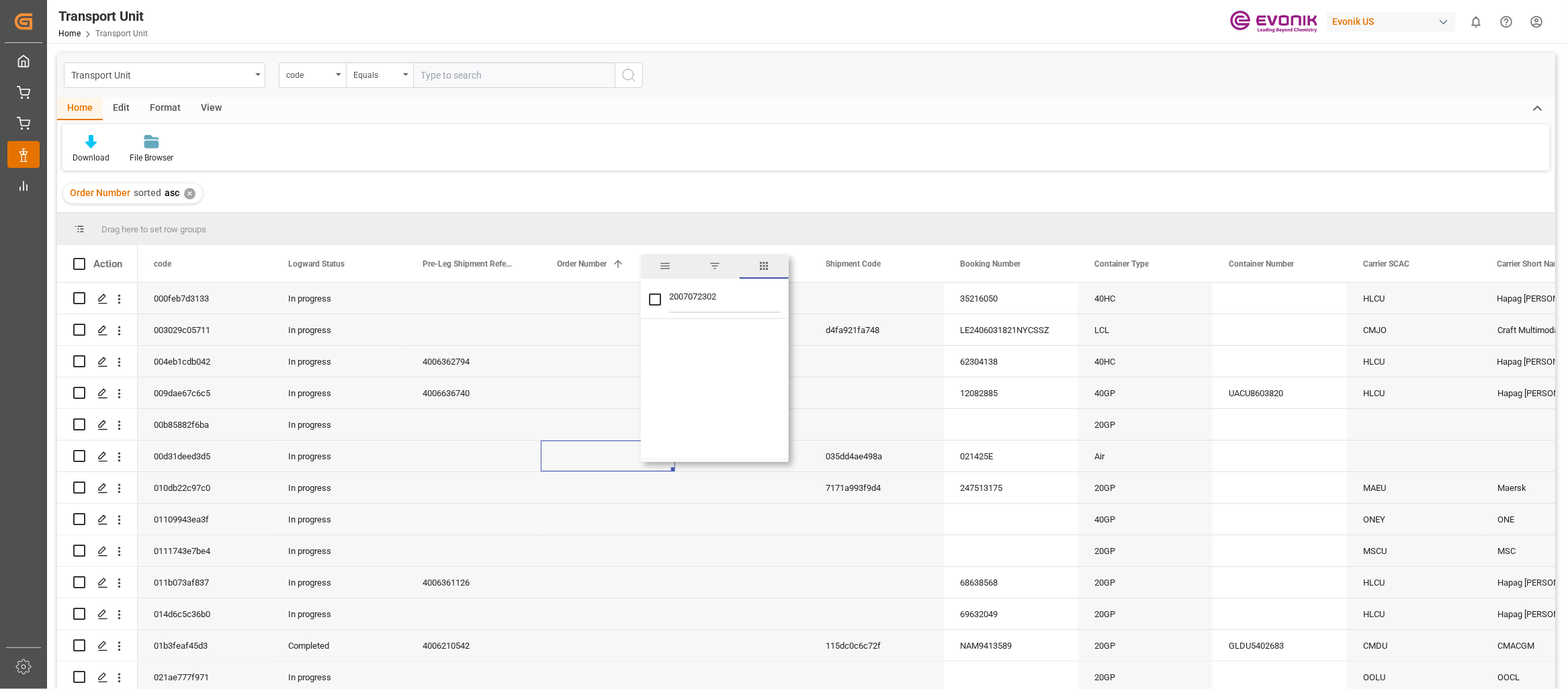
click at [647, 308] on div "2007072302" at bounding box center [714, 300] width 148 height 38
click at [656, 299] on input "Toggle Select All Columns" at bounding box center [655, 300] width 12 height 12
checkbox input "true"
click at [694, 362] on div at bounding box center [714, 388] width 148 height 139
click at [766, 262] on span "columns" at bounding box center [764, 266] width 12 height 12
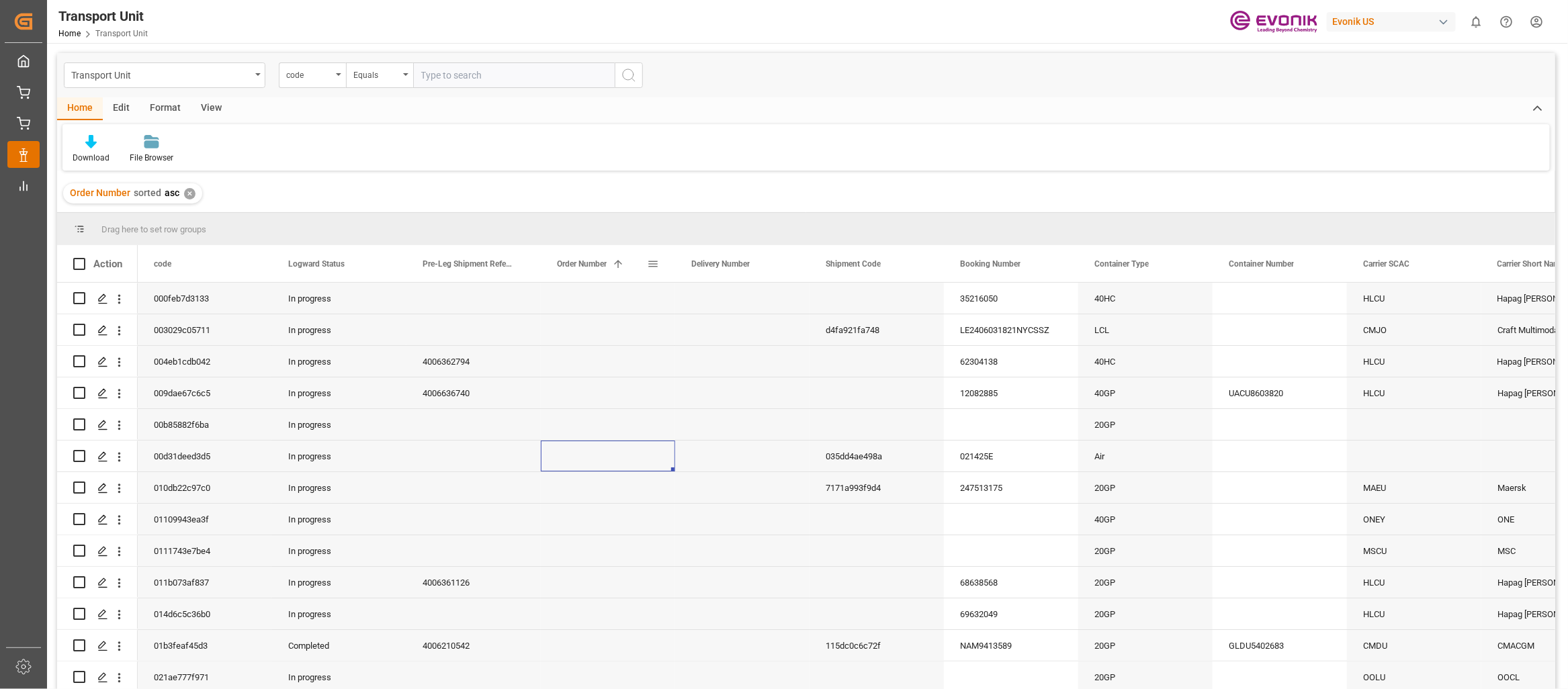
click at [647, 273] on div "Order Number 1" at bounding box center [608, 264] width 102 height 37
click at [657, 264] on span at bounding box center [653, 264] width 12 height 12
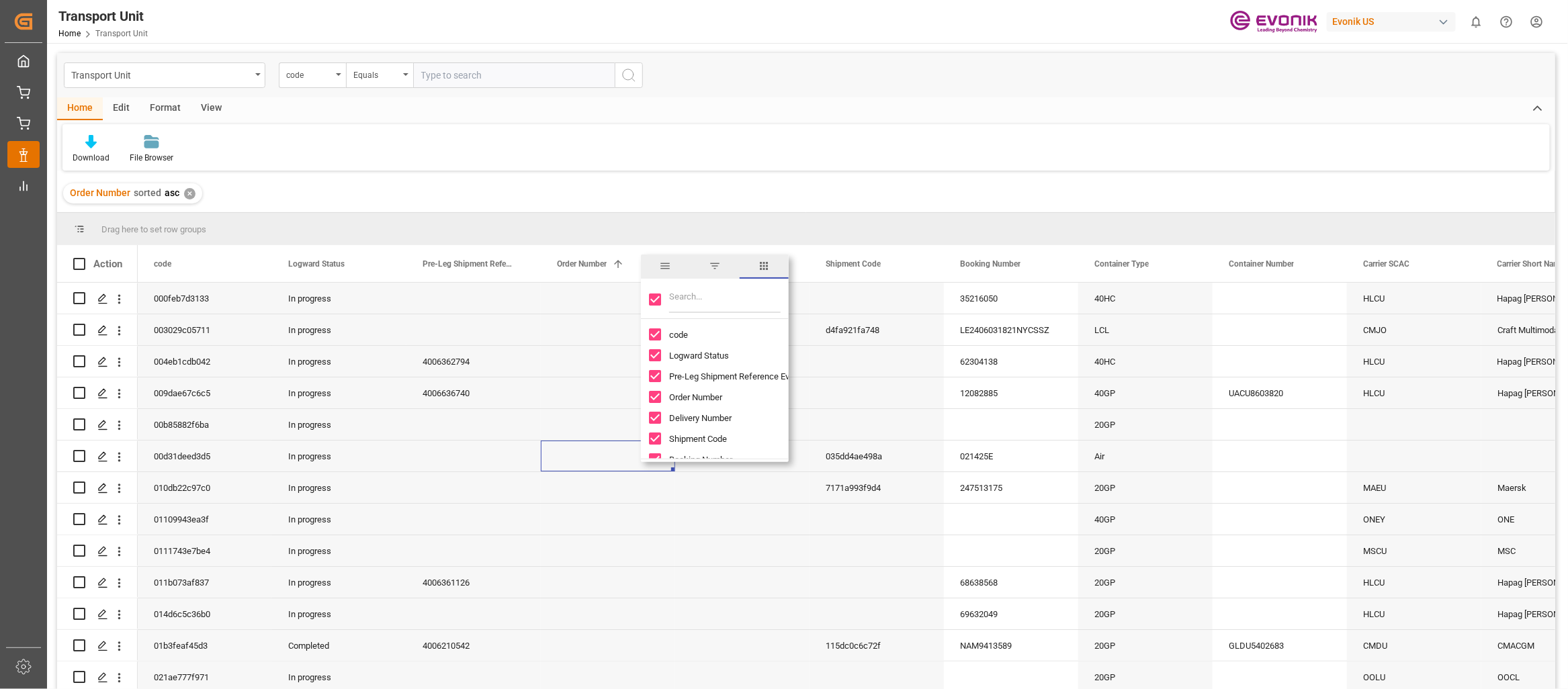
click at [654, 301] on input "Toggle Select All Columns" at bounding box center [655, 300] width 12 height 12
checkbox input "false"
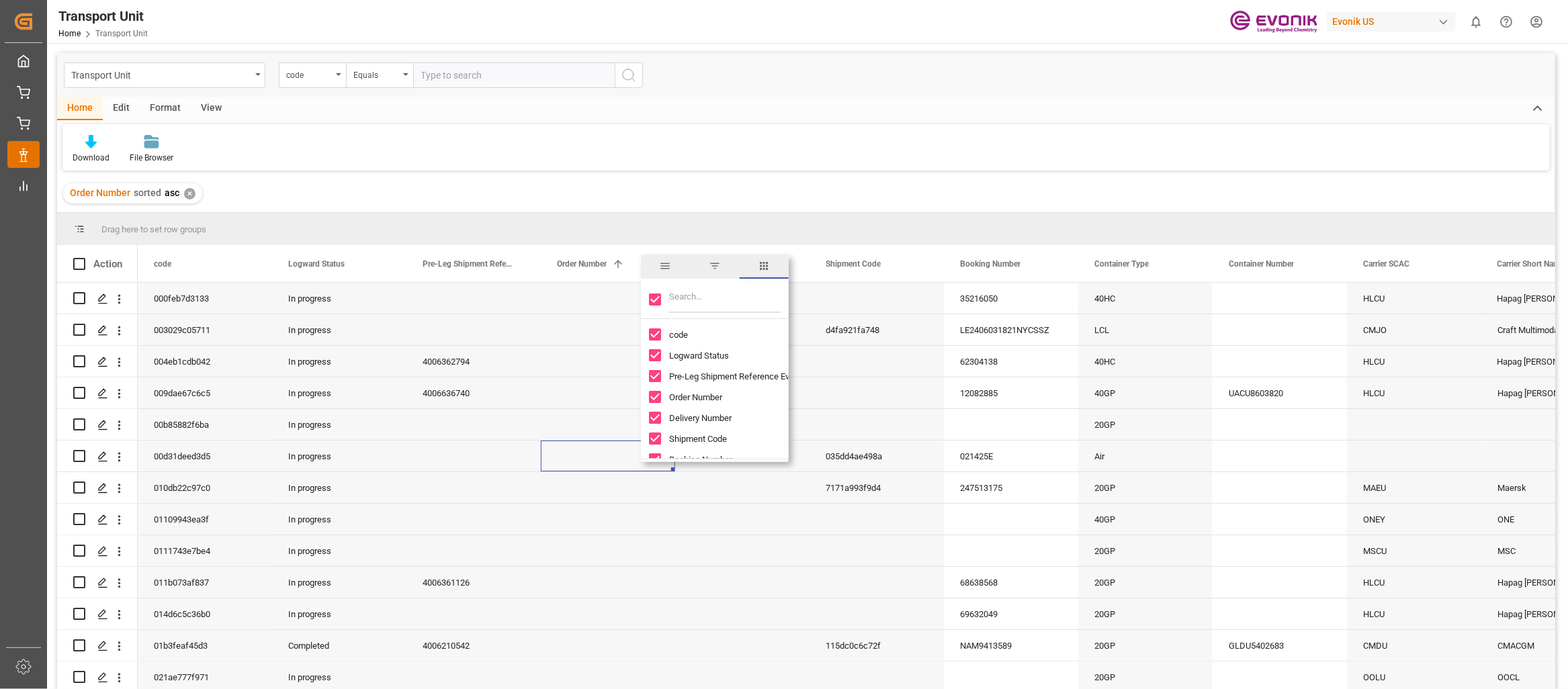
checkbox input "false"
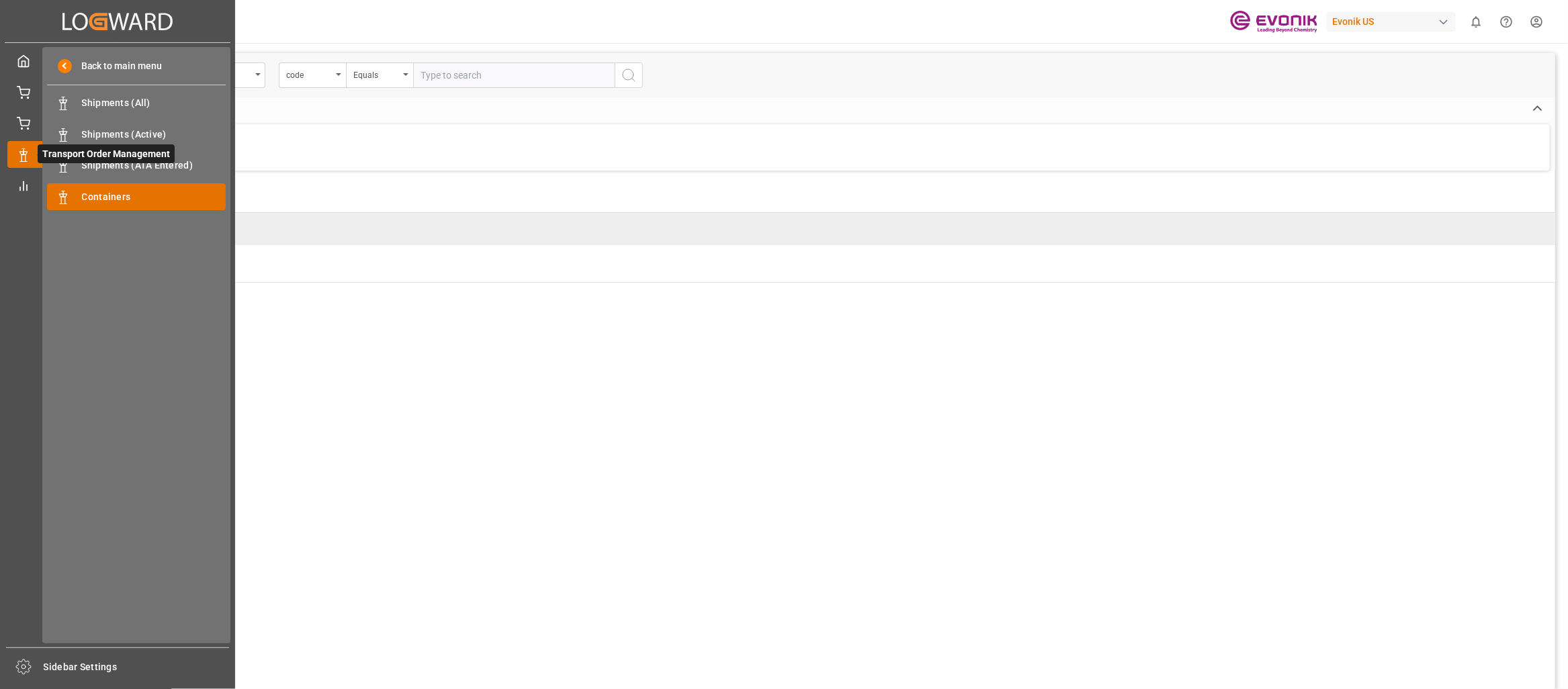
click at [85, 184] on div "Containers Containers" at bounding box center [136, 196] width 179 height 26
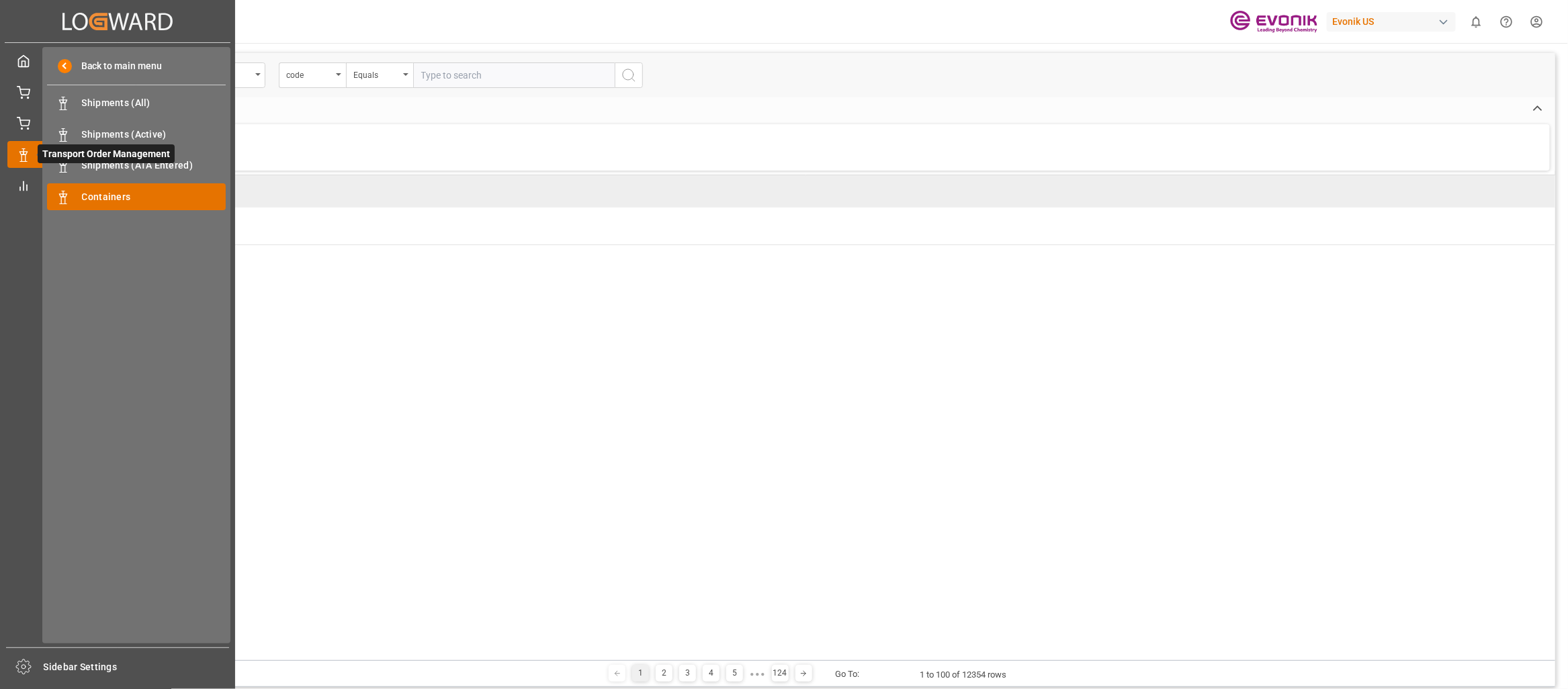
click at [87, 188] on div "Containers Containers" at bounding box center [136, 196] width 179 height 26
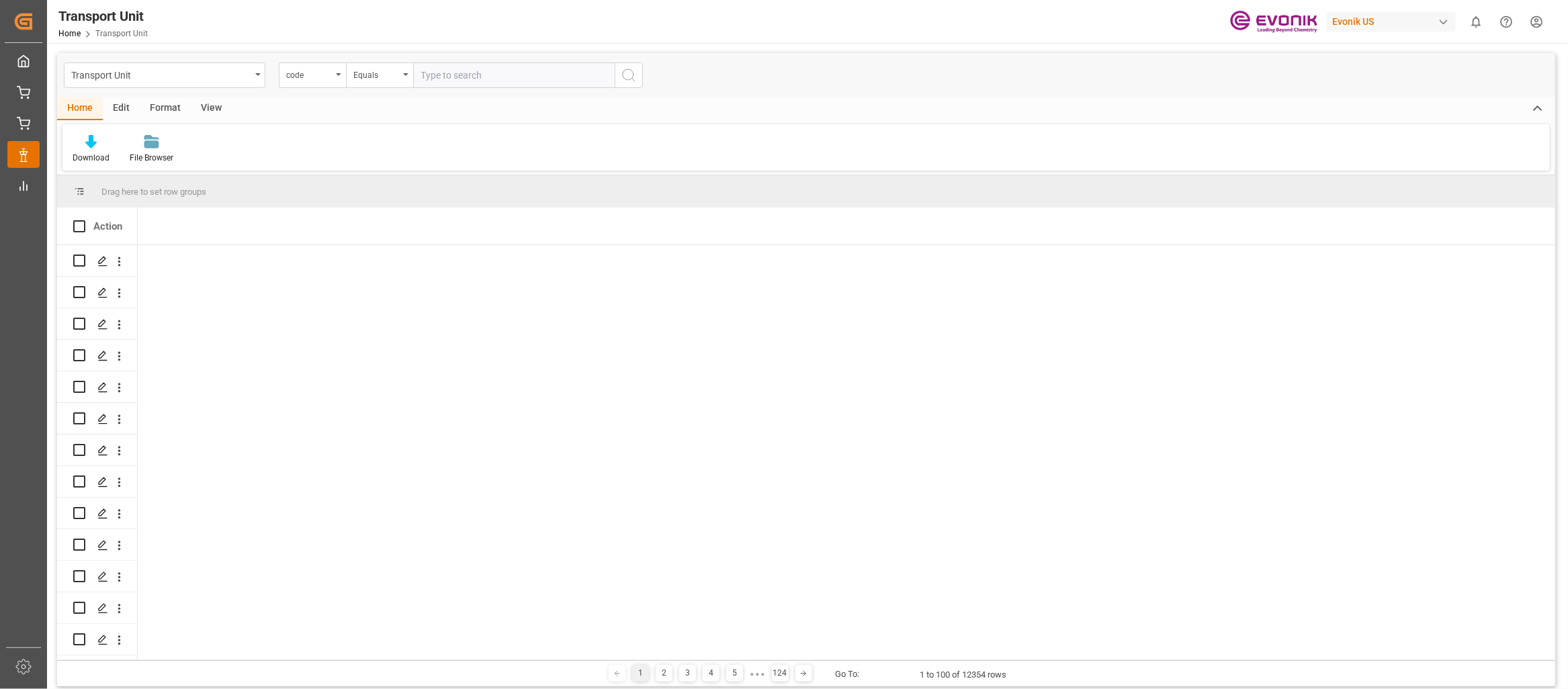
click at [170, 96] on div "Transport Unit code Equals" at bounding box center [806, 75] width 1498 height 45
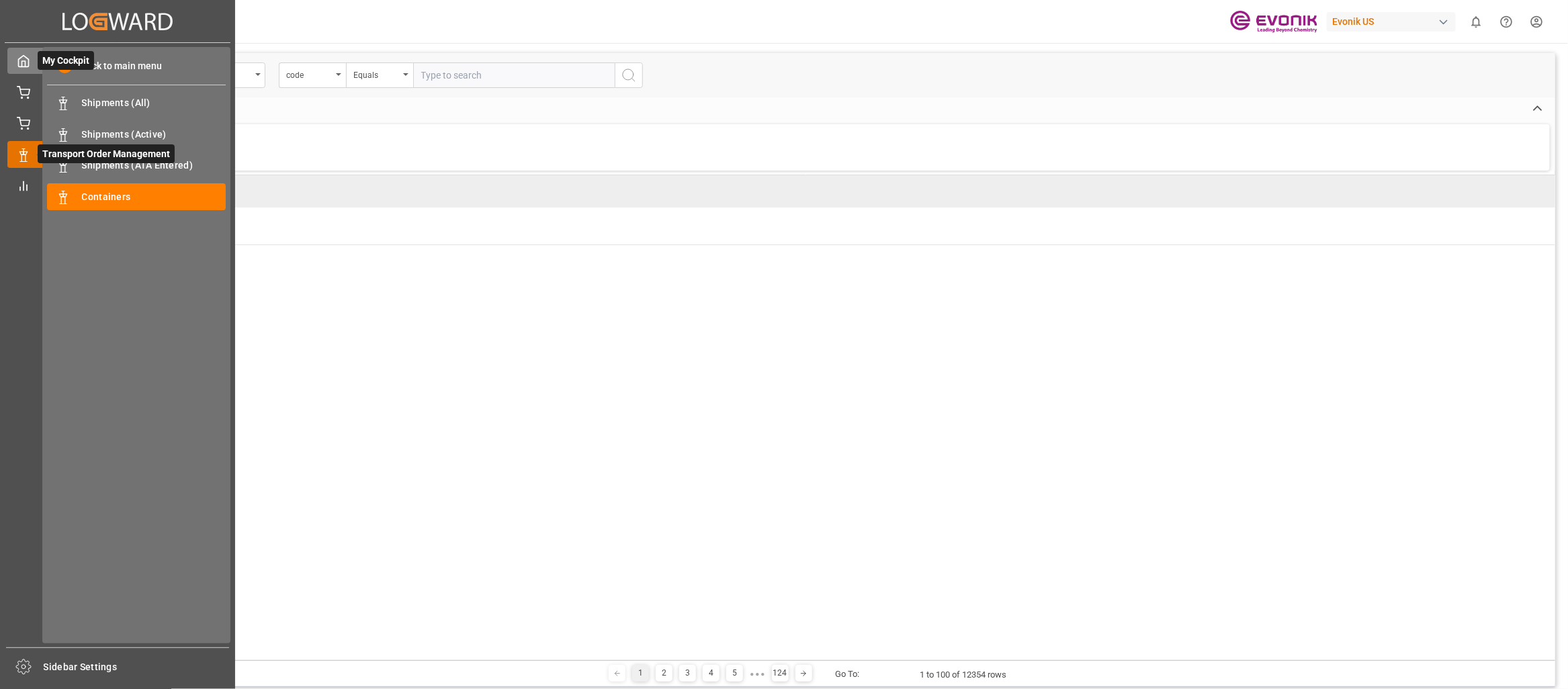
click at [32, 65] on div "My Cockpit My Cockpit" at bounding box center [118, 60] width 221 height 26
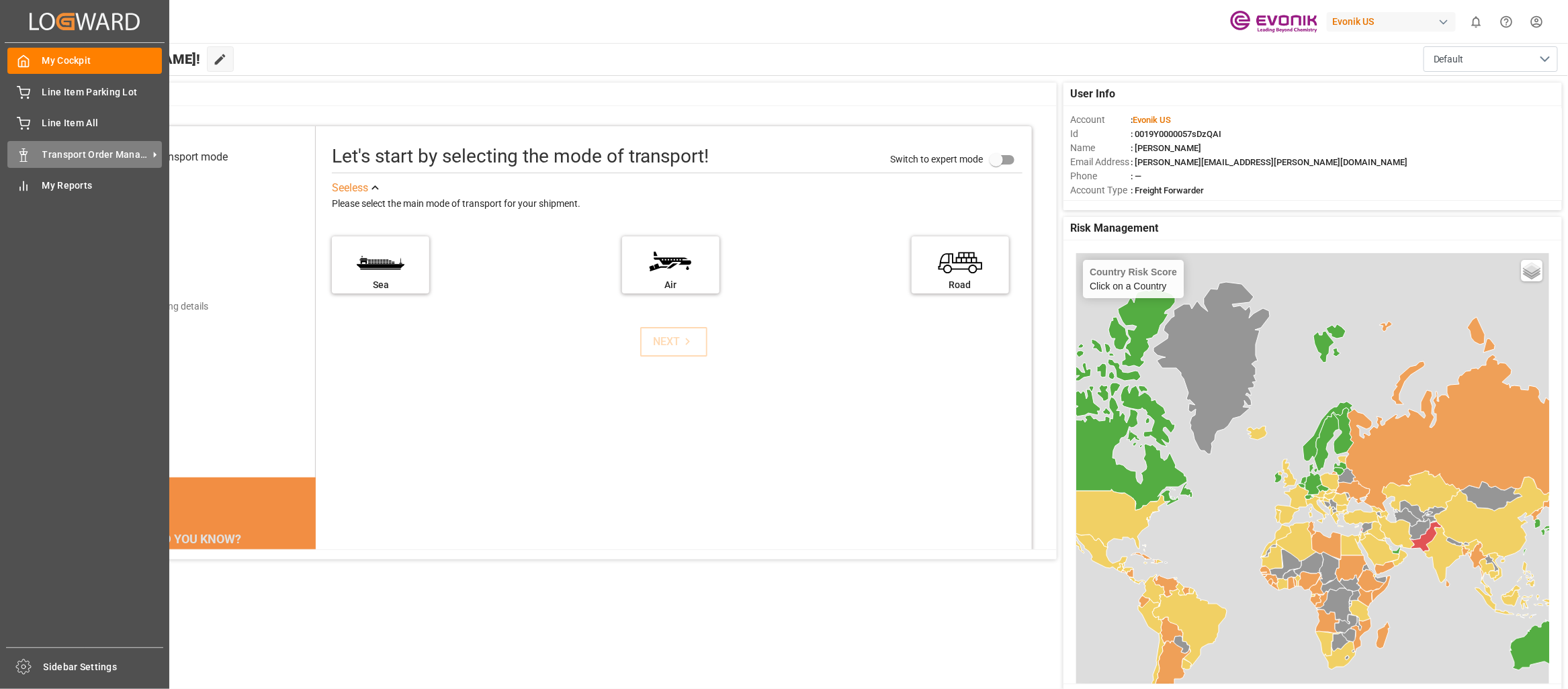
click at [103, 149] on span "Transport Order Management" at bounding box center [96, 155] width 106 height 14
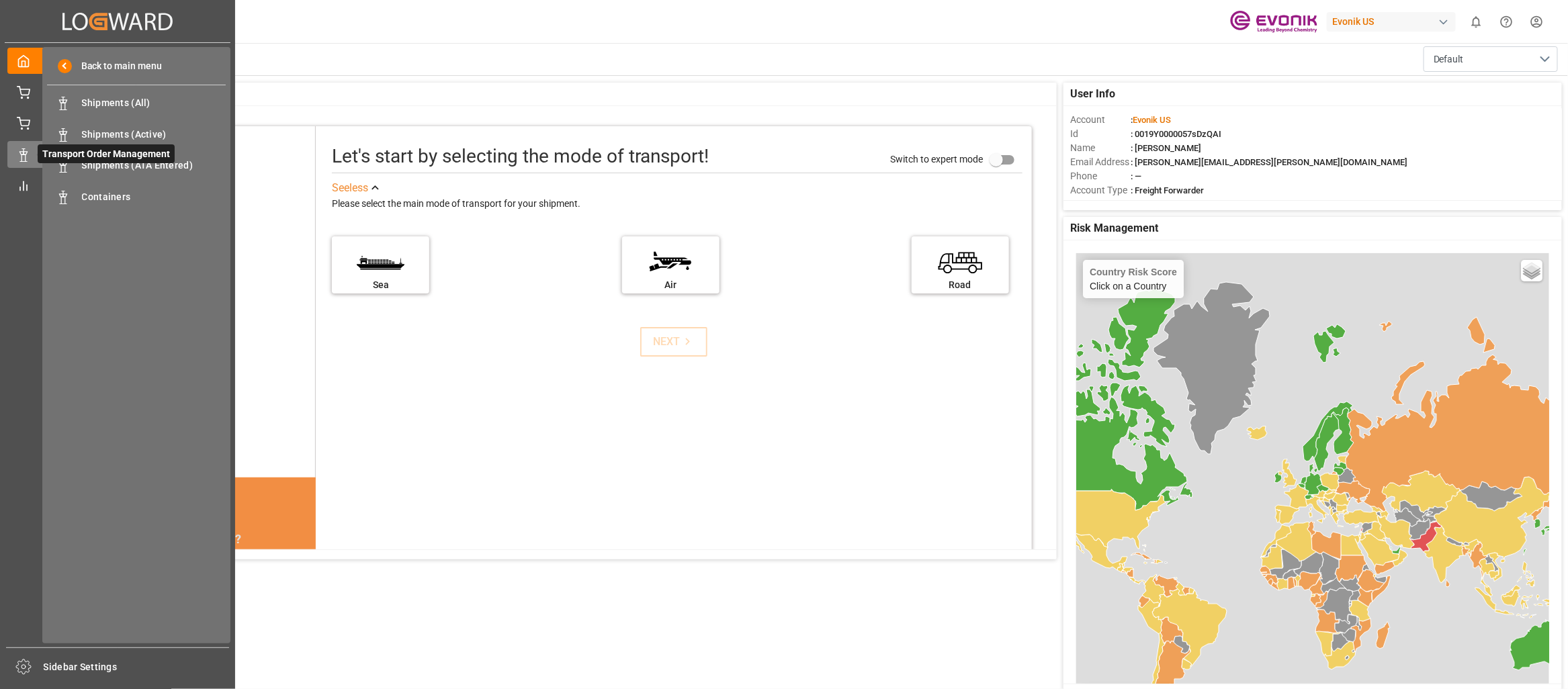
click at [106, 150] on span "Transport Order Management" at bounding box center [106, 153] width 137 height 19
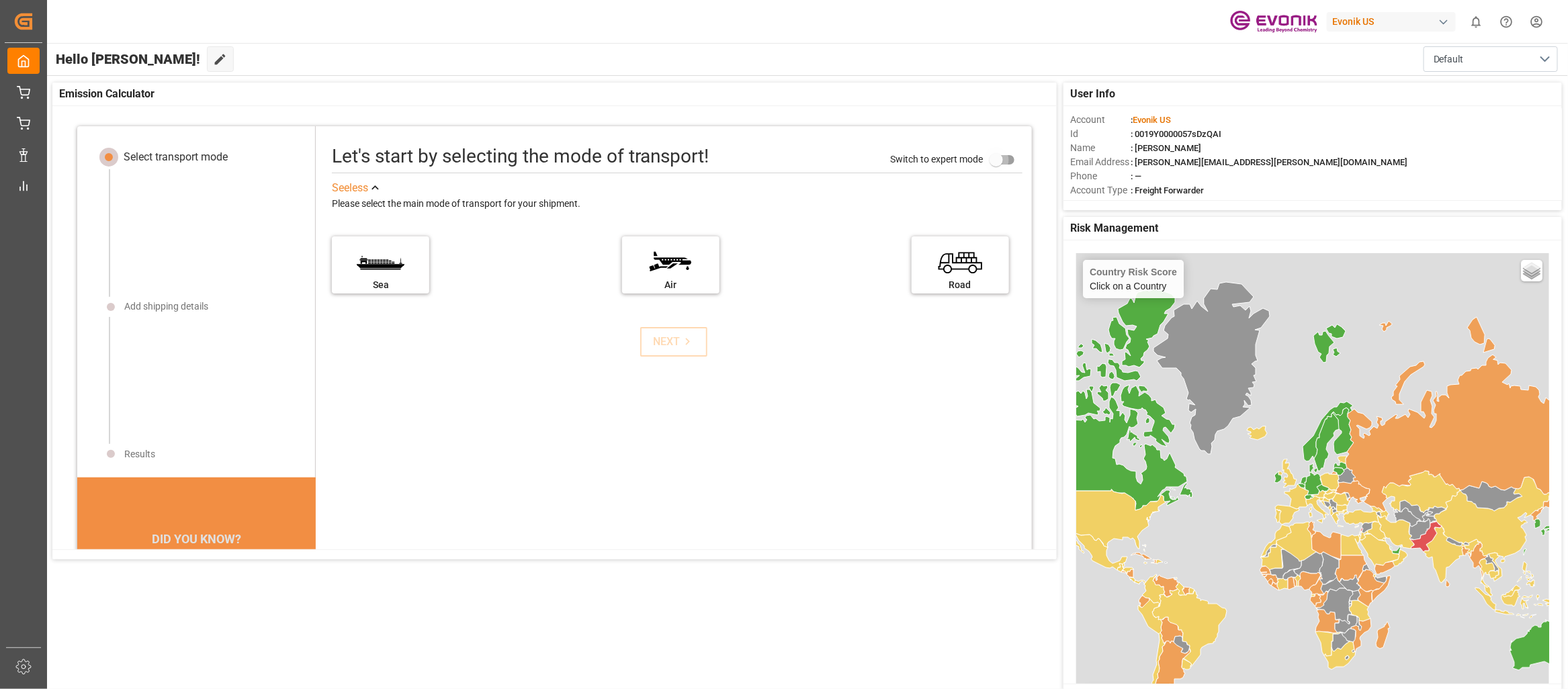
click at [996, 163] on input "primary checkbox" at bounding box center [996, 159] width 76 height 25
click at [1004, 166] on input "primary checkbox" at bounding box center [1009, 159] width 76 height 25
checkbox input "false"
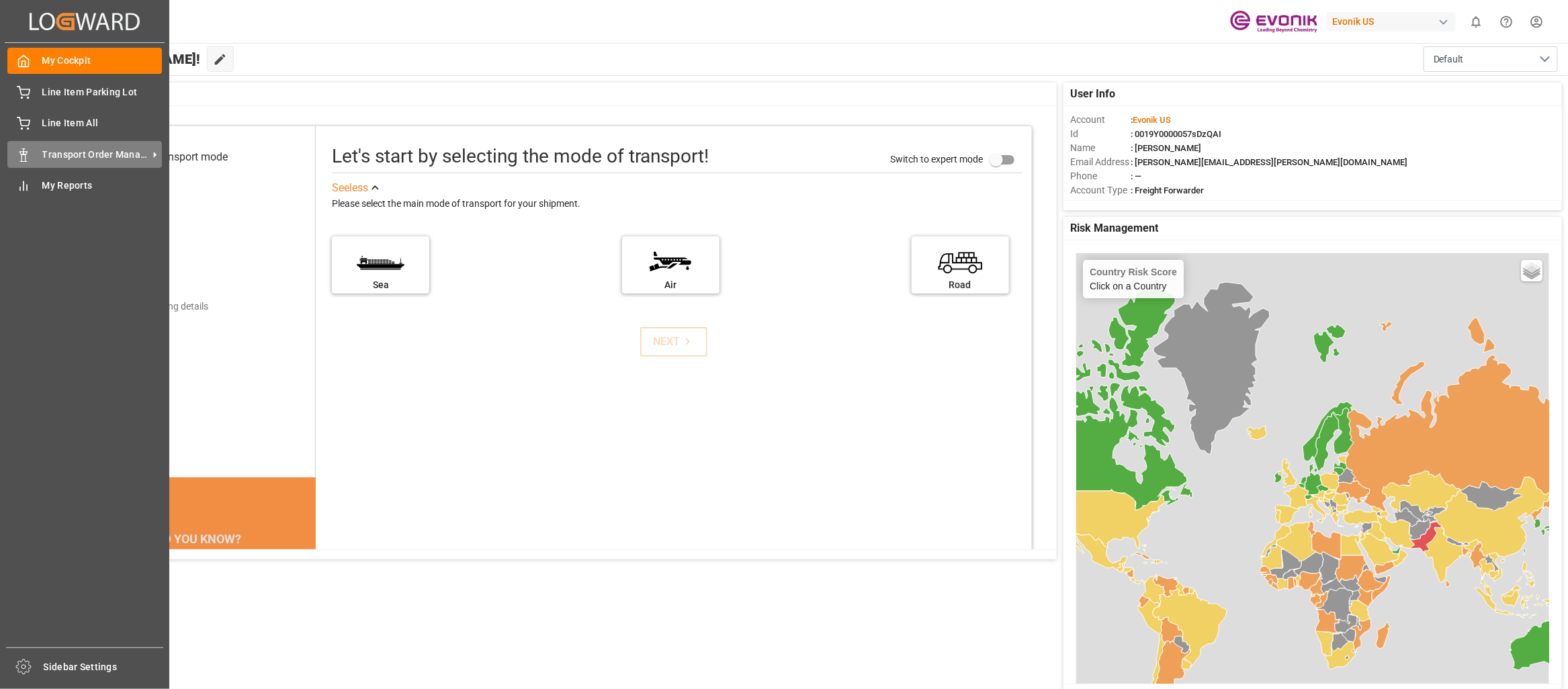
click at [103, 153] on span "Transport Order Management" at bounding box center [96, 155] width 106 height 14
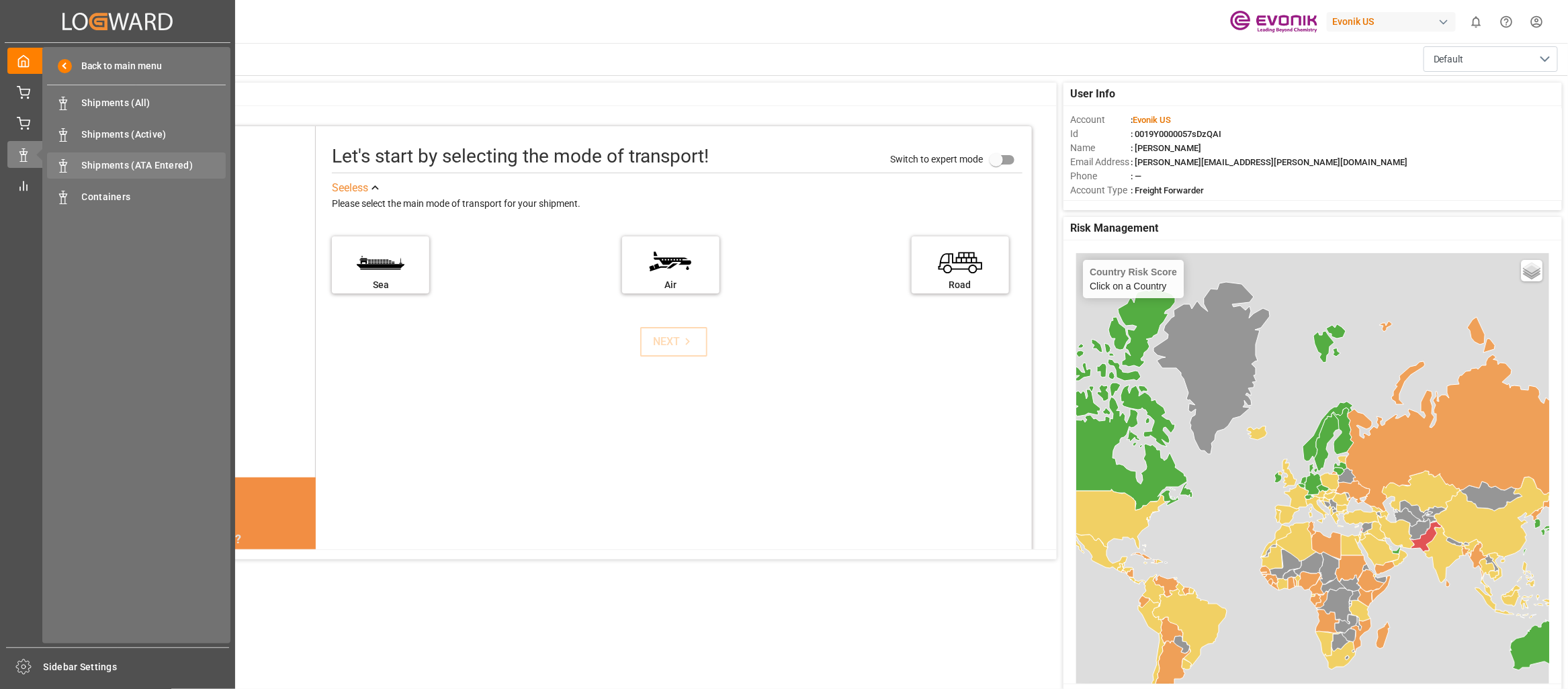
click at [128, 166] on span "Shipments (ATA Entered)" at bounding box center [154, 166] width 144 height 14
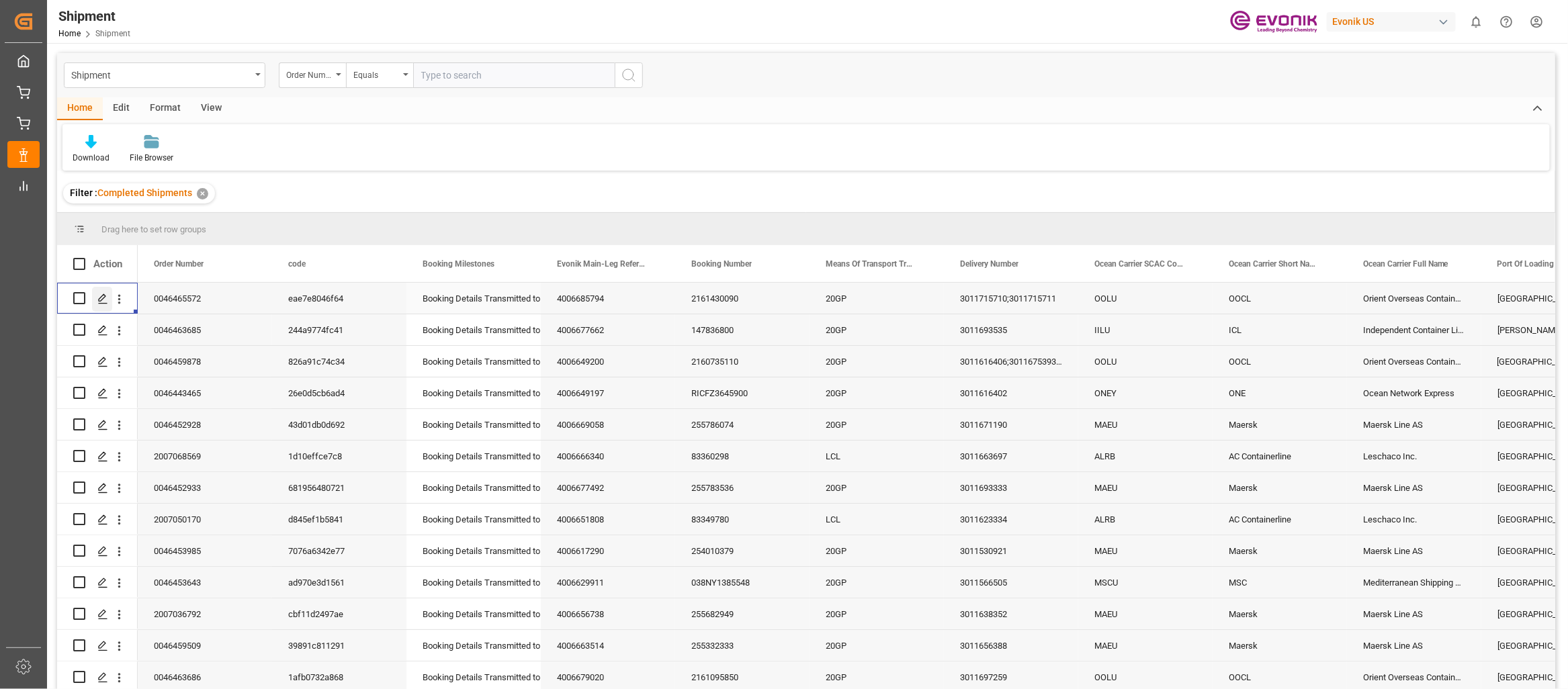
click at [108, 300] on div "Press SPACE to select this row." at bounding box center [102, 299] width 20 height 25
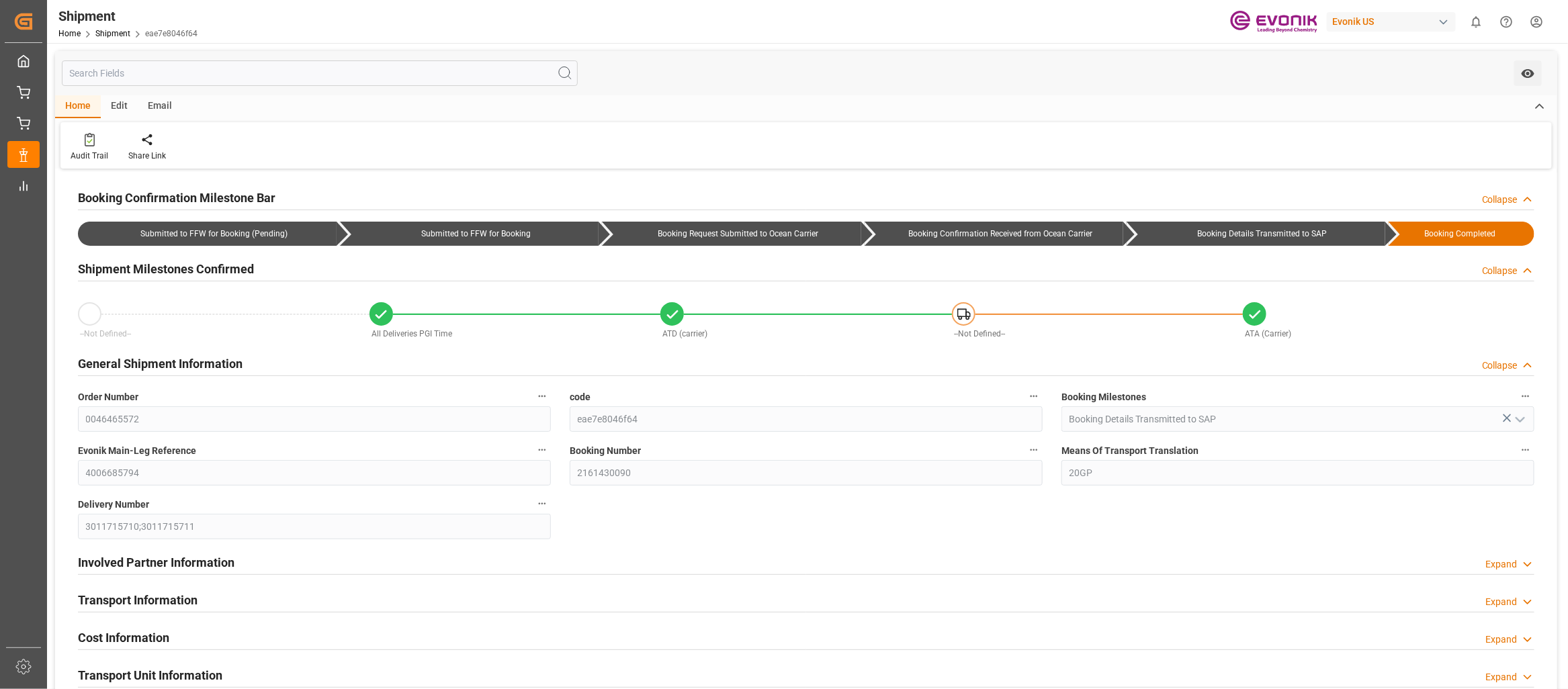
type input "08-16-2025"
type input "08-18-2025"
type input "08-07-2025 14:29"
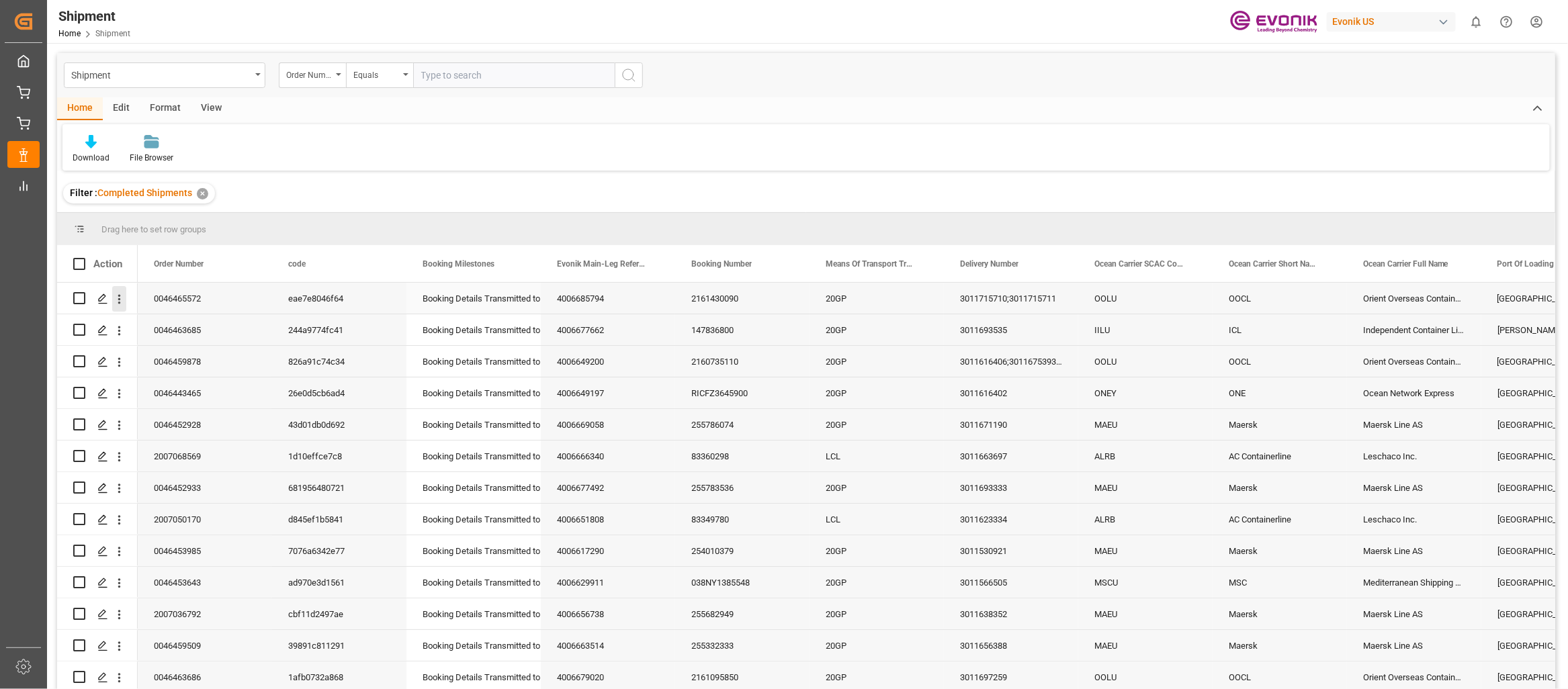
click at [124, 300] on icon "open menu" at bounding box center [119, 299] width 14 height 14
click at [184, 406] on span "Audit Trail" at bounding box center [208, 411] width 122 height 14
click at [117, 299] on icon "open menu" at bounding box center [119, 299] width 14 height 14
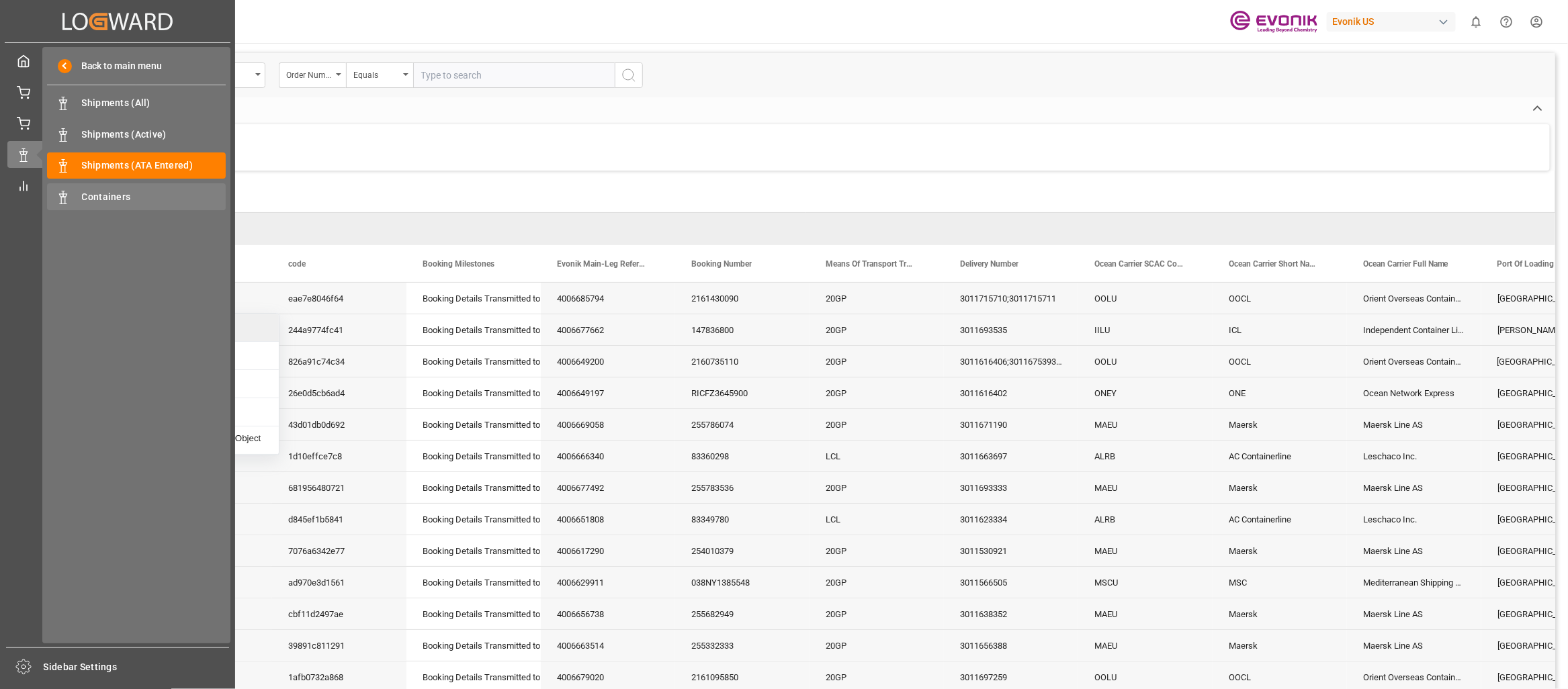
click at [89, 192] on span "Containers" at bounding box center [154, 197] width 144 height 14
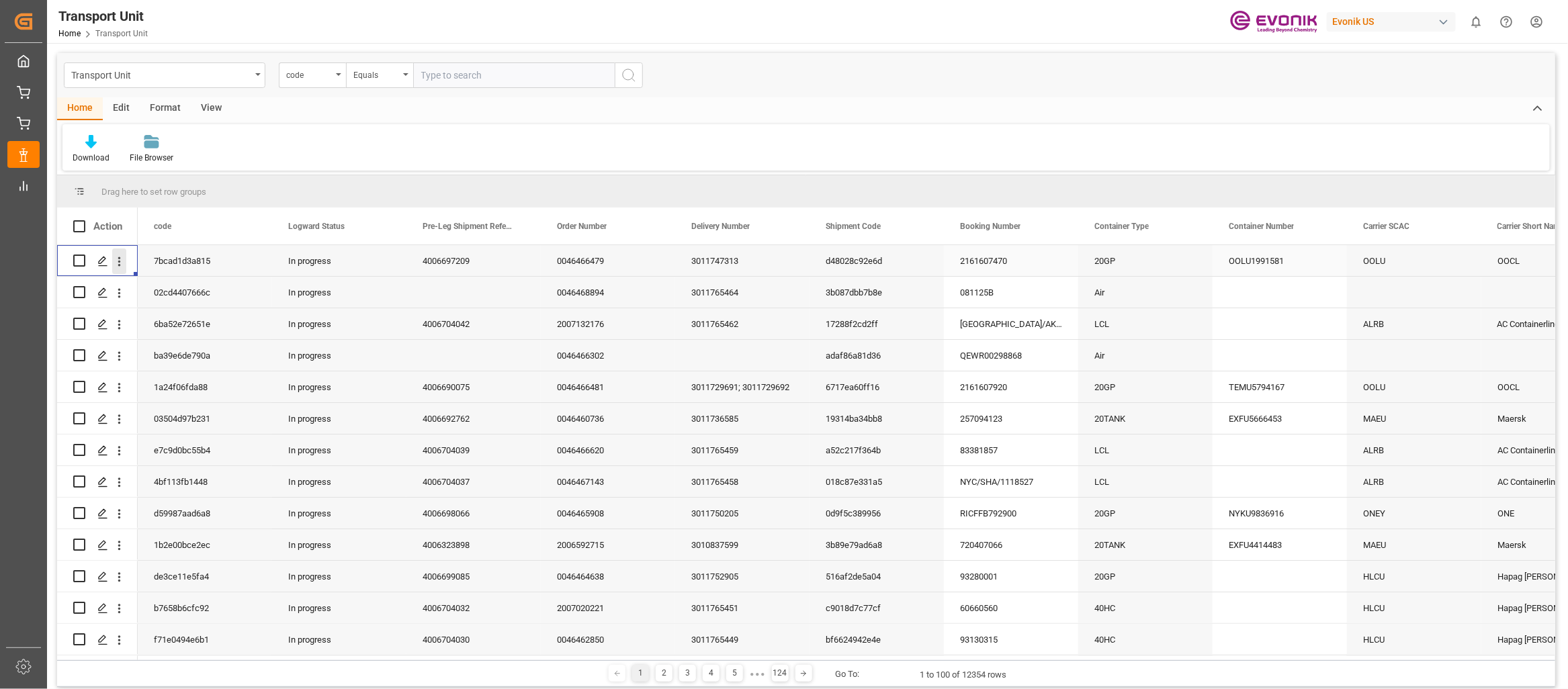
click at [126, 264] on icon "open menu" at bounding box center [119, 261] width 14 height 14
click at [200, 340] on span "Track Shipment" at bounding box center [206, 346] width 124 height 12
click at [124, 329] on icon "open menu" at bounding box center [119, 324] width 14 height 14
click at [170, 414] on span "Track Shipment" at bounding box center [206, 408] width 124 height 12
click at [115, 546] on icon "open menu" at bounding box center [119, 545] width 14 height 14
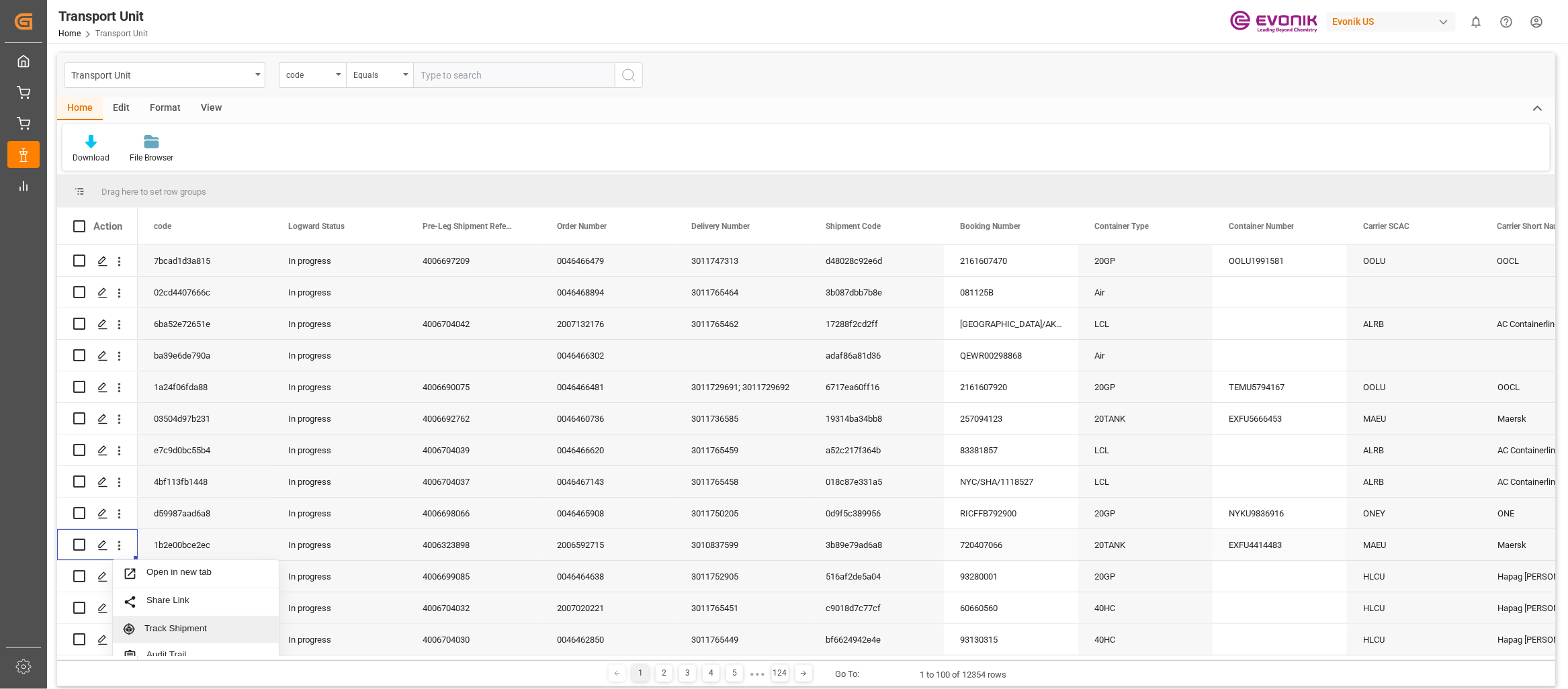
click at [155, 623] on span "Track Shipment" at bounding box center [206, 629] width 124 height 12
click at [124, 548] on icon "open menu" at bounding box center [119, 545] width 14 height 14
click at [154, 624] on span "Track Shipment" at bounding box center [206, 629] width 124 height 12
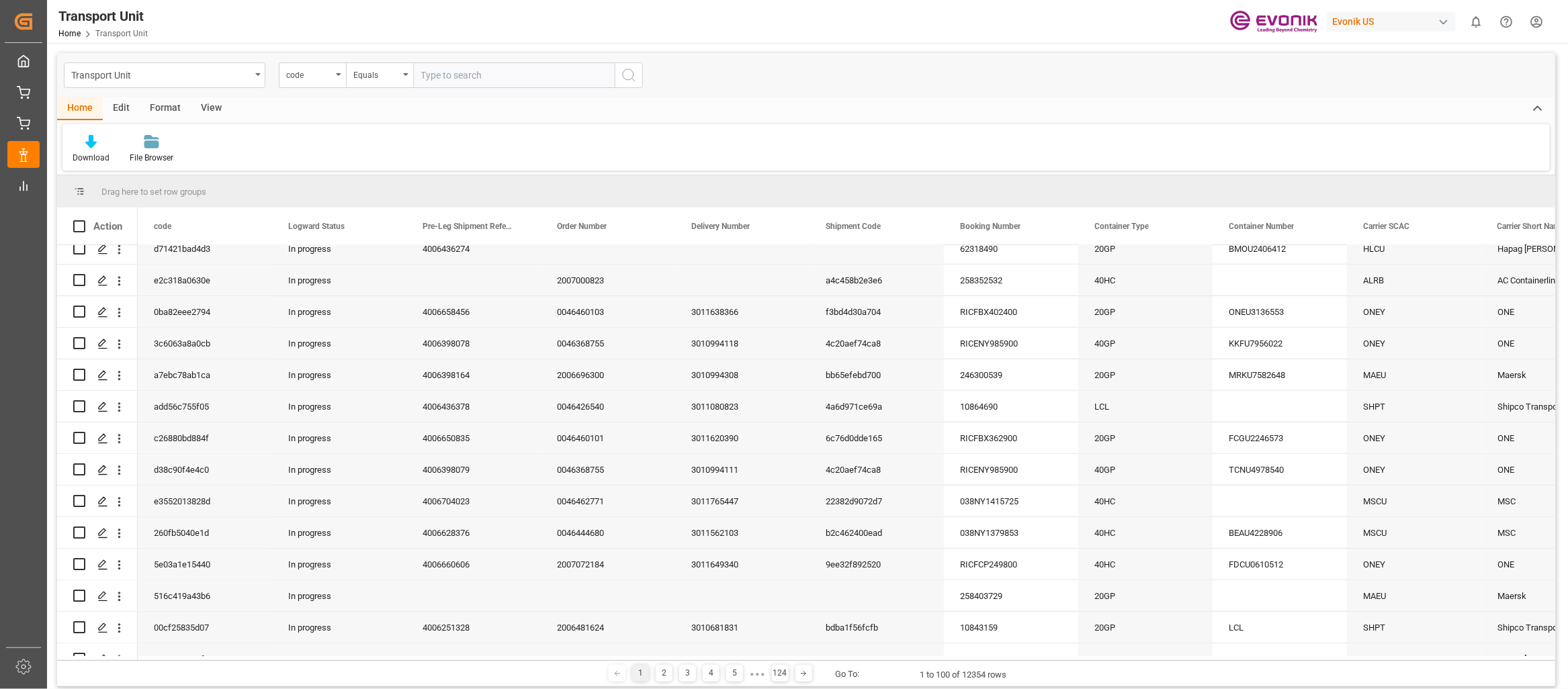
scroll to position [536, 0]
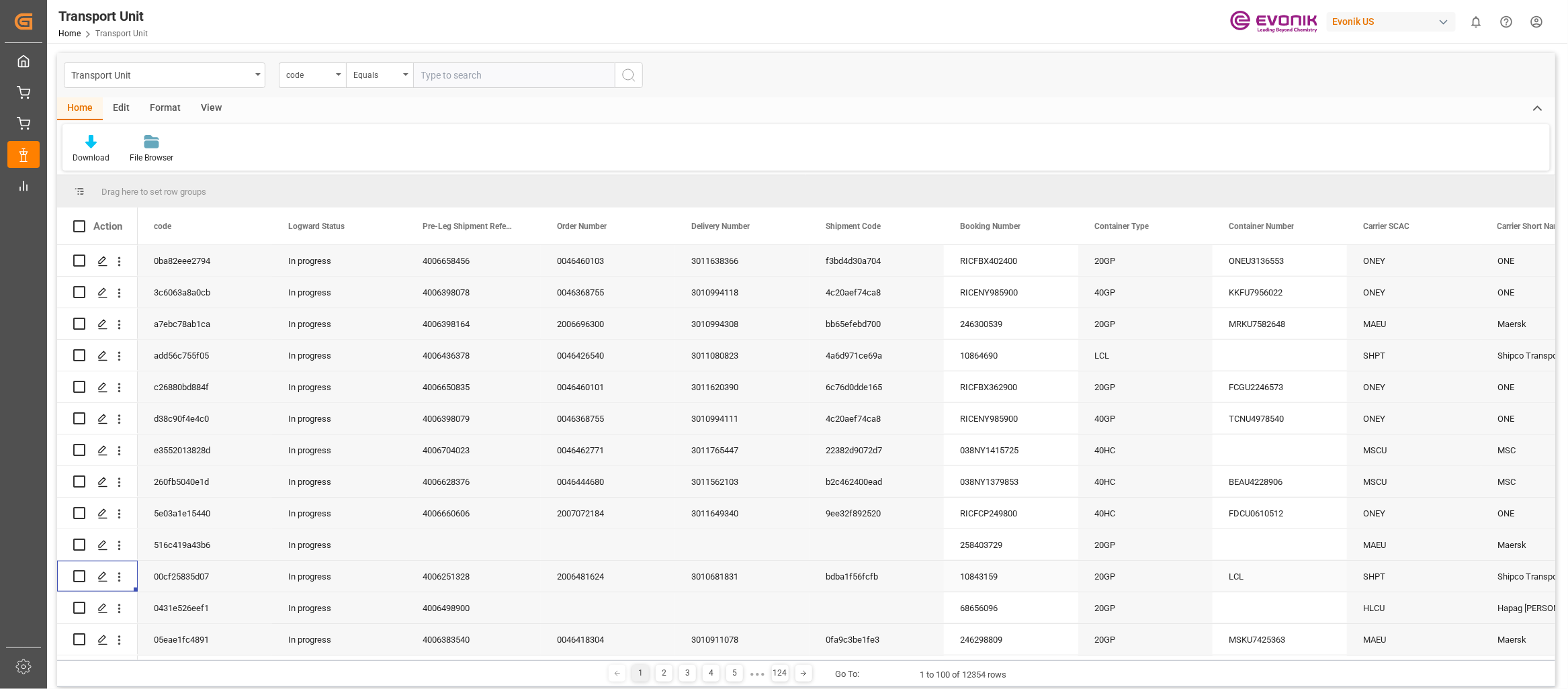
click at [125, 583] on button "open menu" at bounding box center [119, 576] width 14 height 25
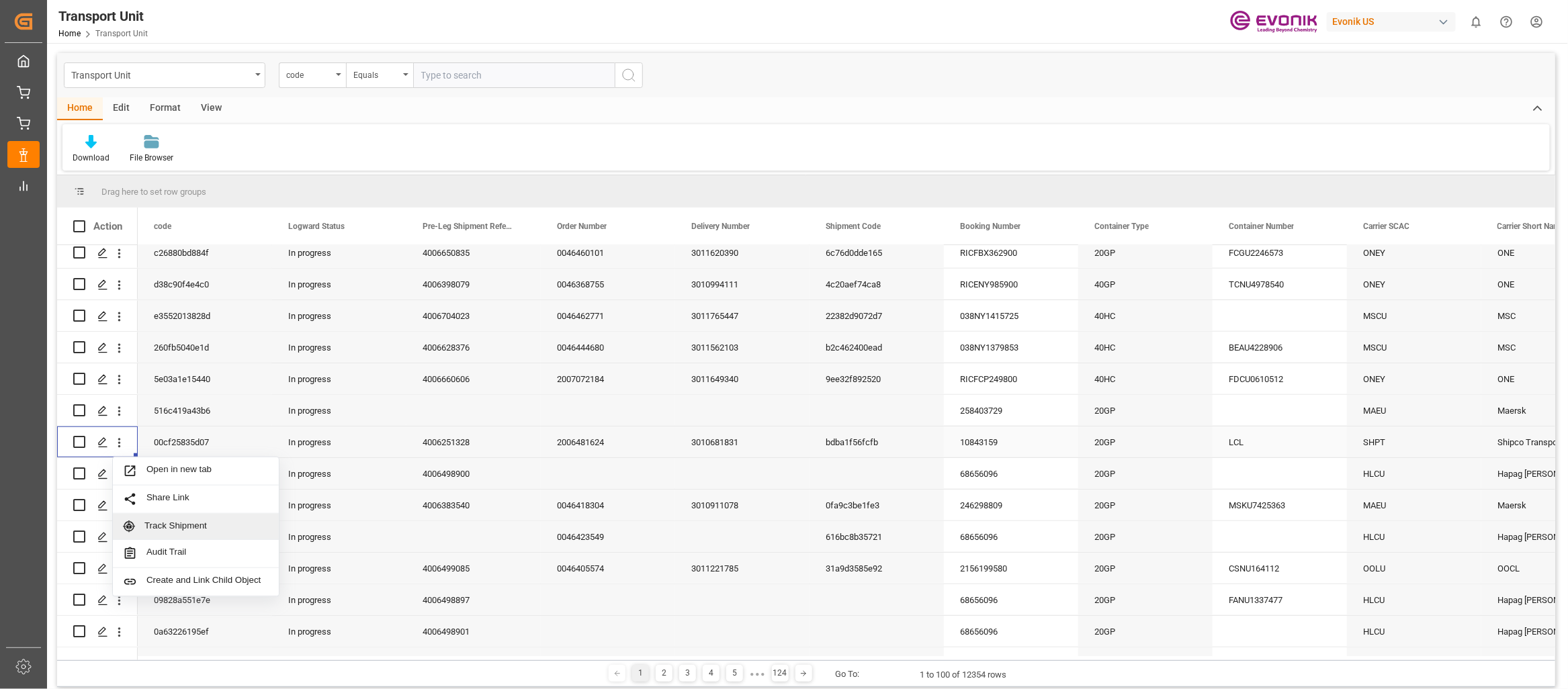
click at [187, 529] on span "Track Shipment" at bounding box center [206, 526] width 124 height 12
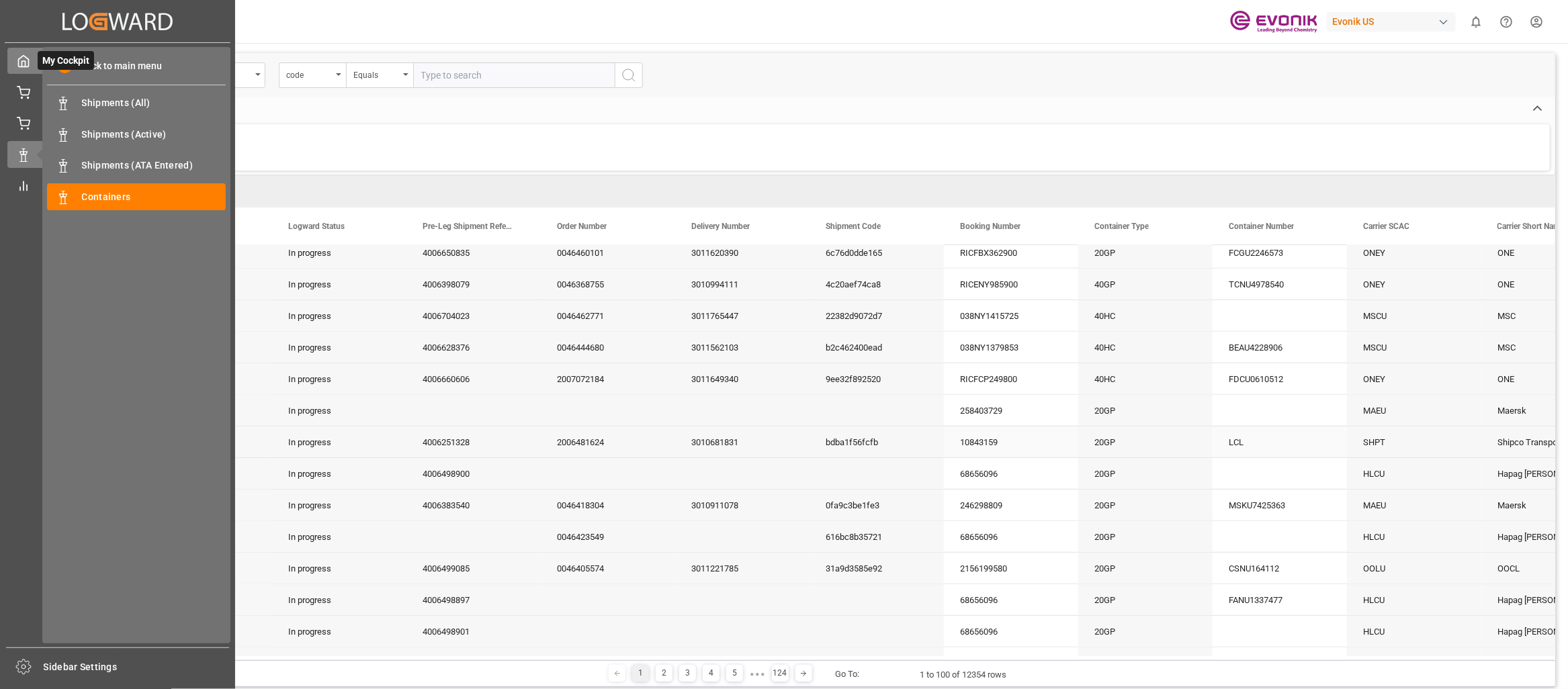
click at [25, 70] on div "My Cockpit My Cockpit" at bounding box center [118, 60] width 221 height 26
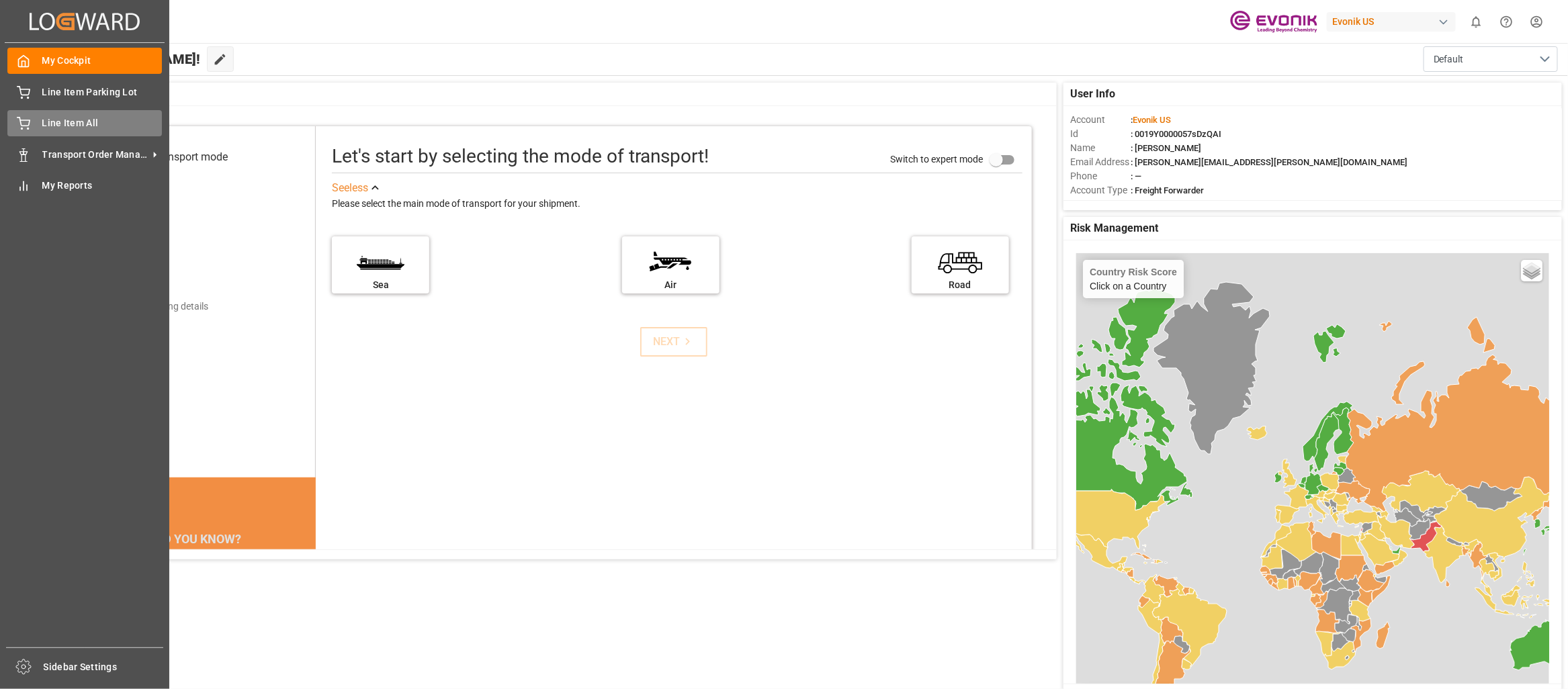
click at [55, 122] on span "Line Item All" at bounding box center [102, 123] width 120 height 14
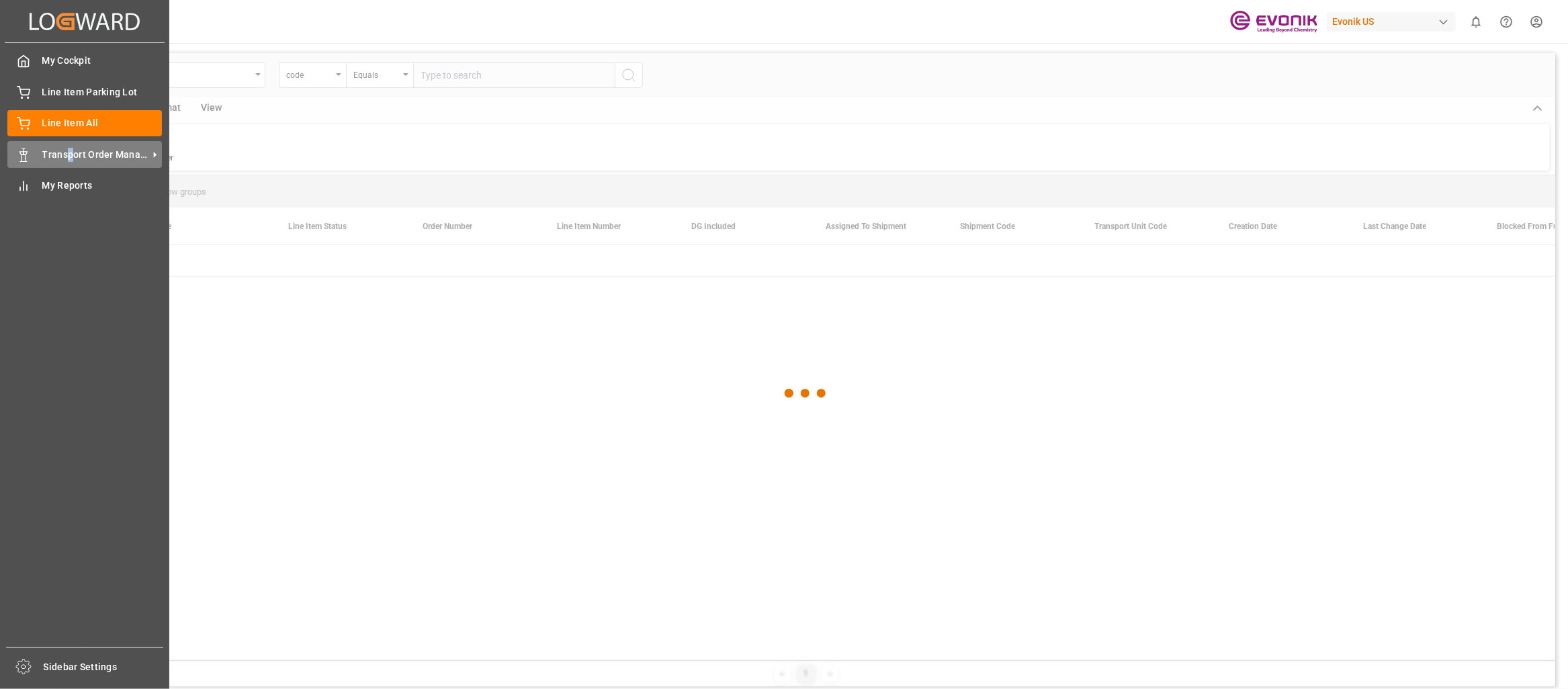
click at [71, 147] on div "Transport Order Management Transport Order Management" at bounding box center [85, 154] width 155 height 26
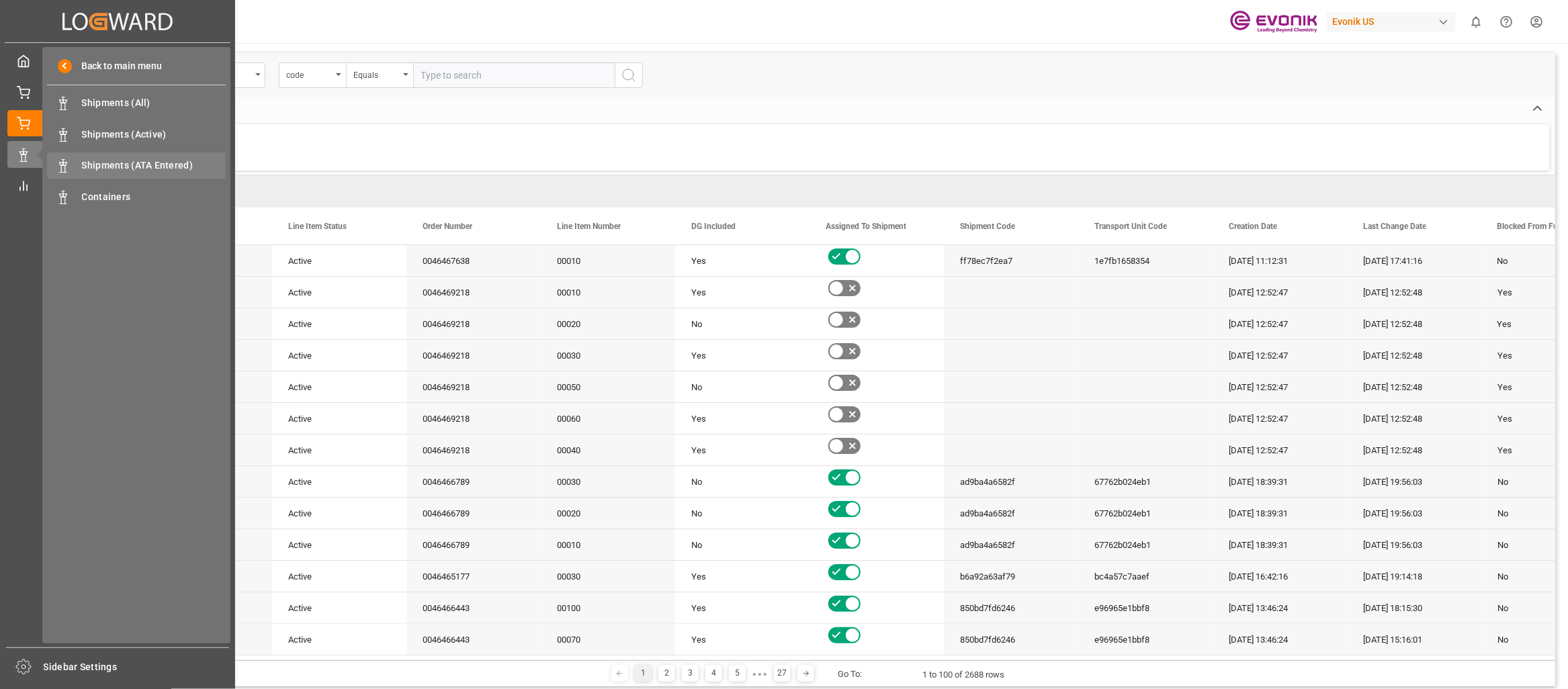
click at [96, 165] on span "Shipments (ATA Entered)" at bounding box center [154, 166] width 144 height 14
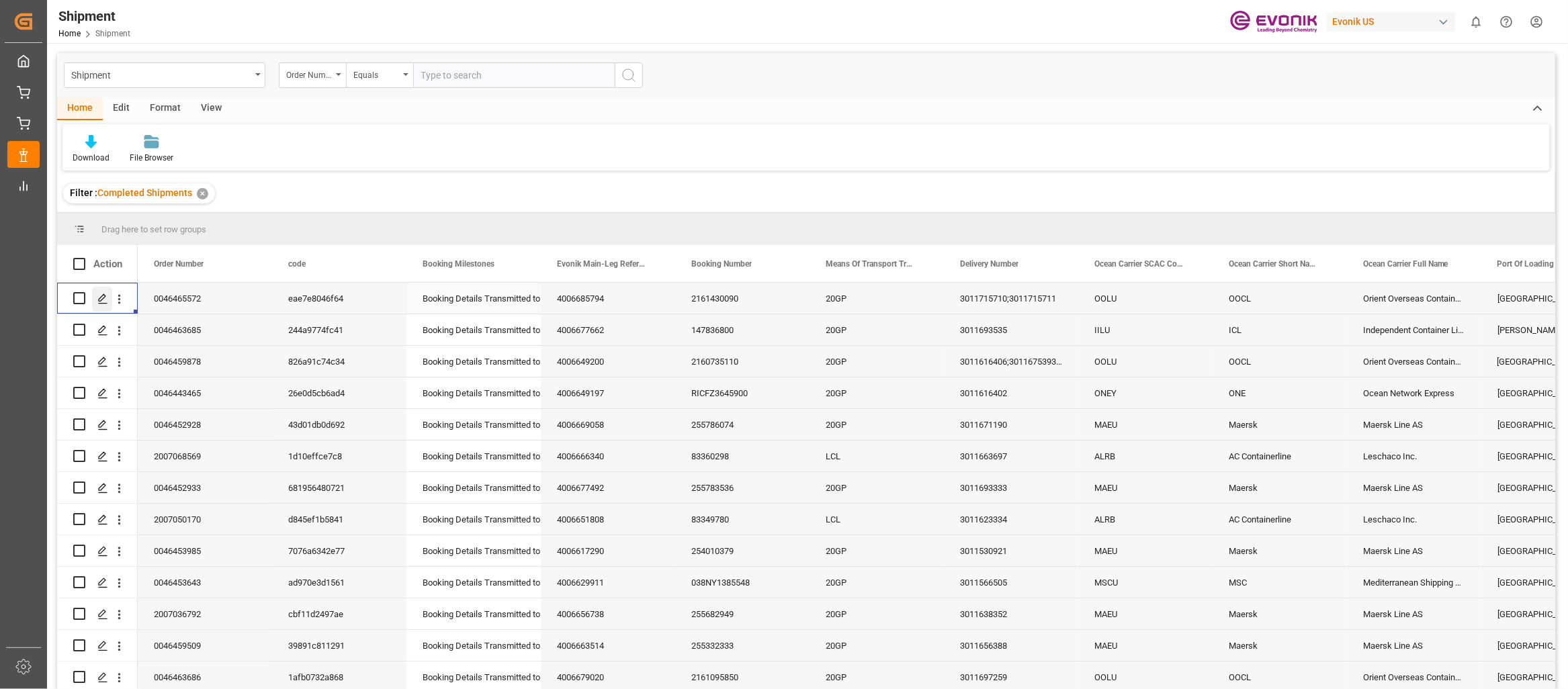
click at [102, 302] on icon "Press SPACE to select this row." at bounding box center [103, 299] width 11 height 11
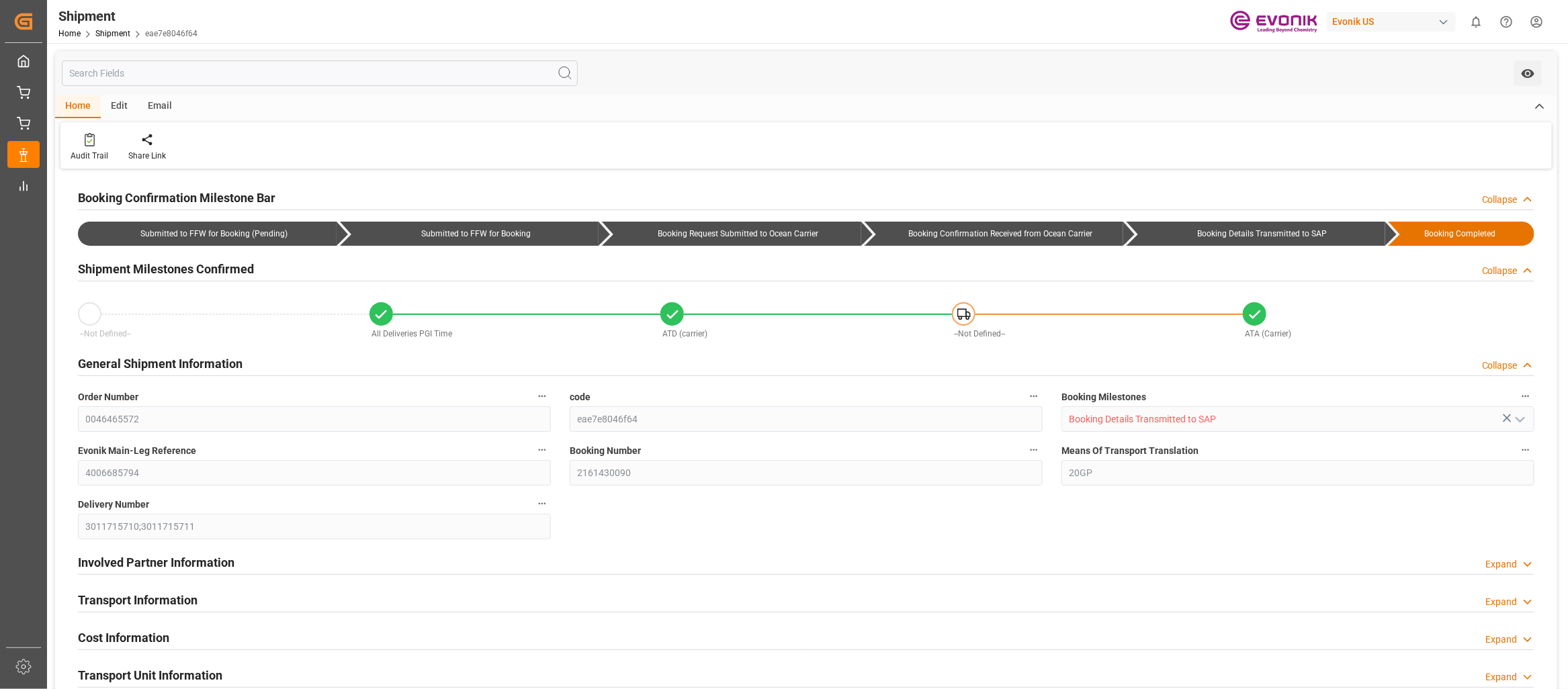
type input "OOCL"
type input "Orient Overseas Container Line Ltd"
type input "28.85"
type input "08-16-2025"
type input "08-18-2025"
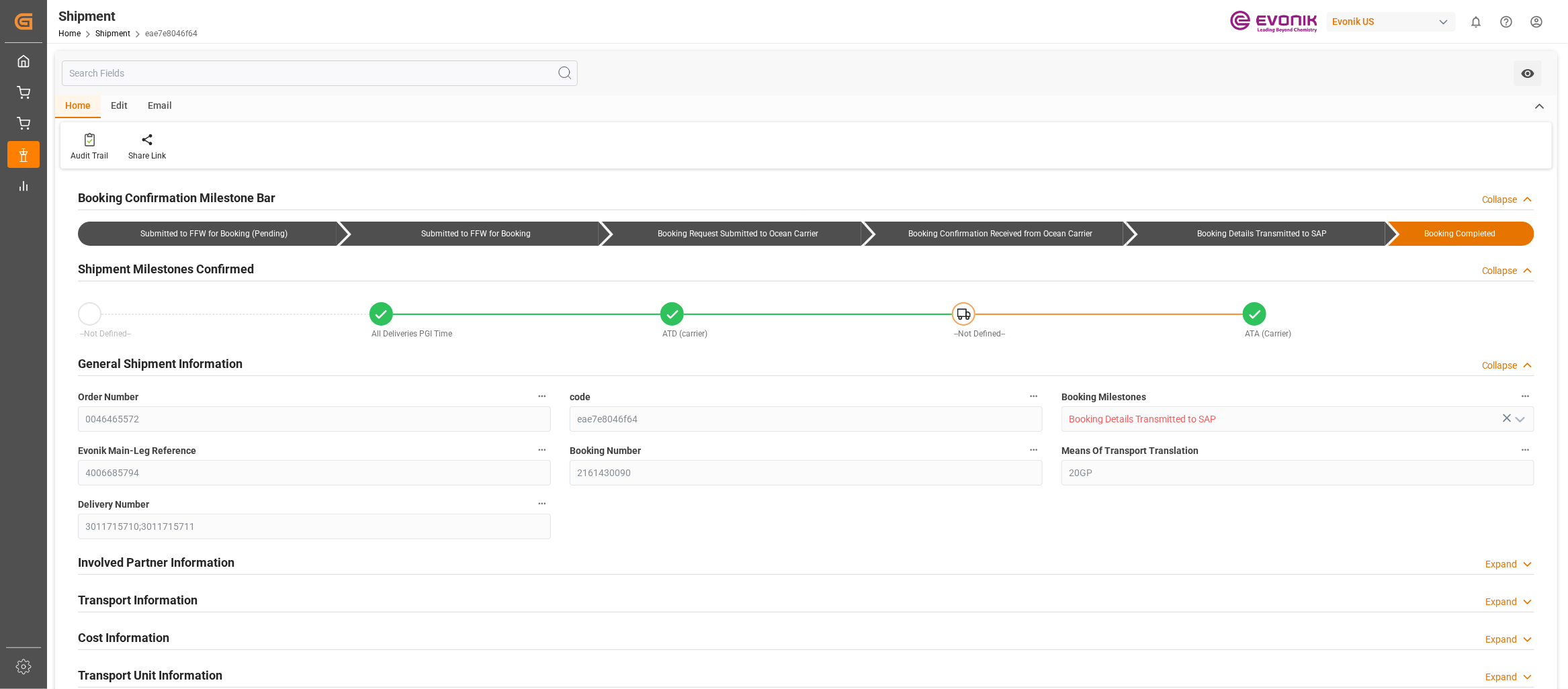
type input "08-07-2025 14:29"
click at [1532, 74] on icon "open menu" at bounding box center [1527, 74] width 13 height 9
click at [1461, 103] on span "Start Watching" at bounding box center [1472, 103] width 122 height 14
click at [1465, 93] on div "Stop Watching" at bounding box center [1459, 103] width 166 height 31
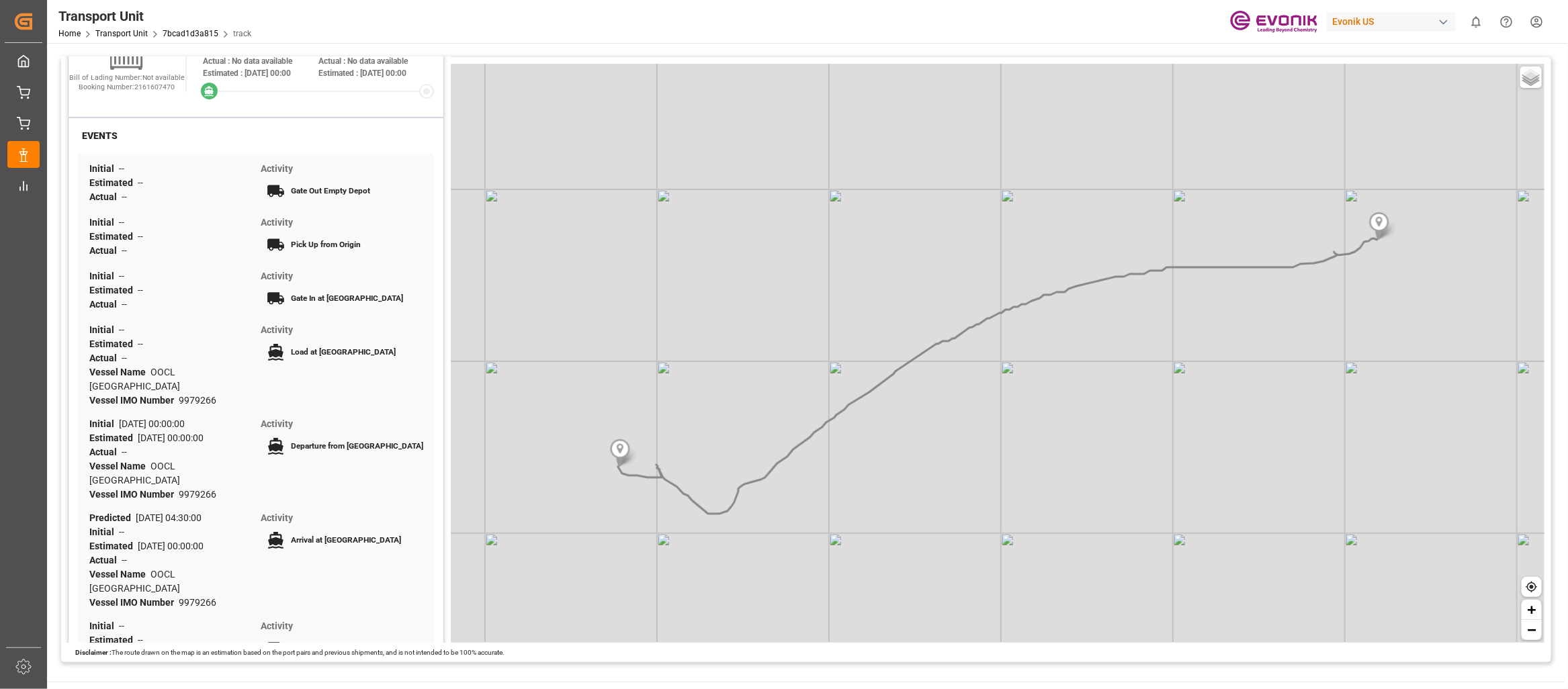
scroll to position [71, 0]
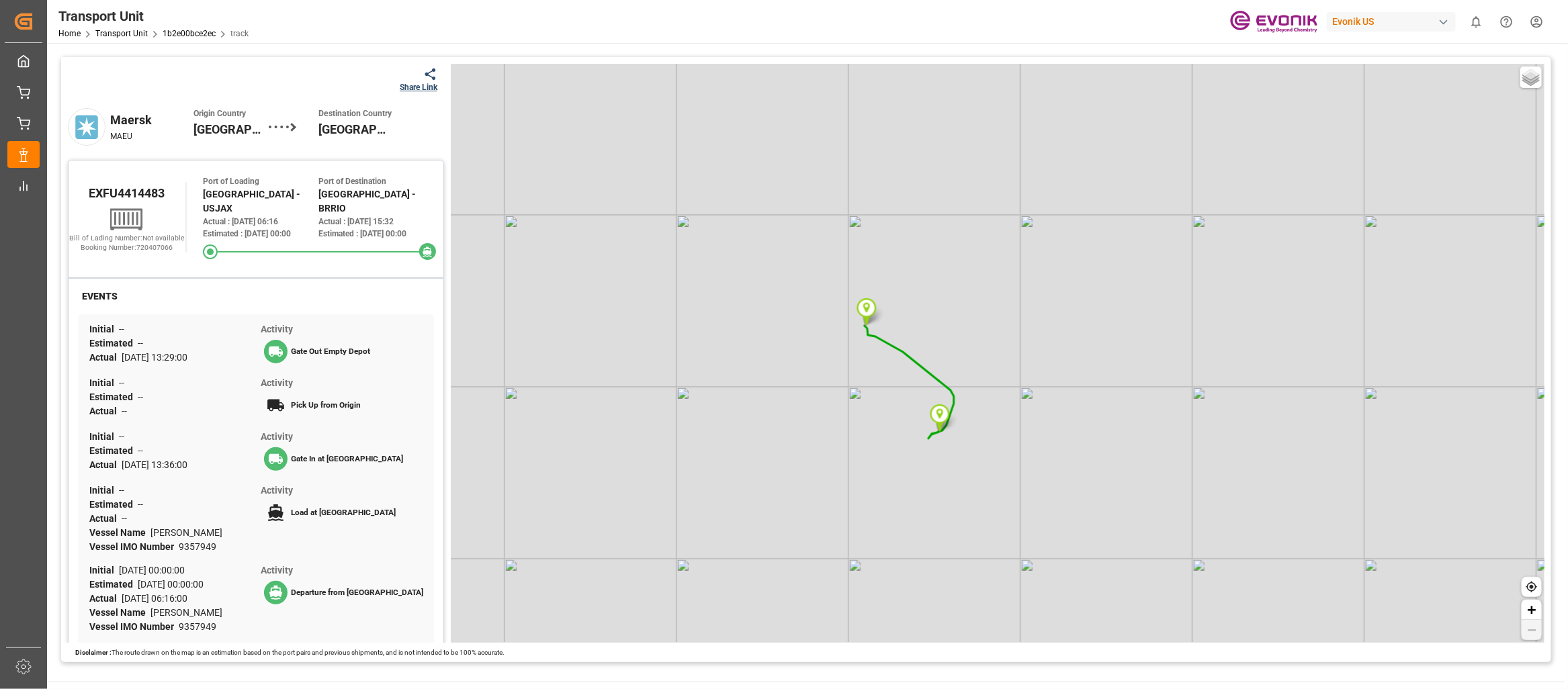
scroll to position [133, 0]
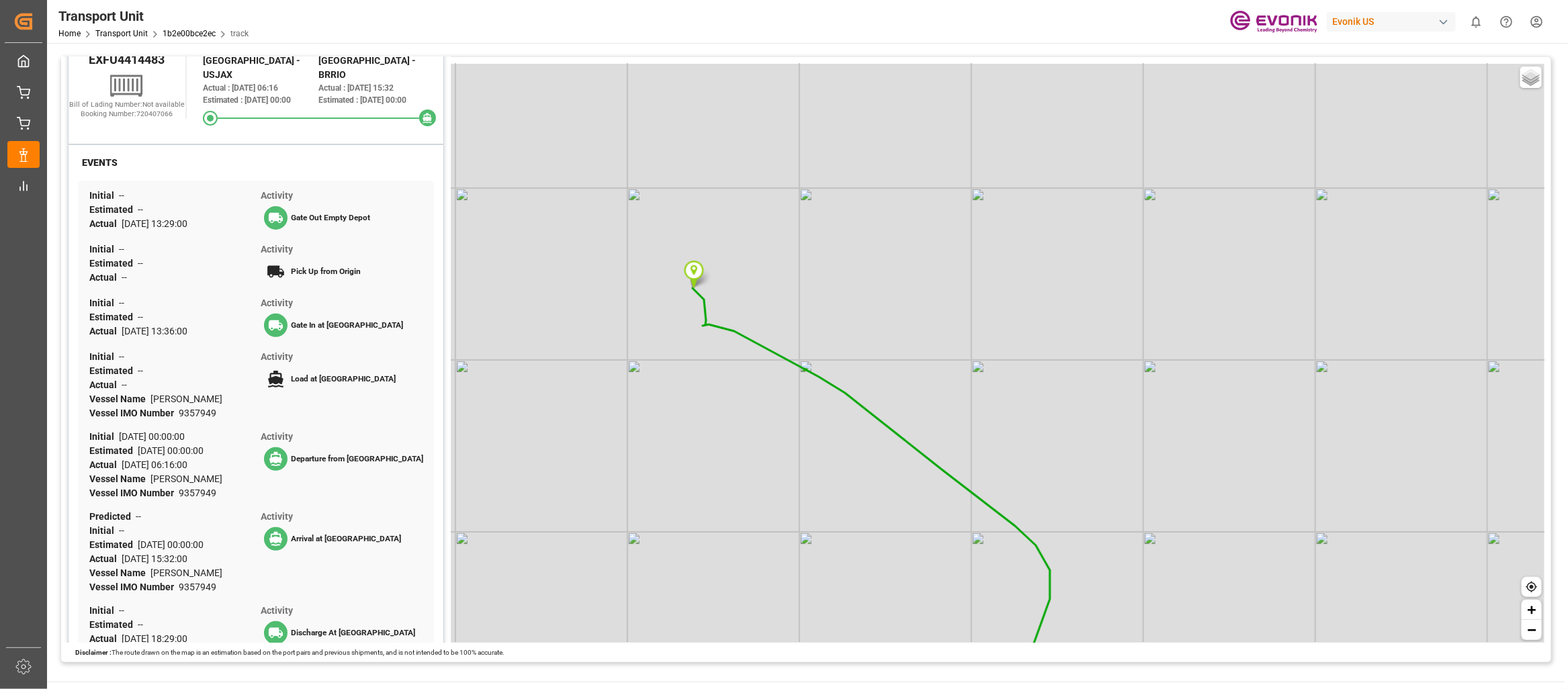
drag, startPoint x: 862, startPoint y: 257, endPoint x: 827, endPoint y: 477, distance: 222.8
click at [827, 477] on div "Basic Grayscale Streets Dark + −" at bounding box center [997, 353] width 1094 height 578
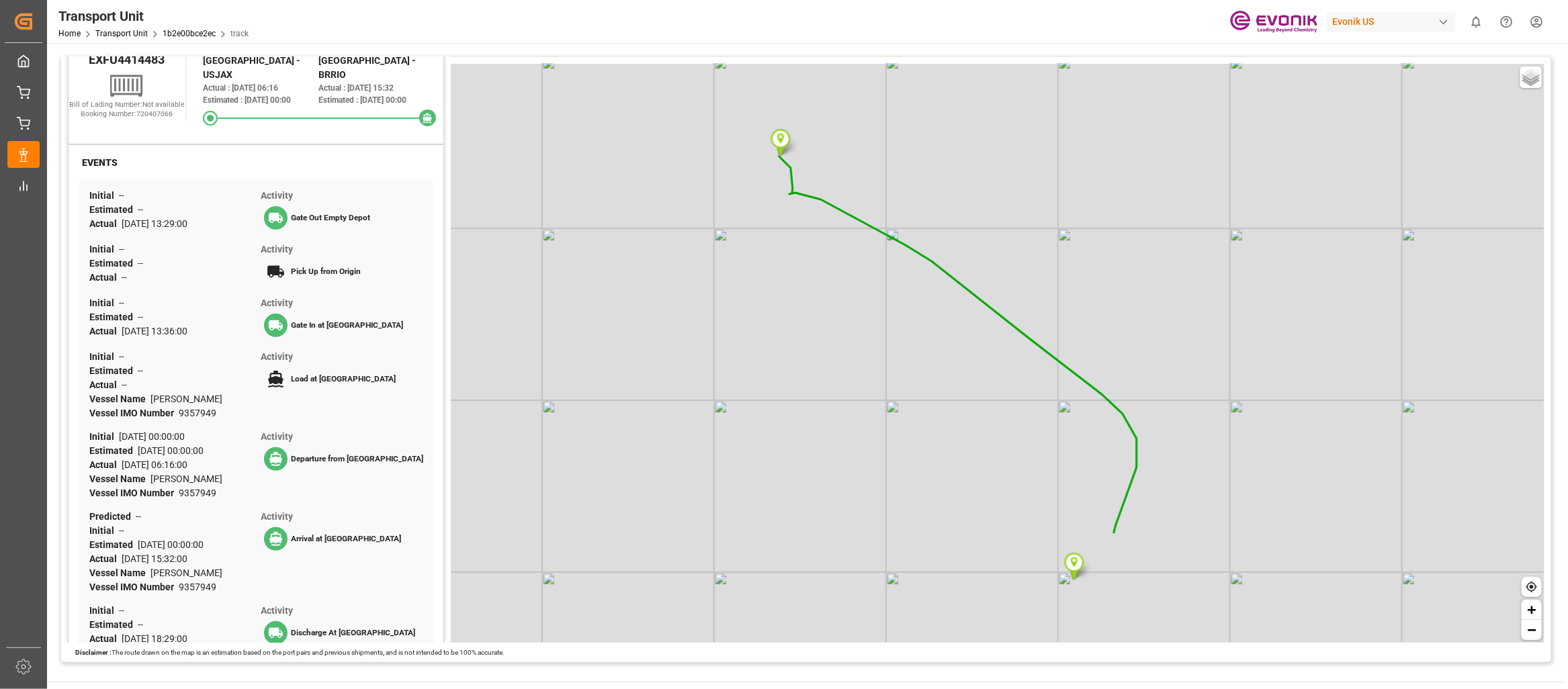
drag, startPoint x: 795, startPoint y: 377, endPoint x: 876, endPoint y: 212, distance: 183.8
click at [876, 212] on div "Basic Grayscale Streets Dark + −" at bounding box center [997, 353] width 1094 height 578
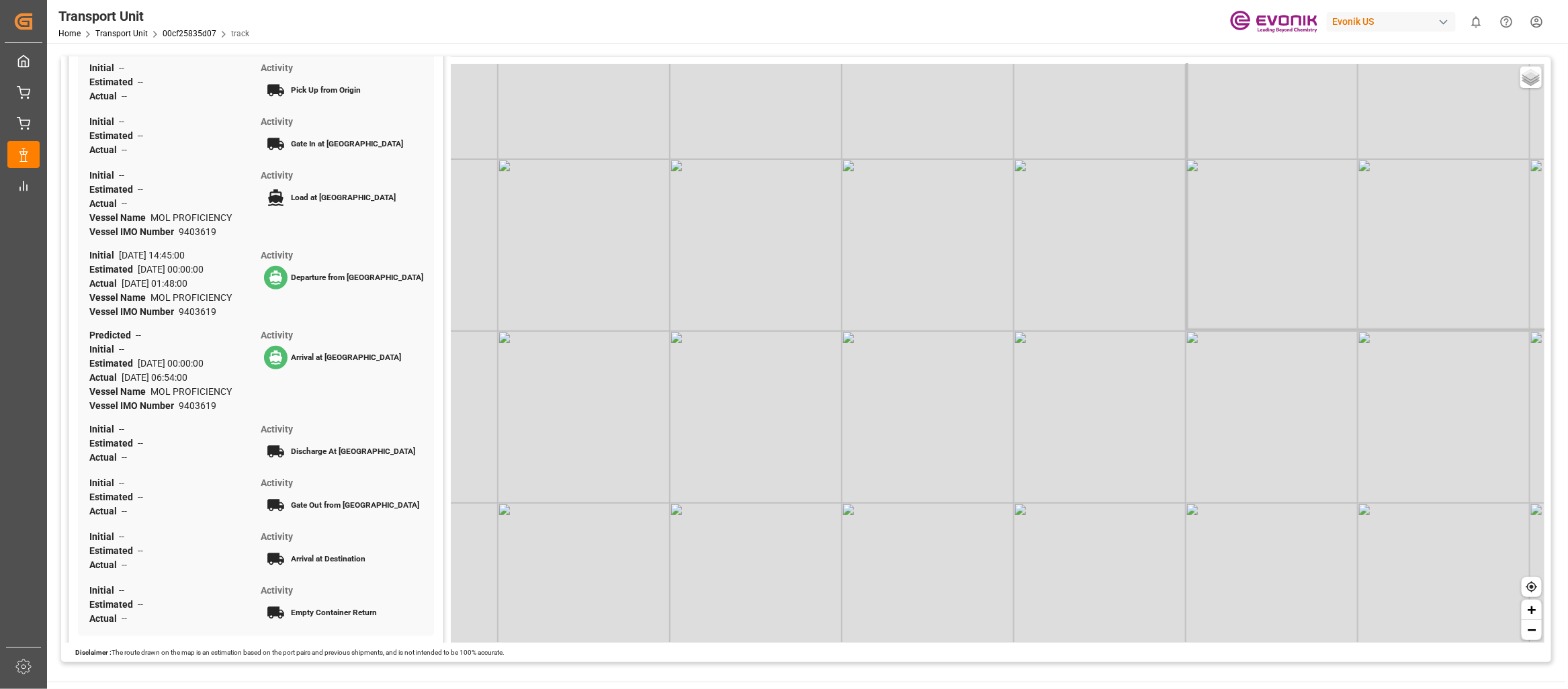
scroll to position [339, 0]
